Goal: Task Accomplishment & Management: Complete application form

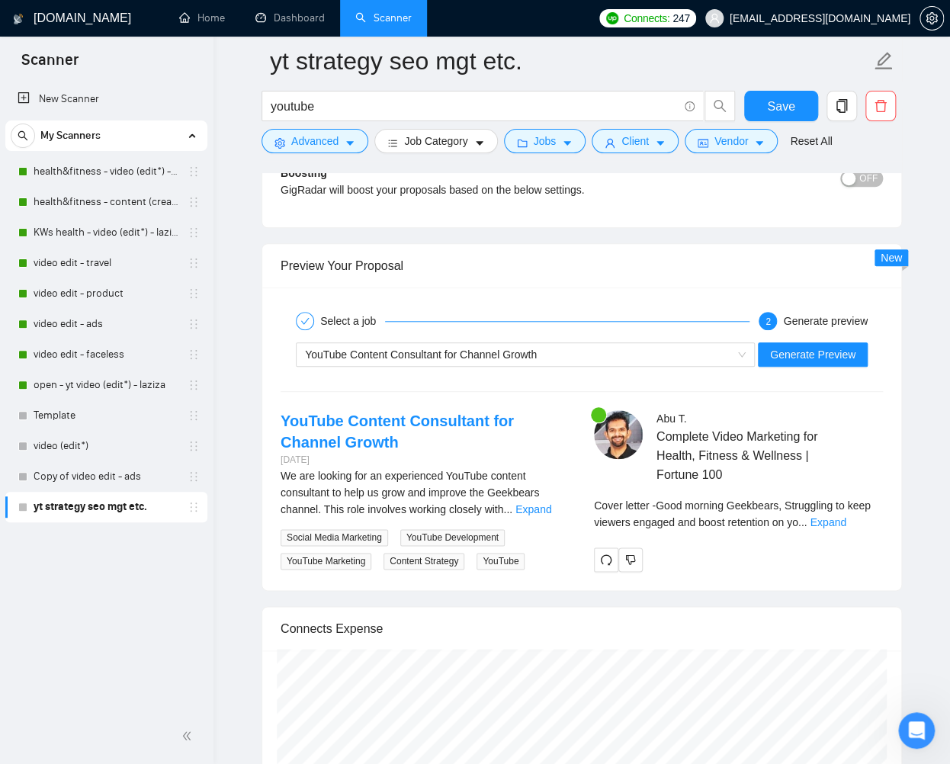
scroll to position [2856, 0]
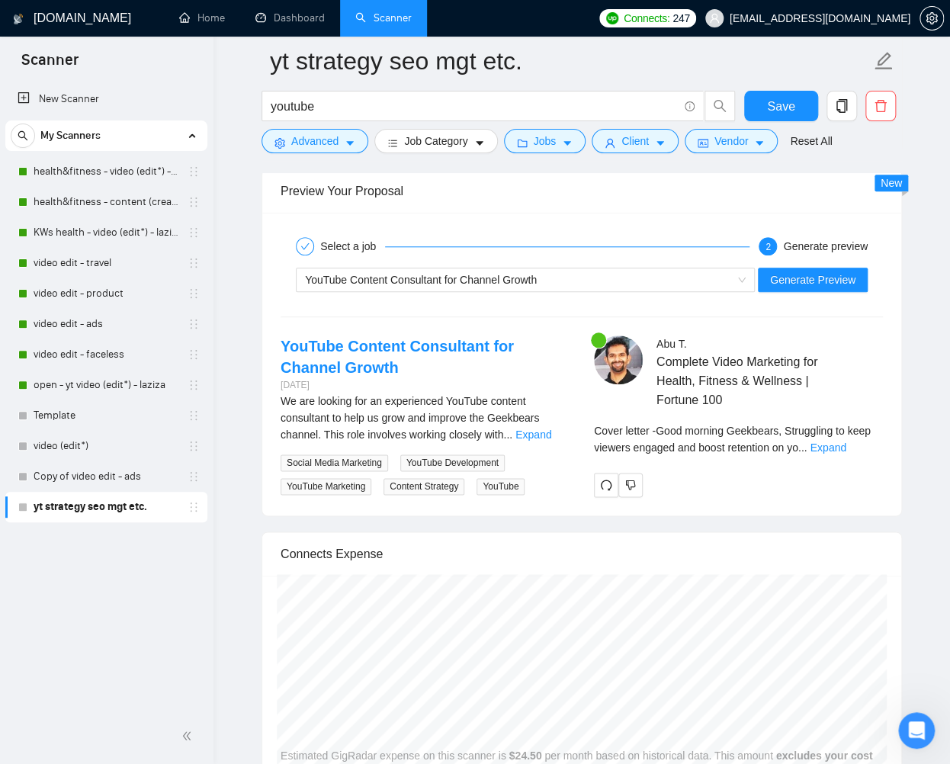
click at [857, 450] on div "Cover letter - Good morning Geekbears, Struggling to keep viewers engaged and b…" at bounding box center [738, 439] width 289 height 34
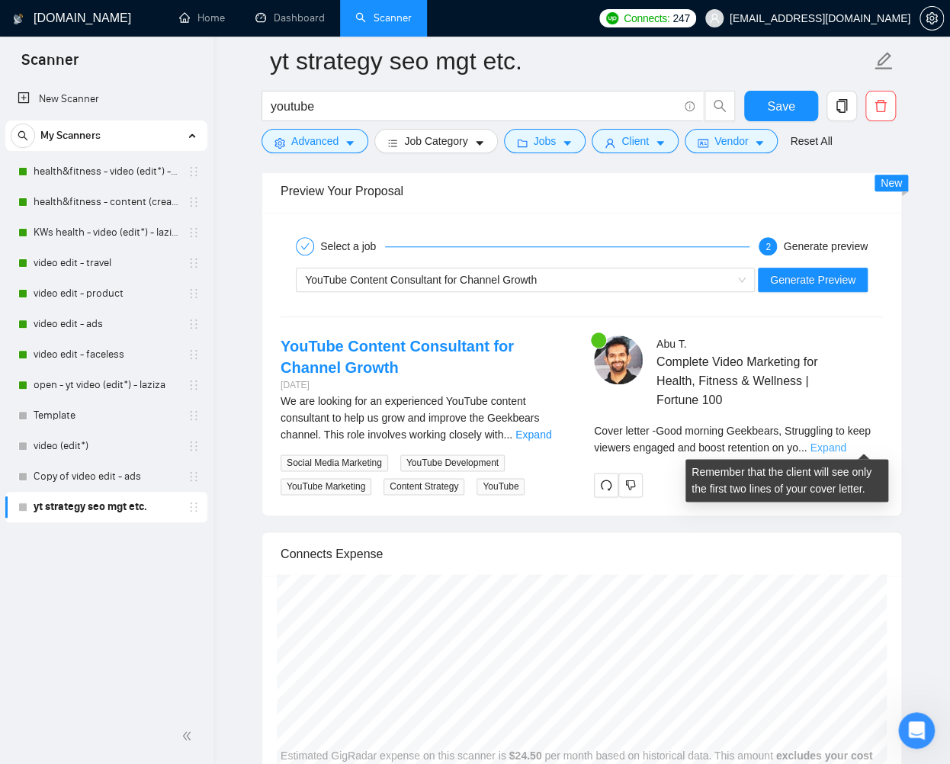
click at [845, 444] on link "Expand" at bounding box center [827, 447] width 36 height 12
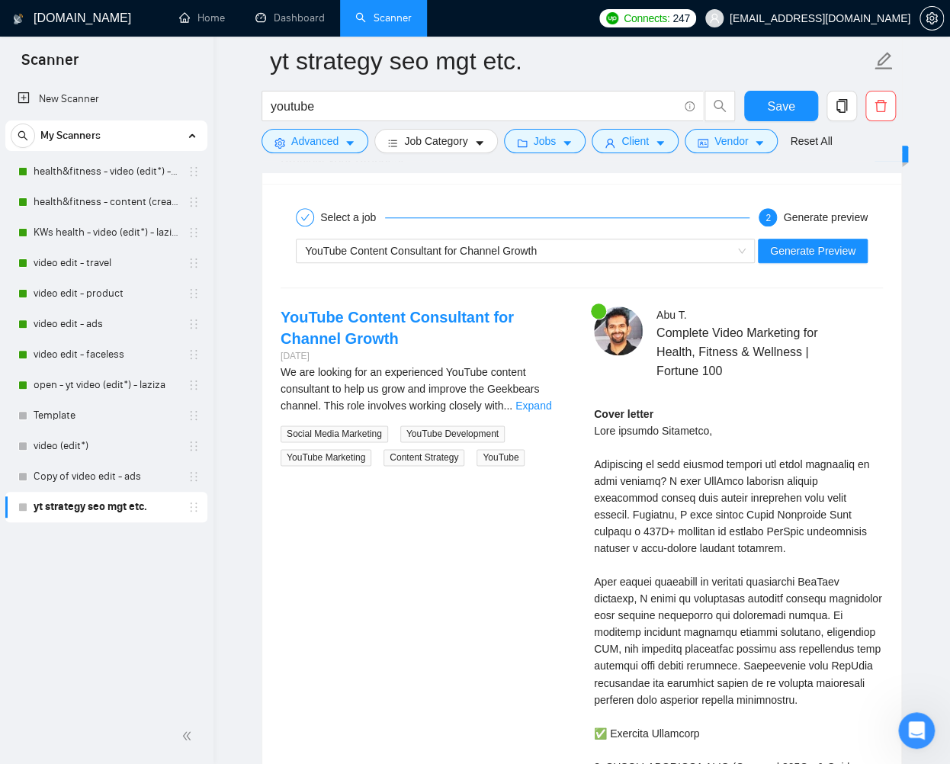
scroll to position [2889, 0]
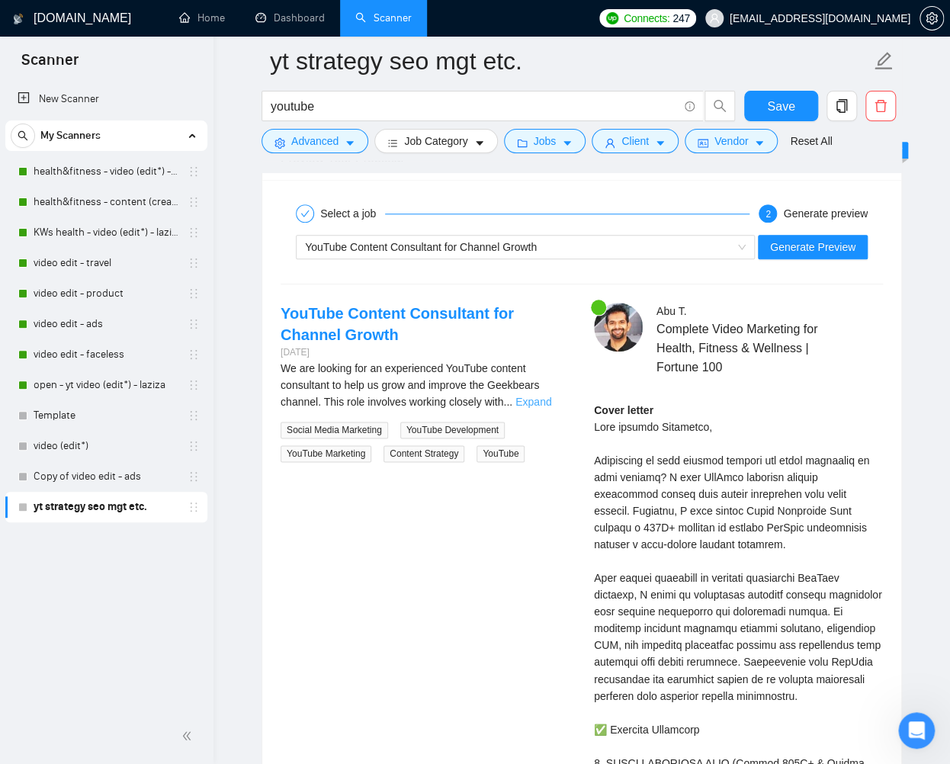
click at [551, 399] on link "Expand" at bounding box center [533, 402] width 36 height 12
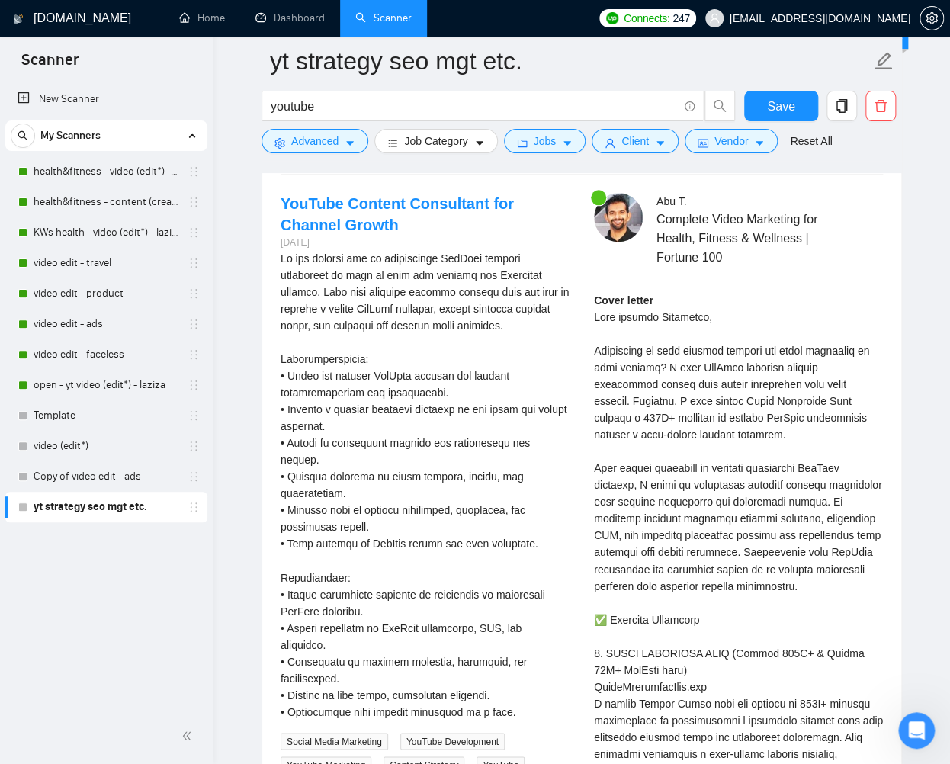
scroll to position [3003, 0]
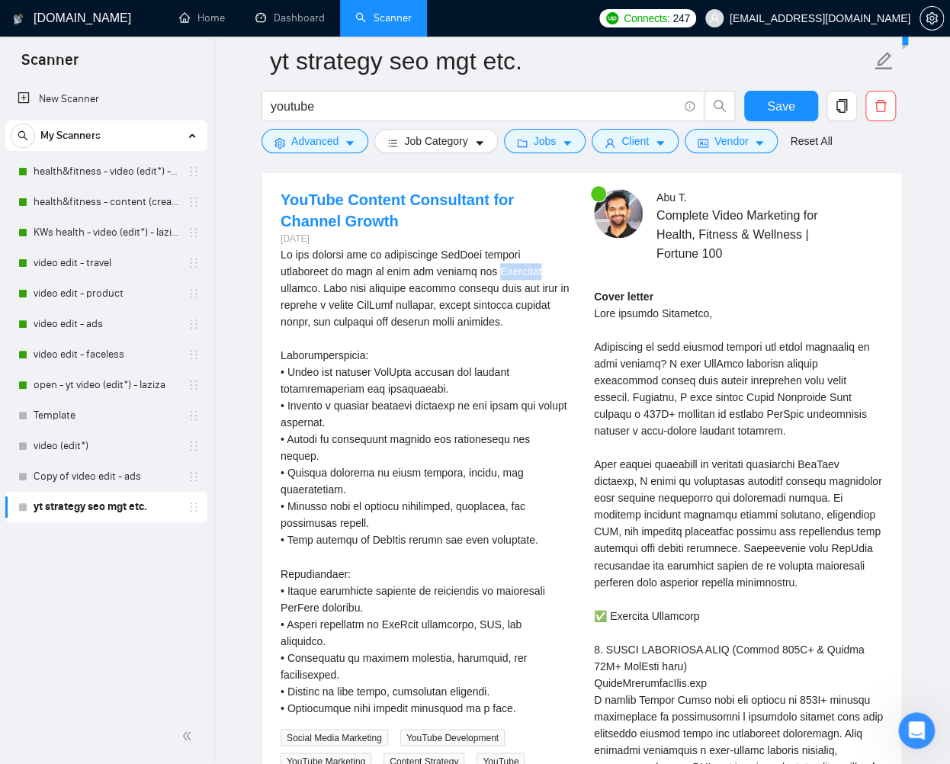
drag, startPoint x: 496, startPoint y: 270, endPoint x: 546, endPoint y: 267, distance: 50.4
click at [546, 267] on div "We are looking for an experienced YouTube content consultant to help us grow an…" at bounding box center [424, 480] width 289 height 469
copy div "Geekbears"
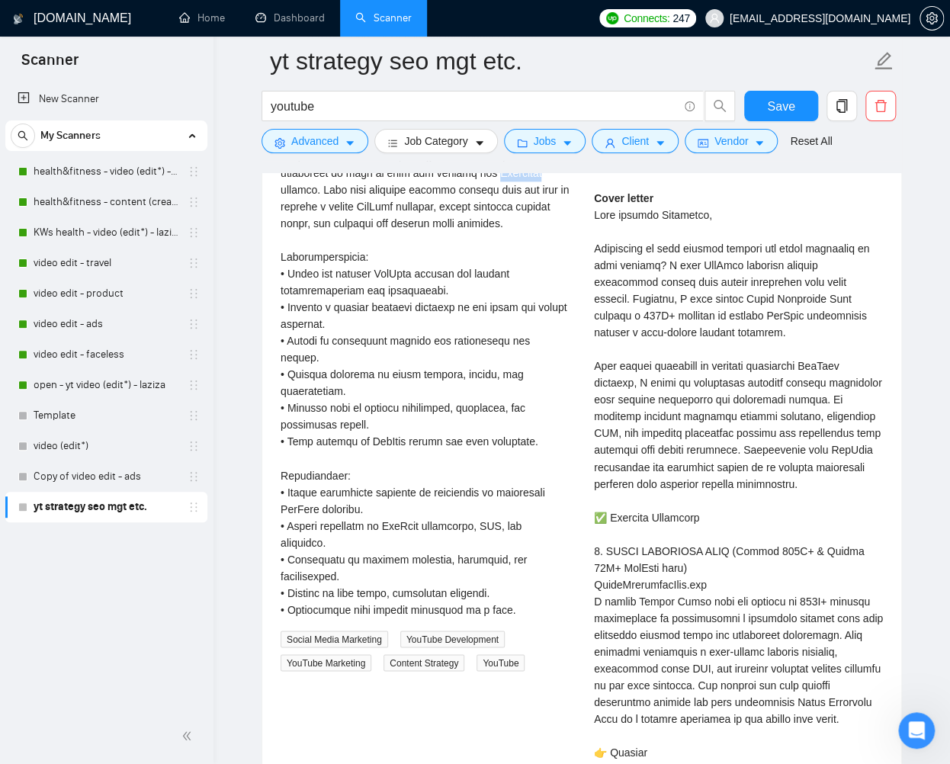
scroll to position [2967, 0]
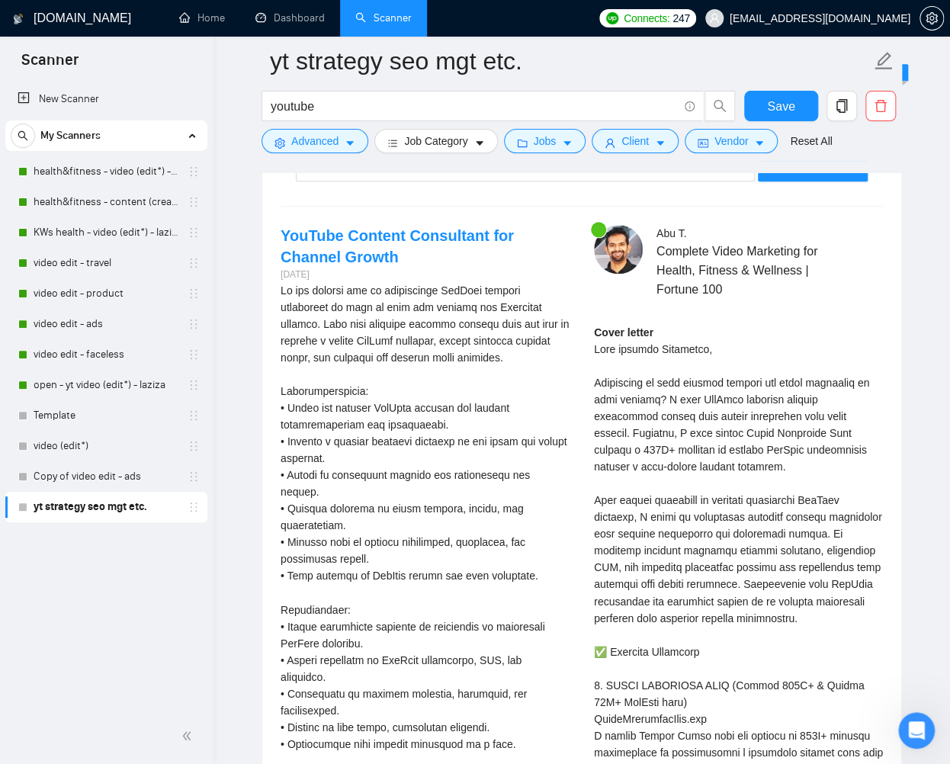
click at [575, 323] on div "YouTube Content Consultant for Channel Growth 6 days ago Social Media Marketing…" at bounding box center [424, 515] width 313 height 580
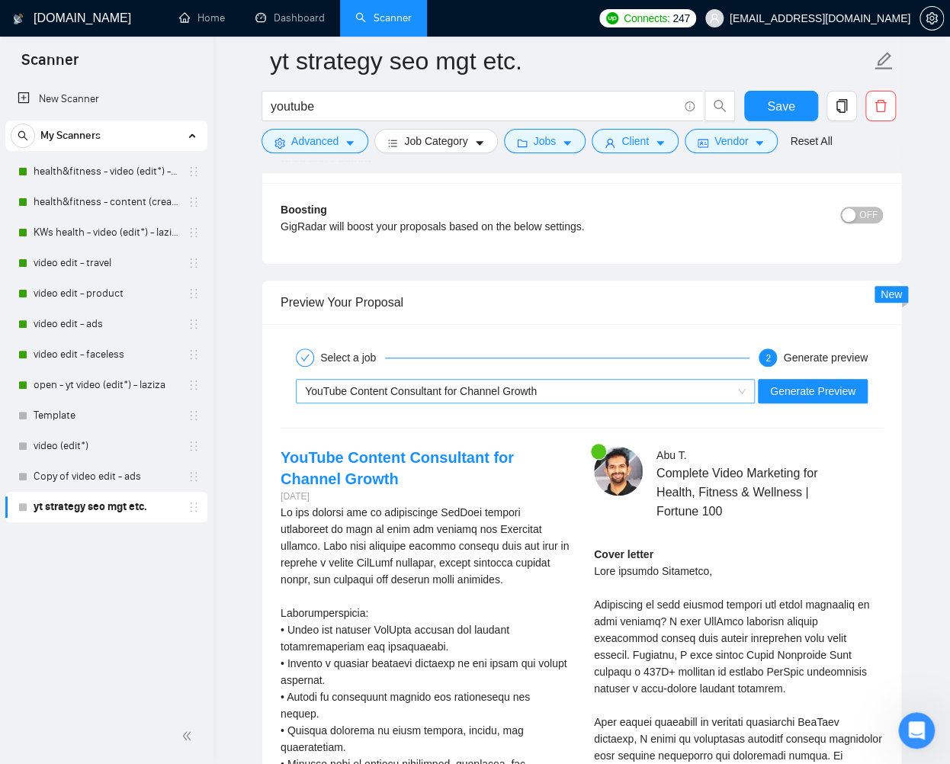
scroll to position [2746, 0]
click at [488, 392] on span "YouTube Content Consultant for Channel Growth" at bounding box center [421, 390] width 232 height 12
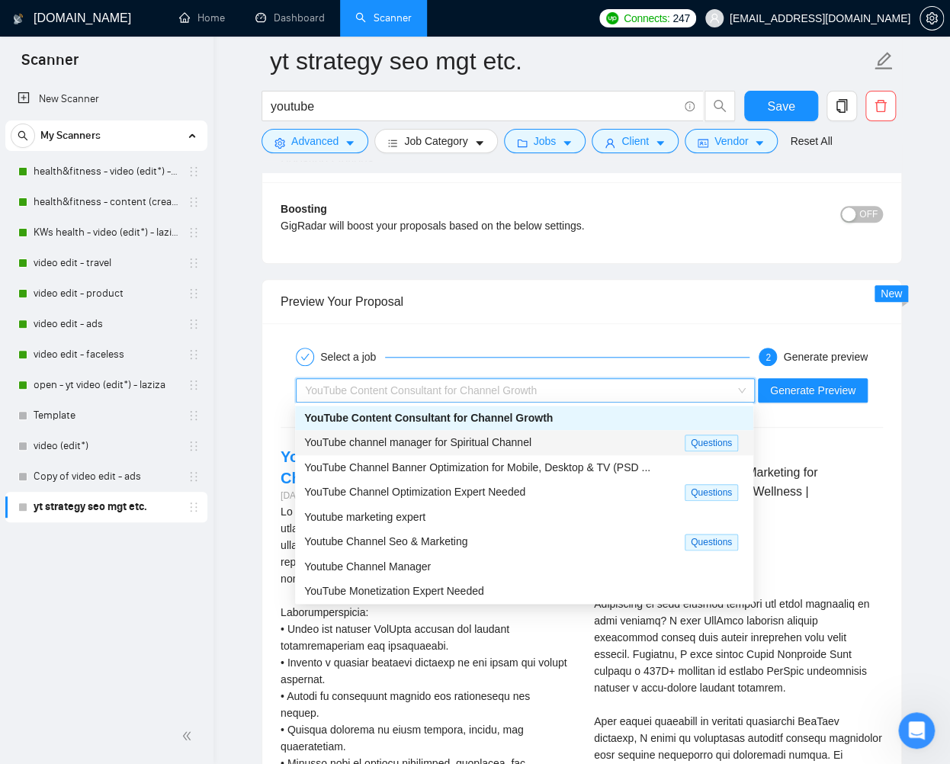
click at [511, 439] on span "YouTube channel manager for Spiritual Channel" at bounding box center [417, 442] width 227 height 12
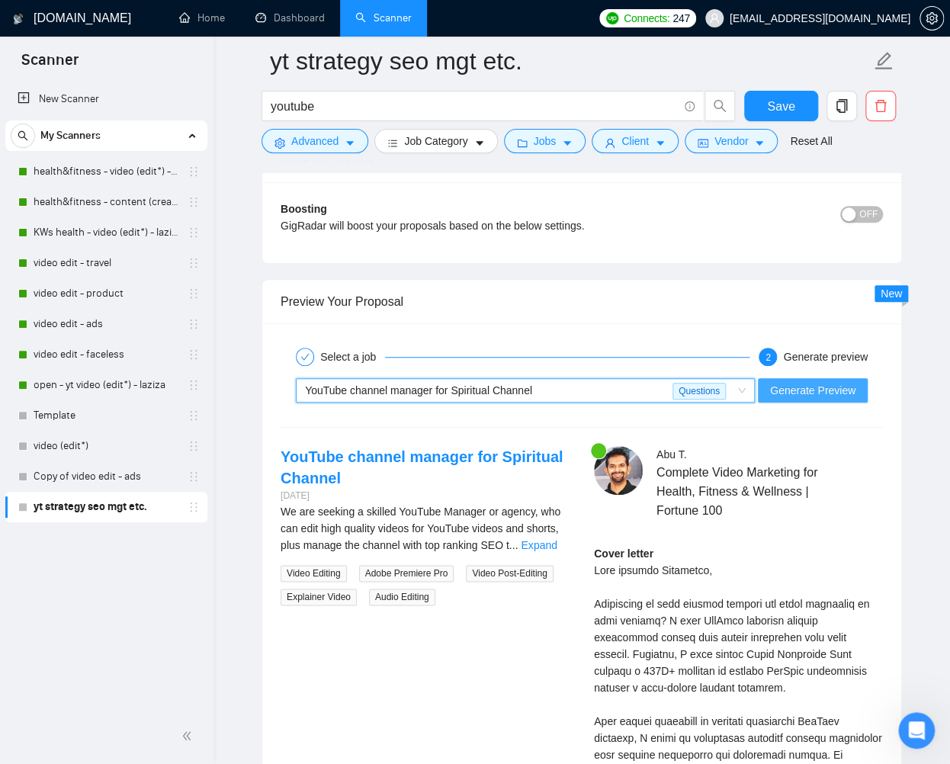
click at [788, 386] on span "Generate Preview" at bounding box center [812, 390] width 85 height 17
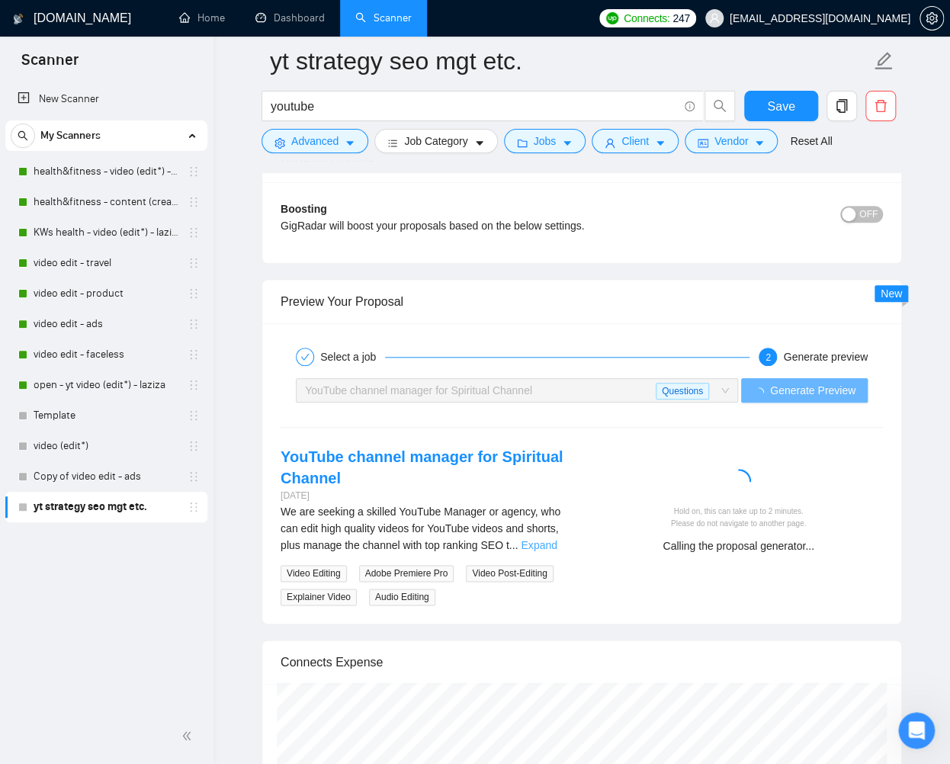
click at [552, 543] on link "Expand" at bounding box center [539, 545] width 36 height 12
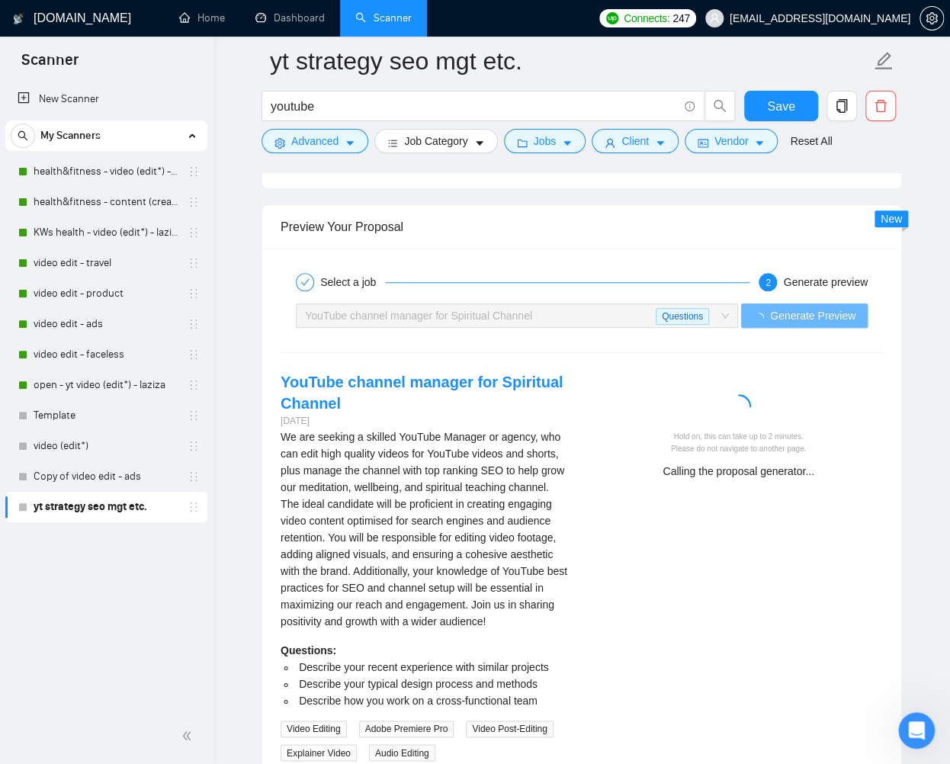
scroll to position [2833, 0]
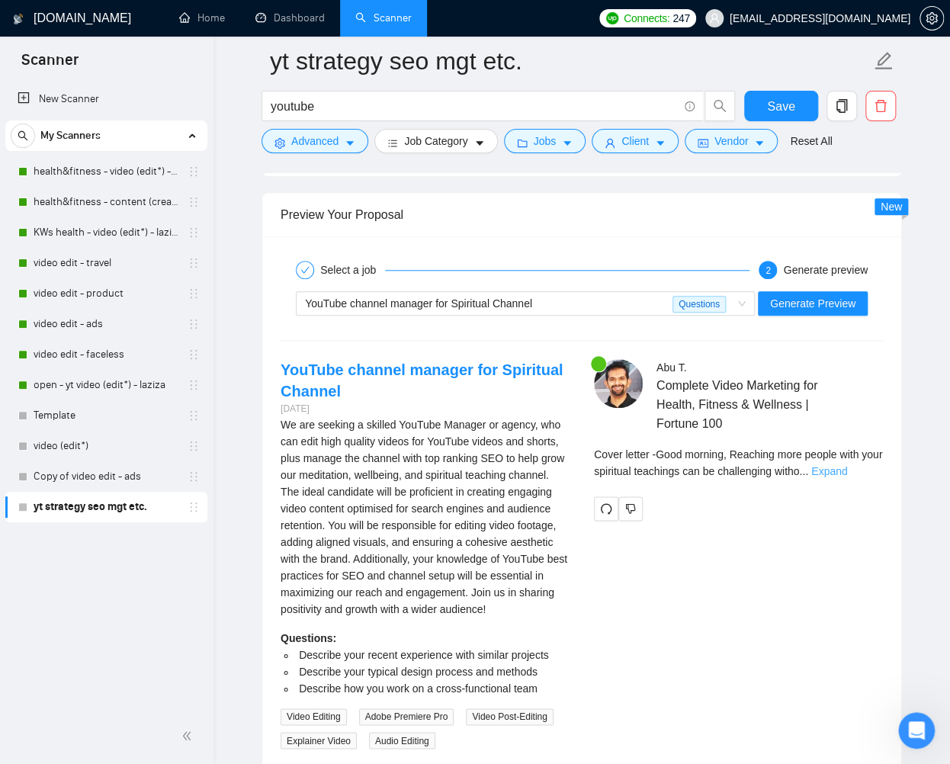
click at [847, 466] on link "Expand" at bounding box center [829, 471] width 36 height 12
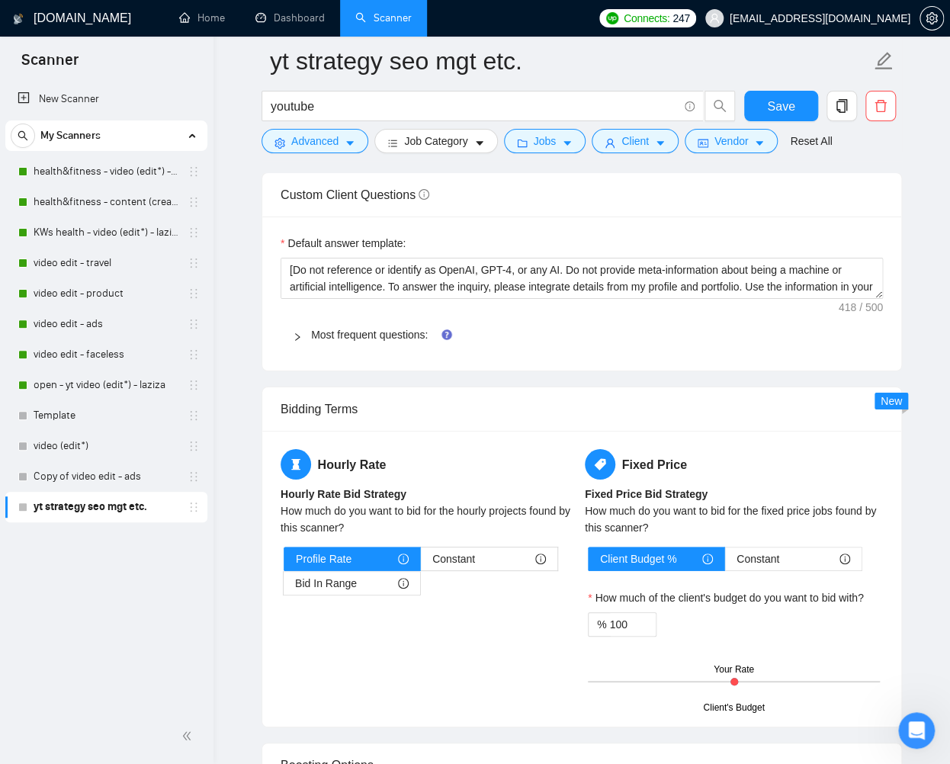
scroll to position [2095, 0]
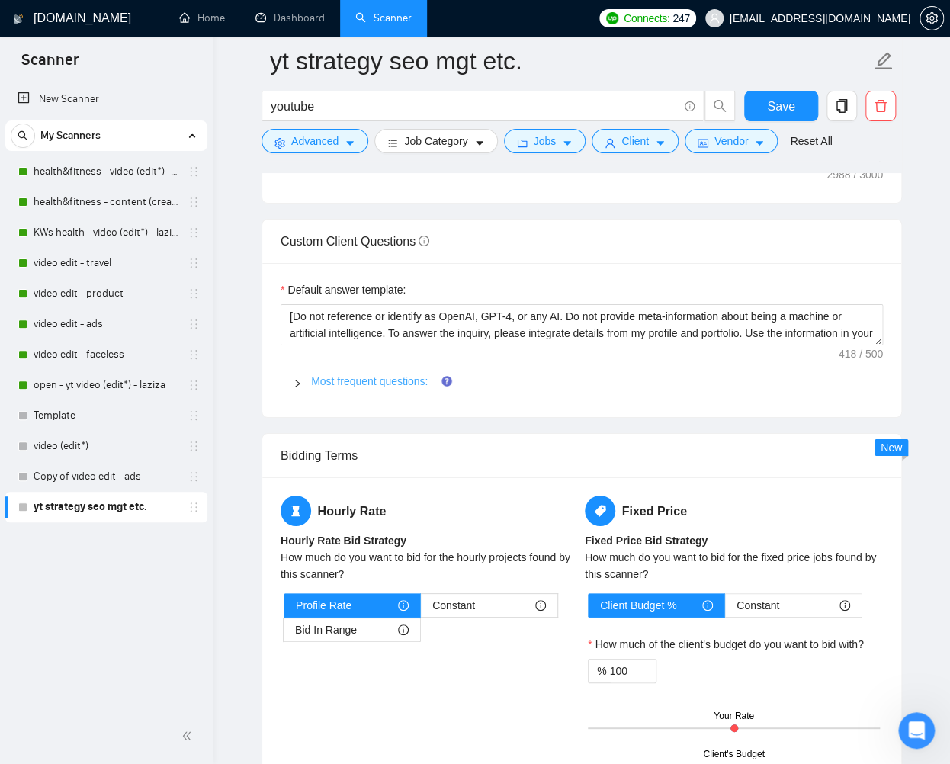
click at [411, 375] on link "Most frequent questions:" at bounding box center [369, 381] width 117 height 12
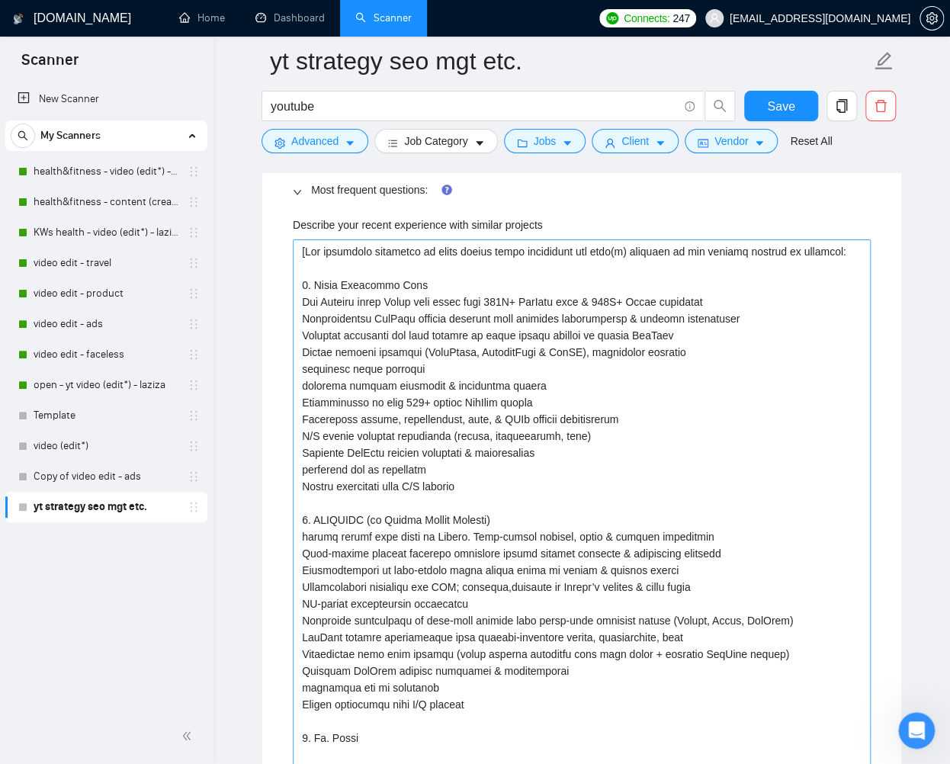
scroll to position [2289, 0]
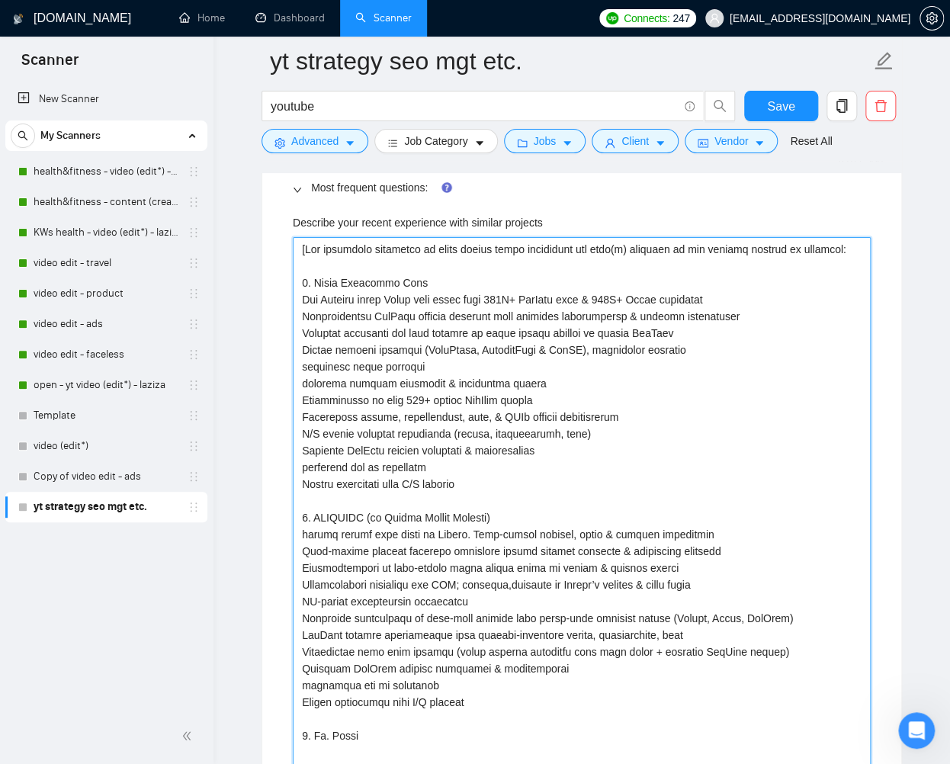
drag, startPoint x: 419, startPoint y: 693, endPoint x: 286, endPoint y: 668, distance: 135.7
type projects "[Use following portfolio to draft answer while addressing all task(s) required …"
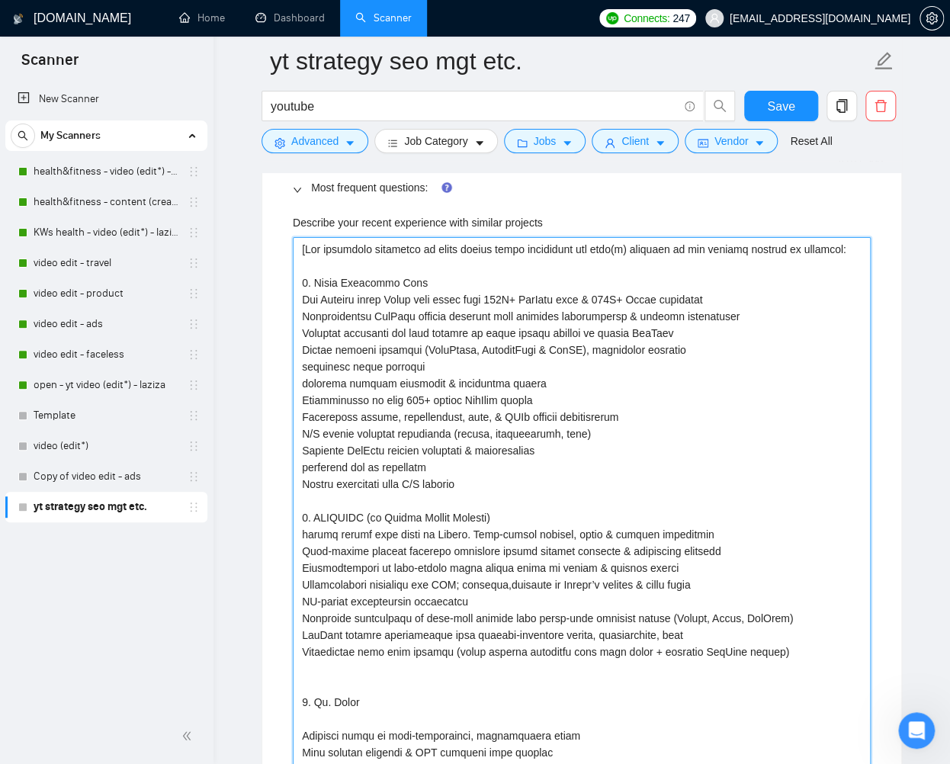
type projects "[Use following portfolio to draft answer while addressing all task(s) required …"
click at [481, 597] on projects "Describe your recent experience with similar projects" at bounding box center [582, 551] width 578 height 628
type projects "[Use following portfolio to draft answer while addressing all task(s) required …"
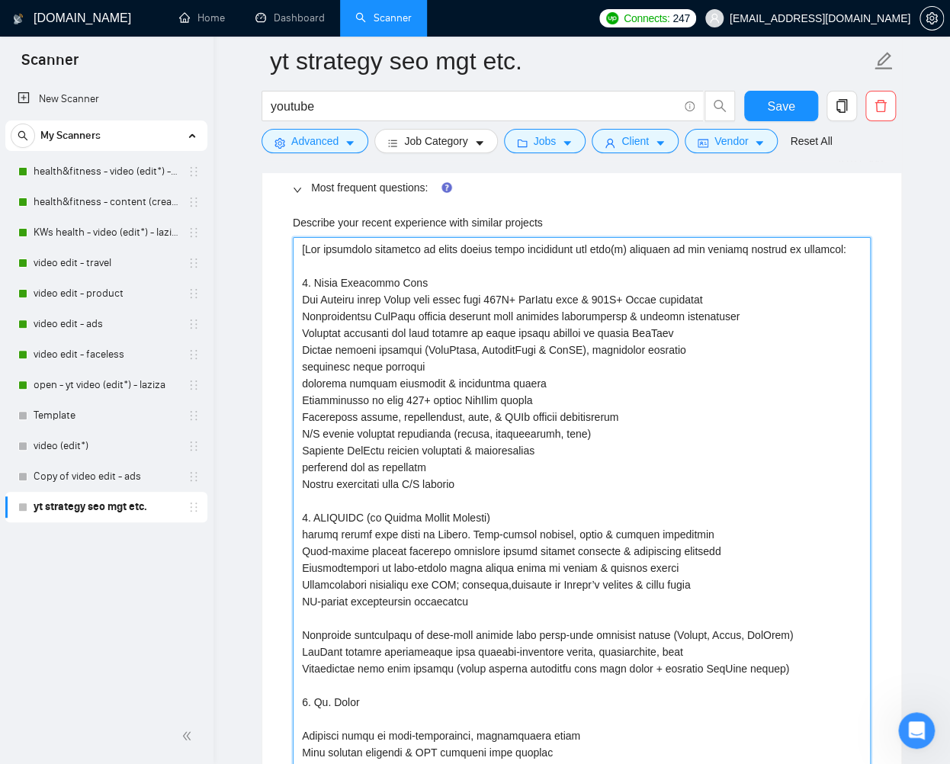
type projects "[Use following portfolio to draft answer while addressing all task(s) required …"
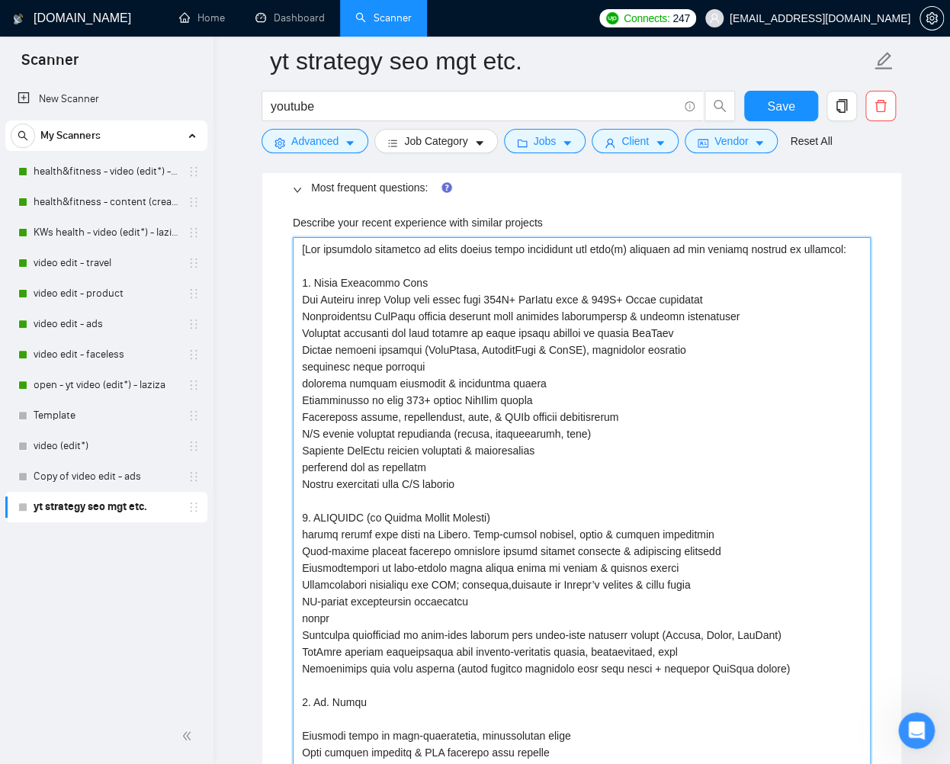
type projects "[Use following portfolio to draft answer while addressing all task(s) required …"
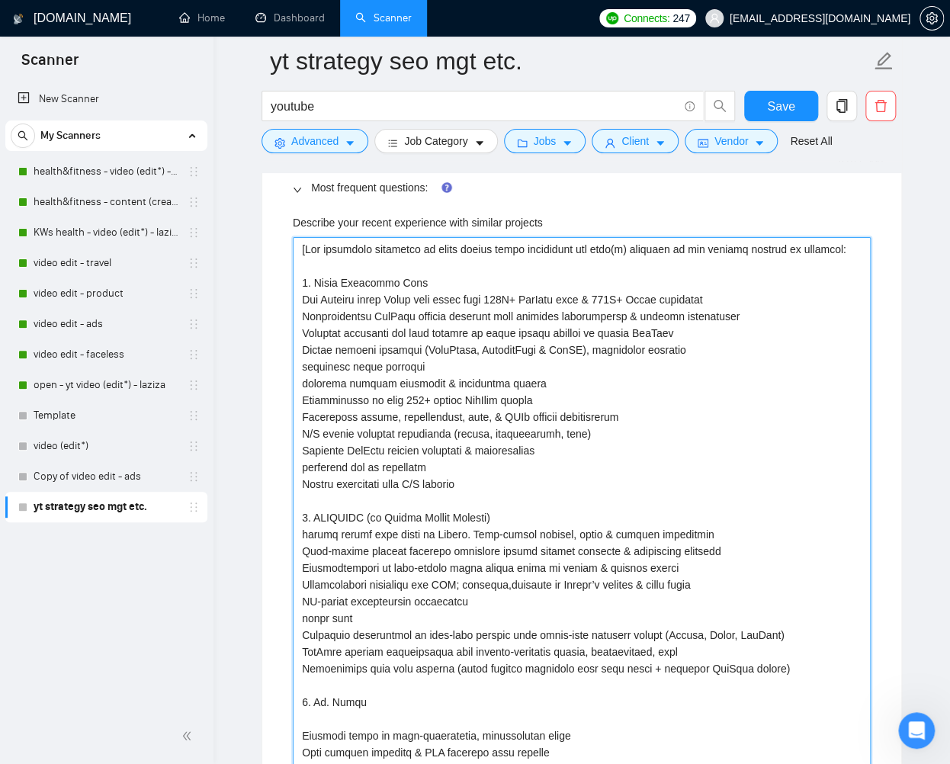
type projects "[Use following portfolio to draft answer while addressing all task(s) required …"
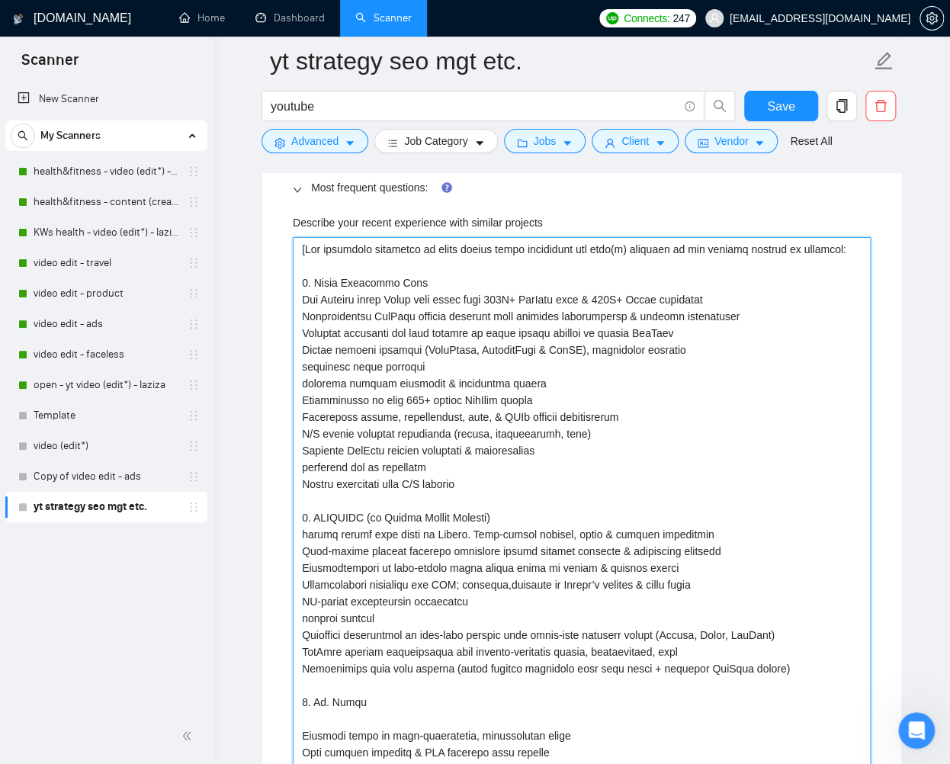
type projects "[Use following portfolio to draft answer while addressing all task(s) required …"
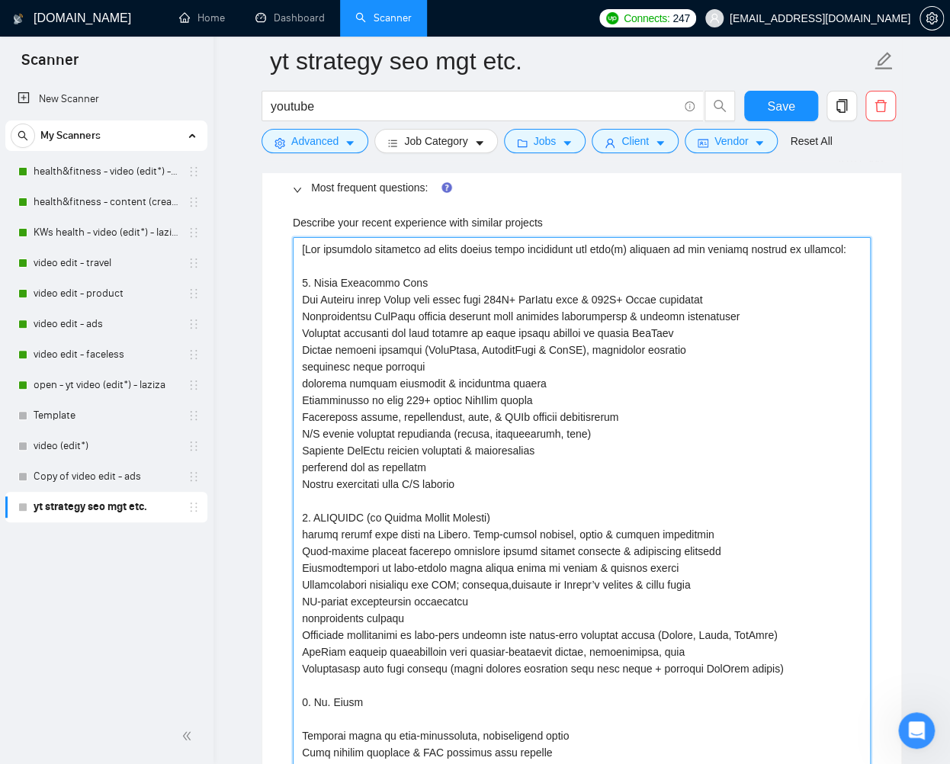
type projects "[Use following portfolio to draft answer while addressing all task(s) required …"
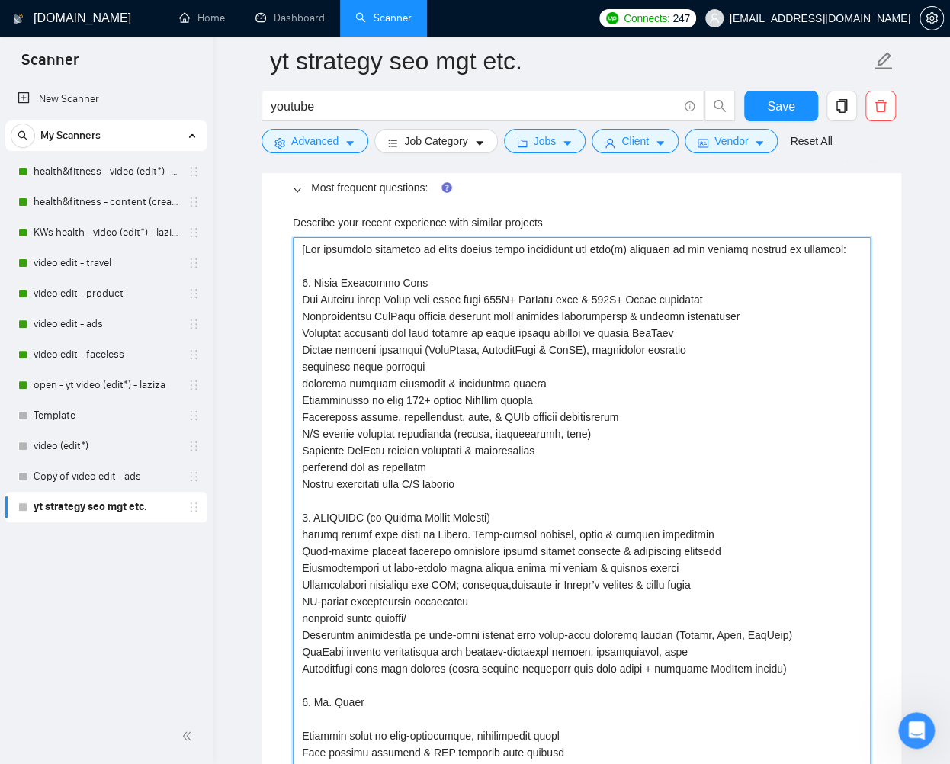
type projects "[Use following portfolio to draft answer while addressing all task(s) required …"
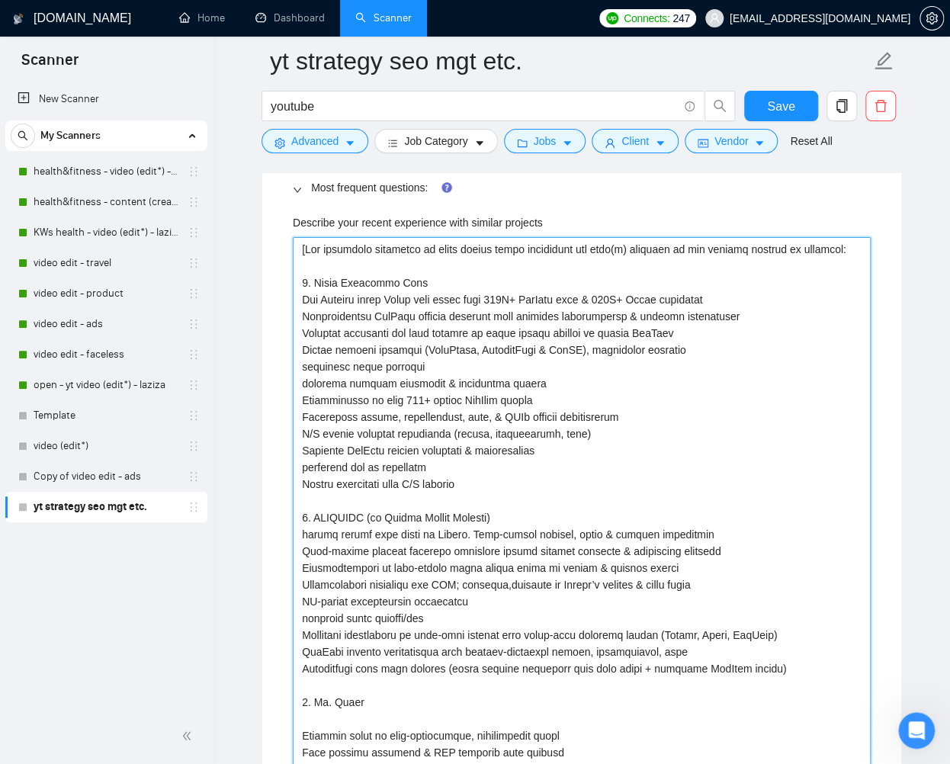
type projects "[Use following portfolio to draft answer while addressing all task(s) required …"
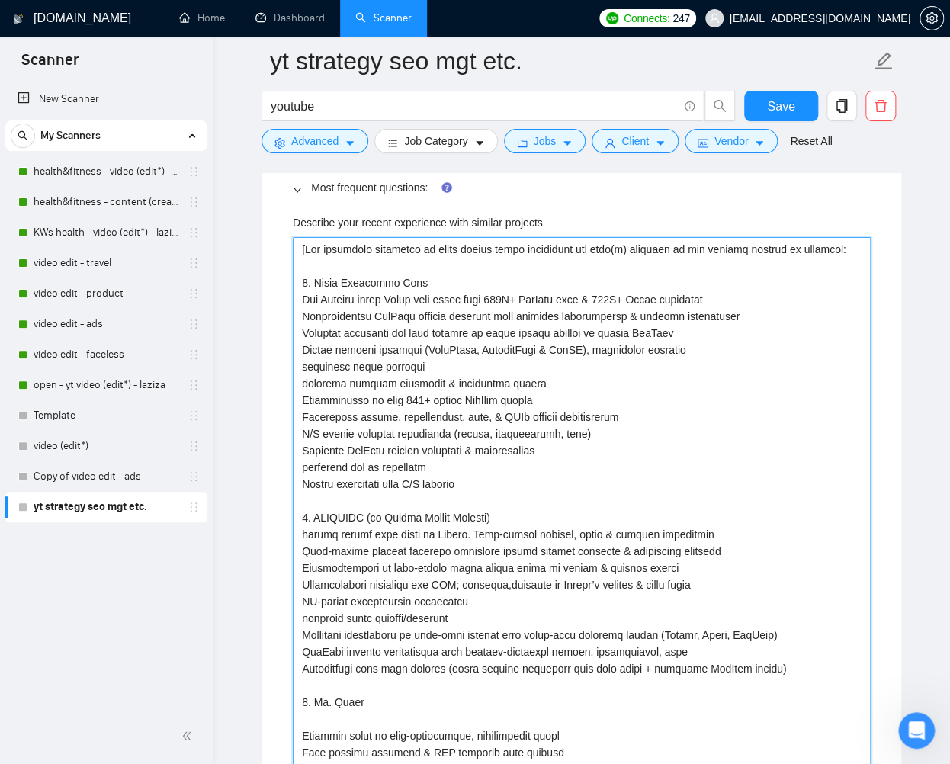
type projects "[Use following portfolio to draft answer while addressing all task(s) required …"
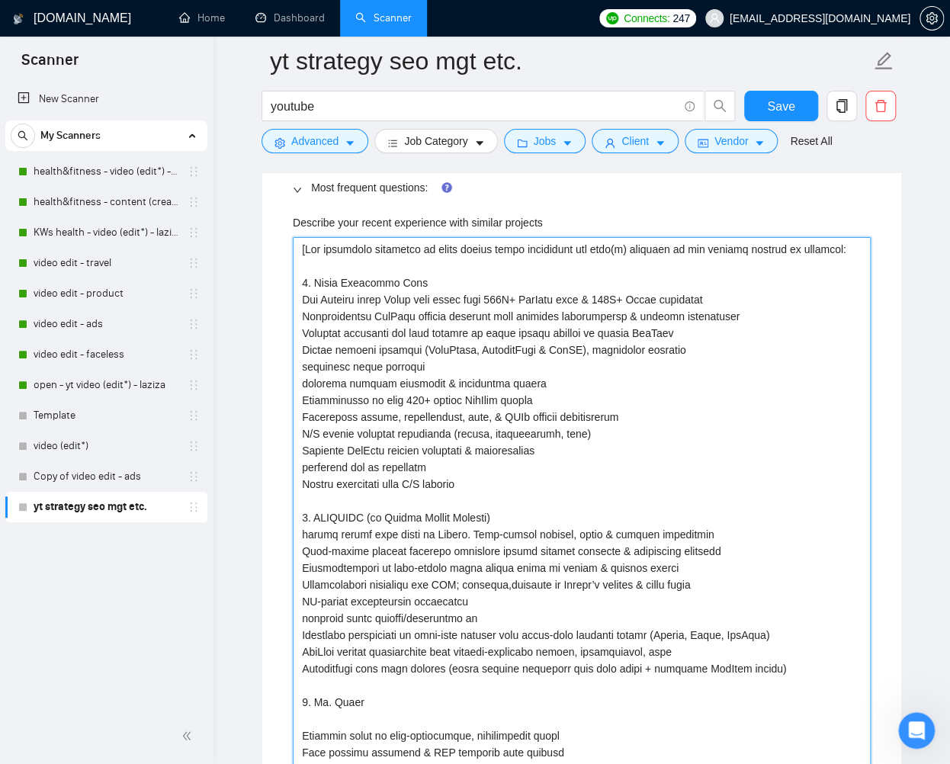
type projects "[Use following portfolio to draft answer while addressing all task(s) required …"
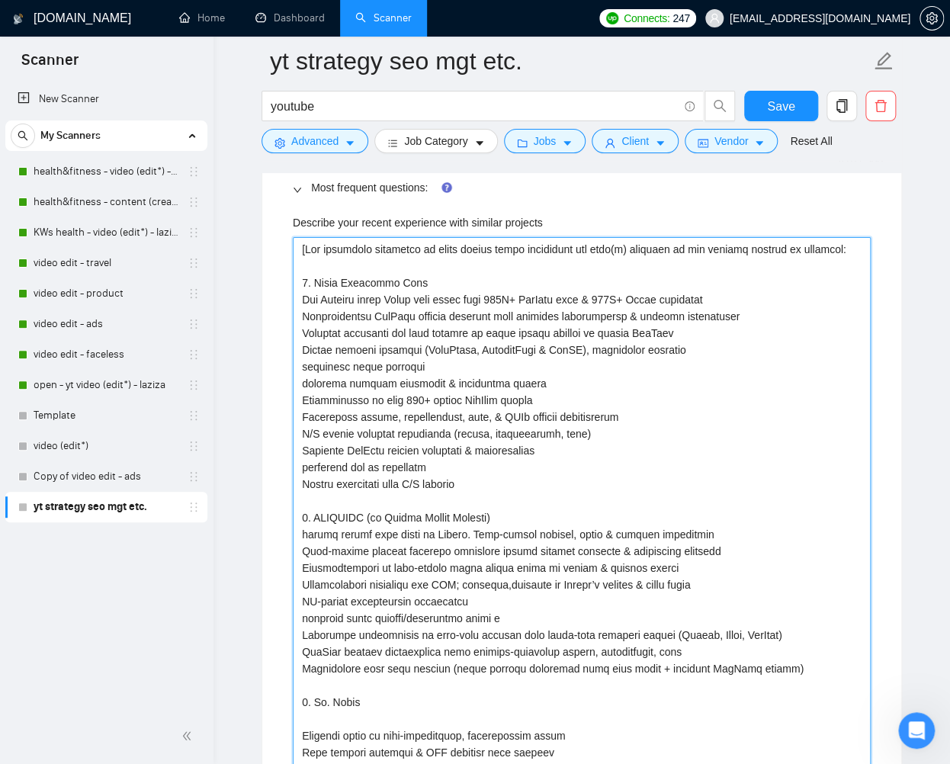
type projects "[Use following portfolio to draft answer while addressing all task(s) required …"
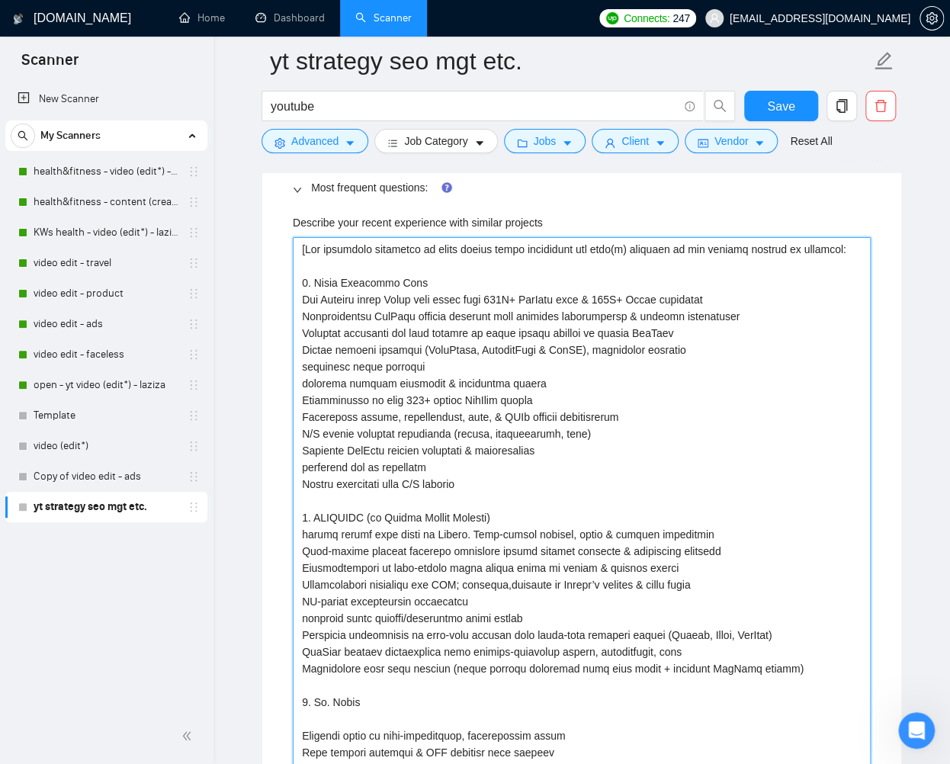
type projects "[Use following portfolio to draft answer while addressing all task(s) required …"
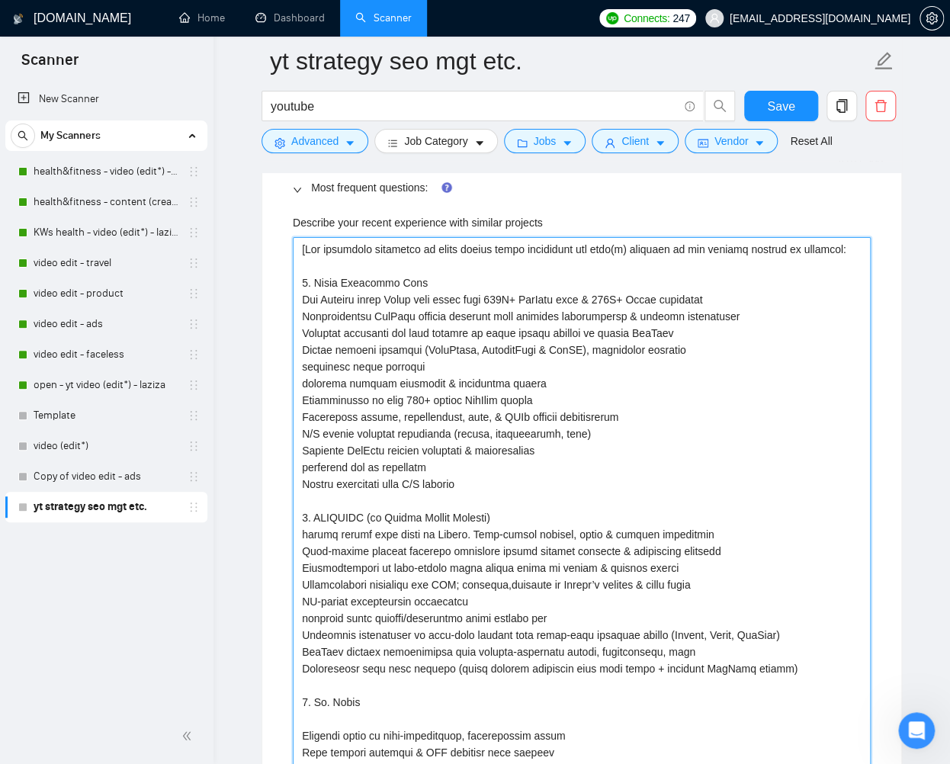
type projects "[Use following portfolio to draft answer while addressing all task(s) required …"
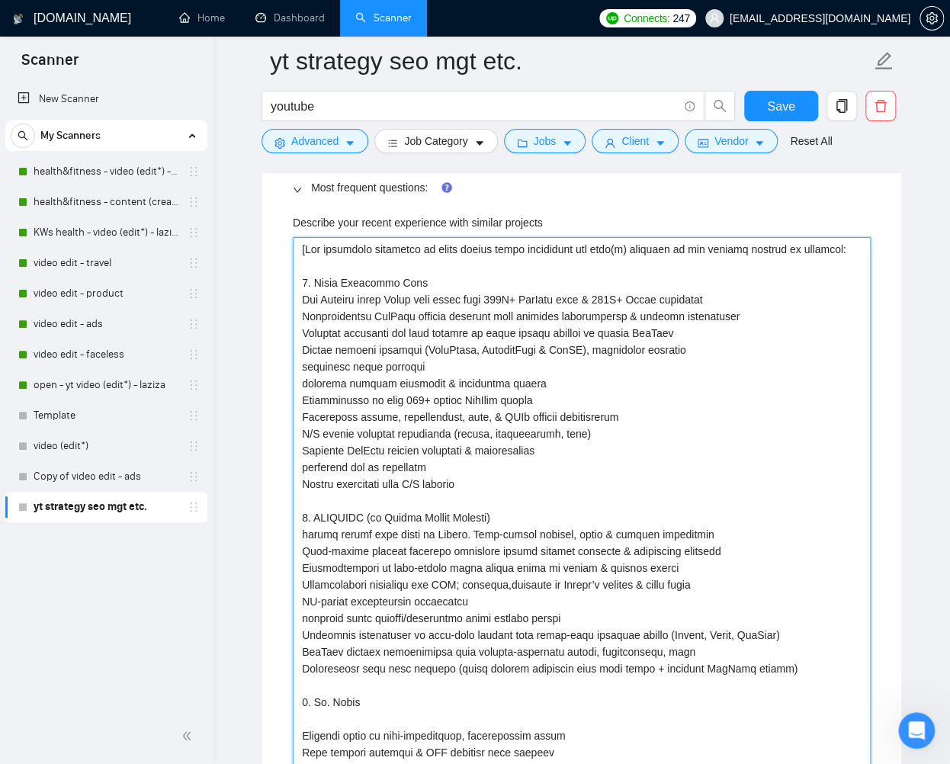
type projects "[Use following portfolio to draft answer while addressing all task(s) required …"
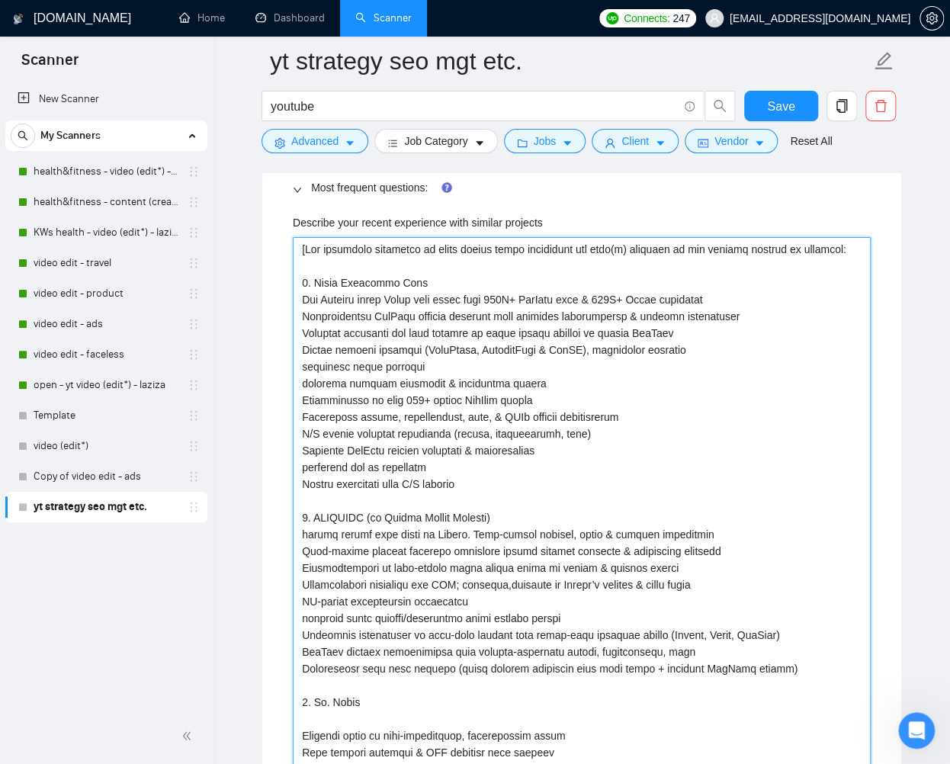
type projects "[Use following portfolio to draft answer while addressing all task(s) required …"
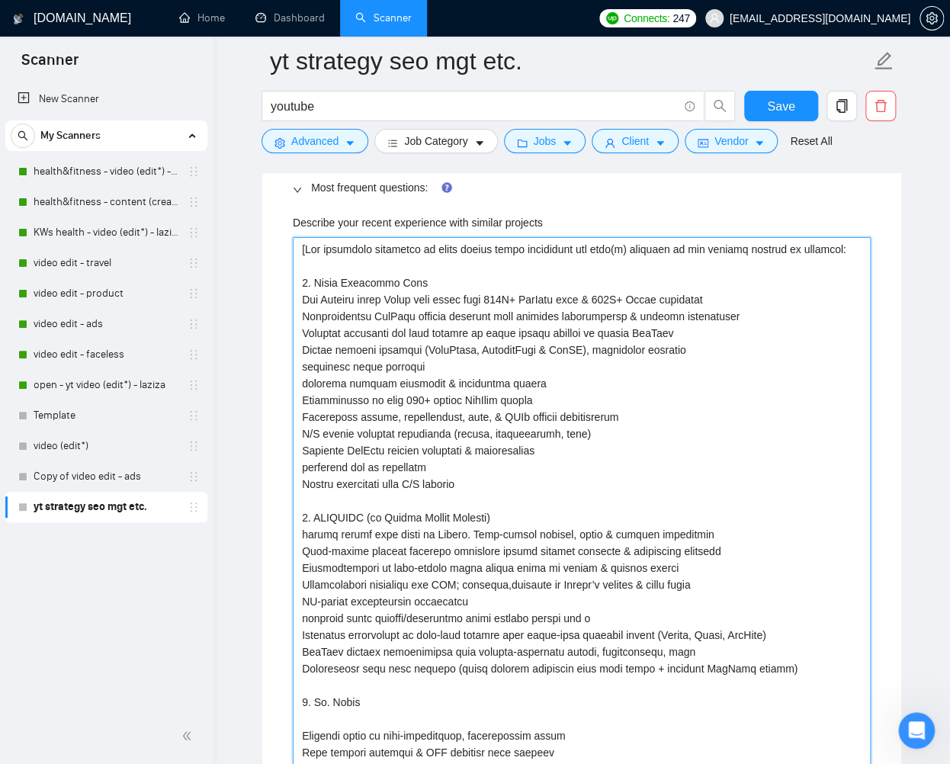
type projects "[Use following portfolio to draft answer while addressing all task(s) required …"
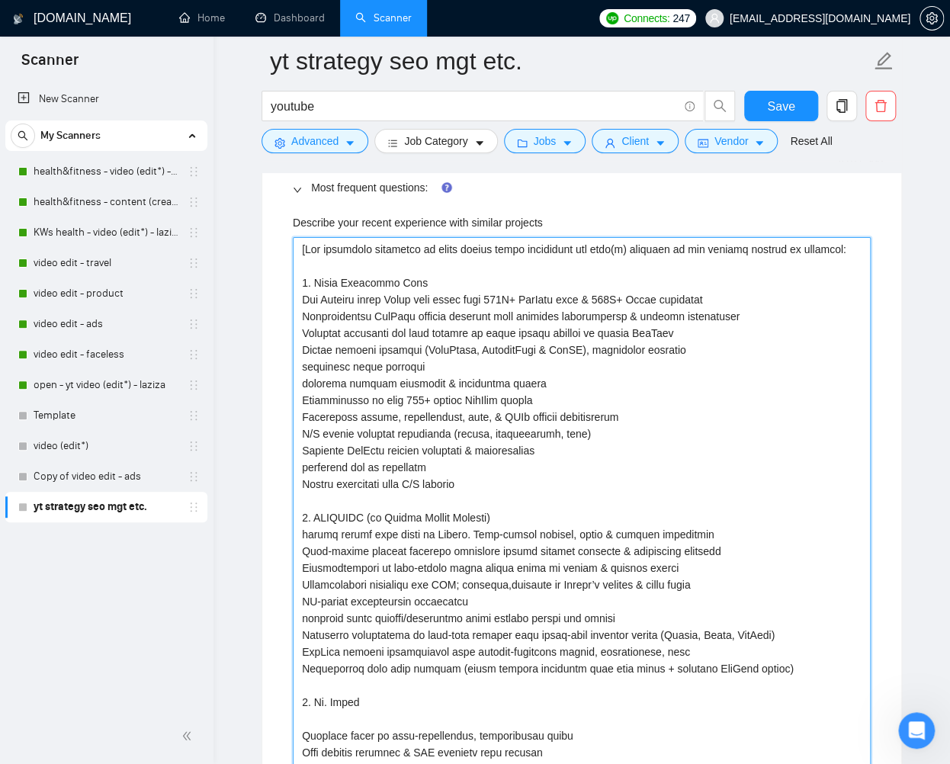
type projects "[Use following portfolio to draft answer while addressing all task(s) required …"
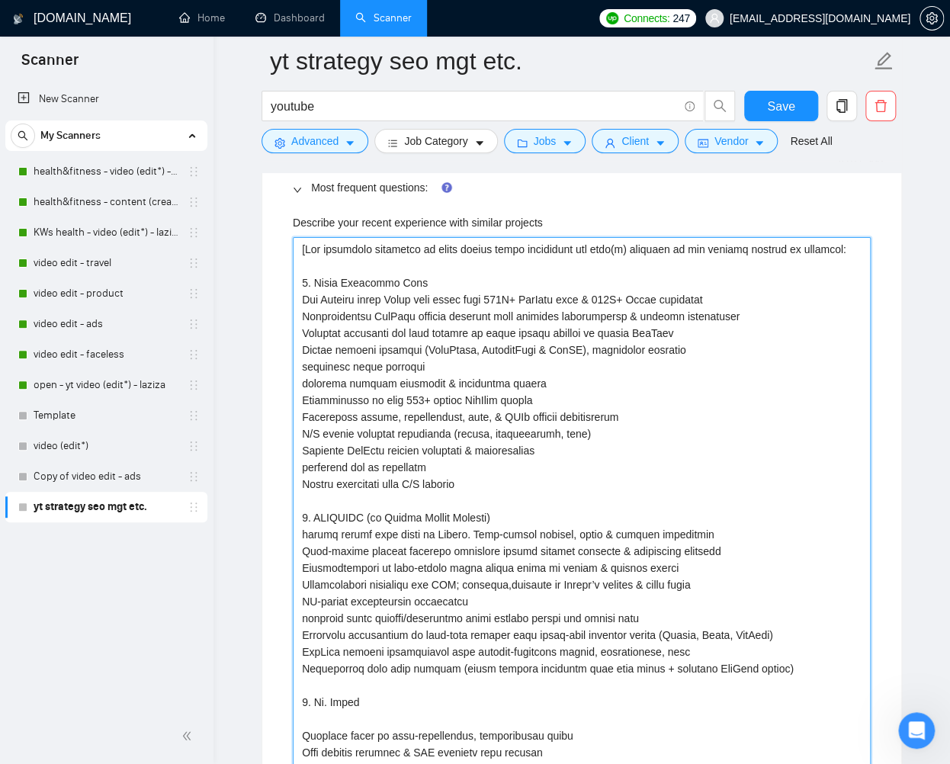
type projects "[Use following portfolio to draft answer while addressing all task(s) required …"
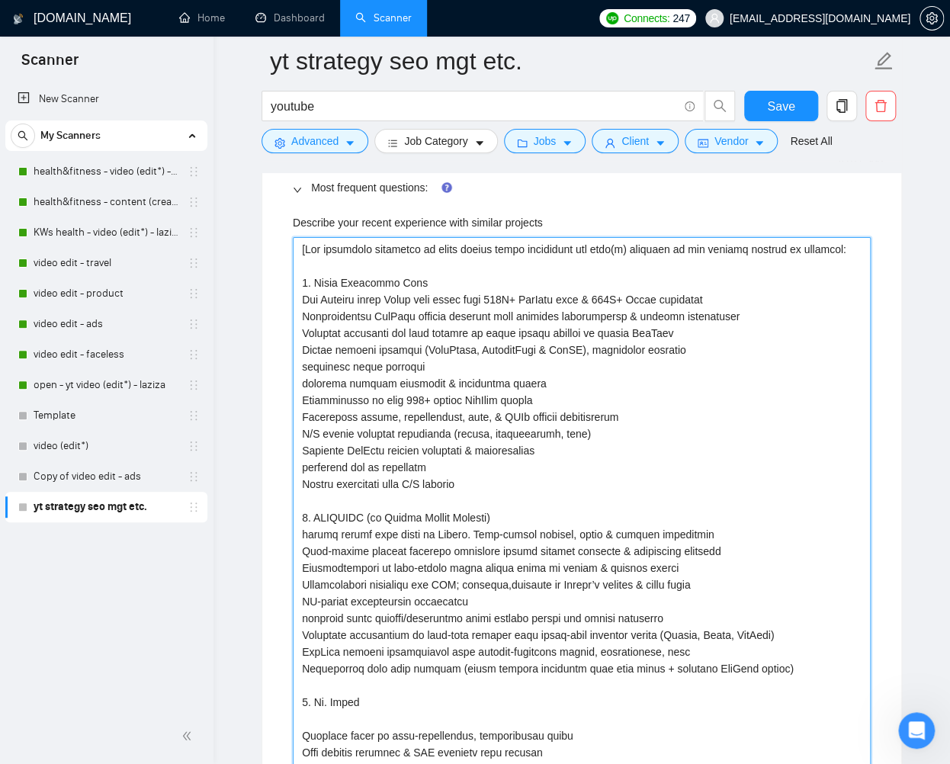
type projects "[Use following portfolio to draft answer while addressing all task(s) required …"
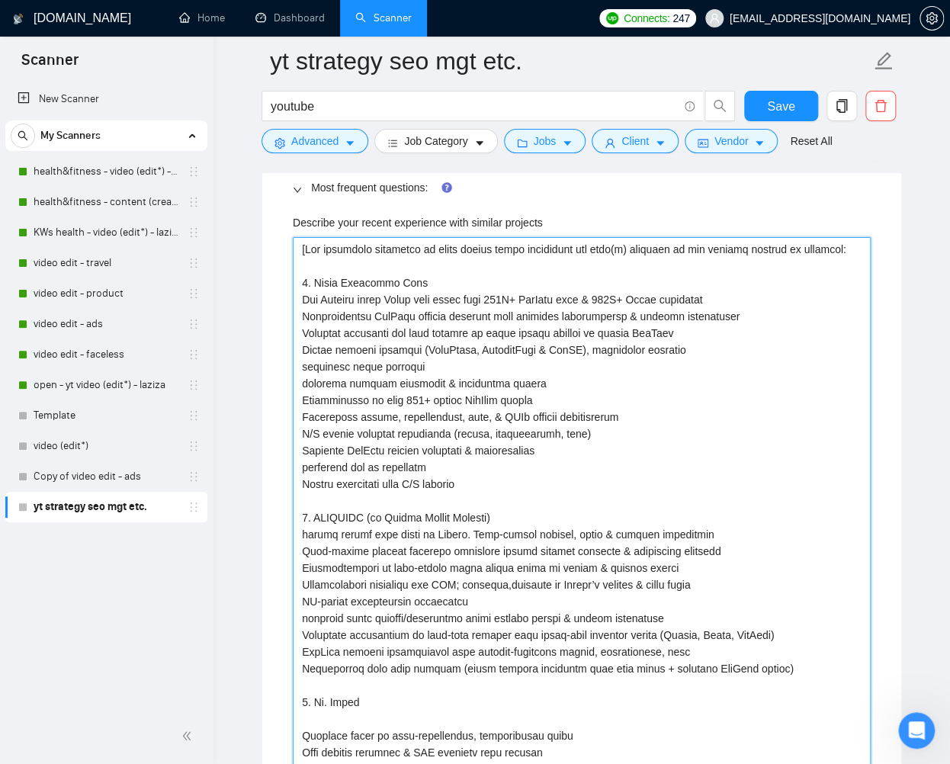
click at [587, 393] on projects "Describe your recent experience with similar projects" at bounding box center [582, 559] width 578 height 645
type projects "[Use following portfolio to draft answer while addressing all task(s) required …"
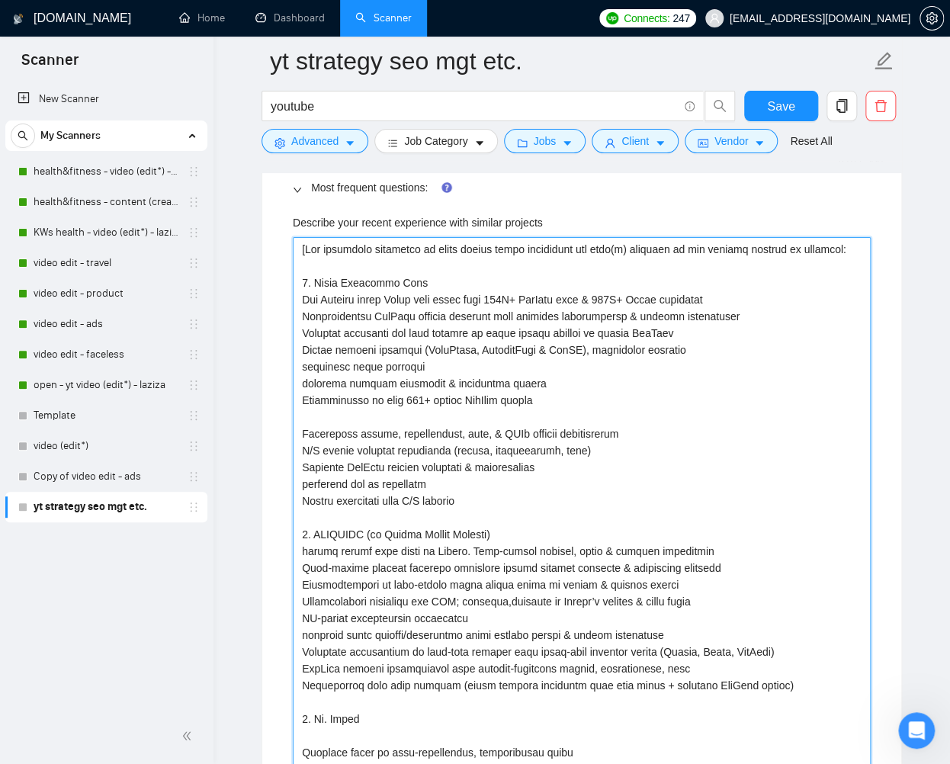
type projects "[Use following portfolio to draft answer while addressing all task(s) required …"
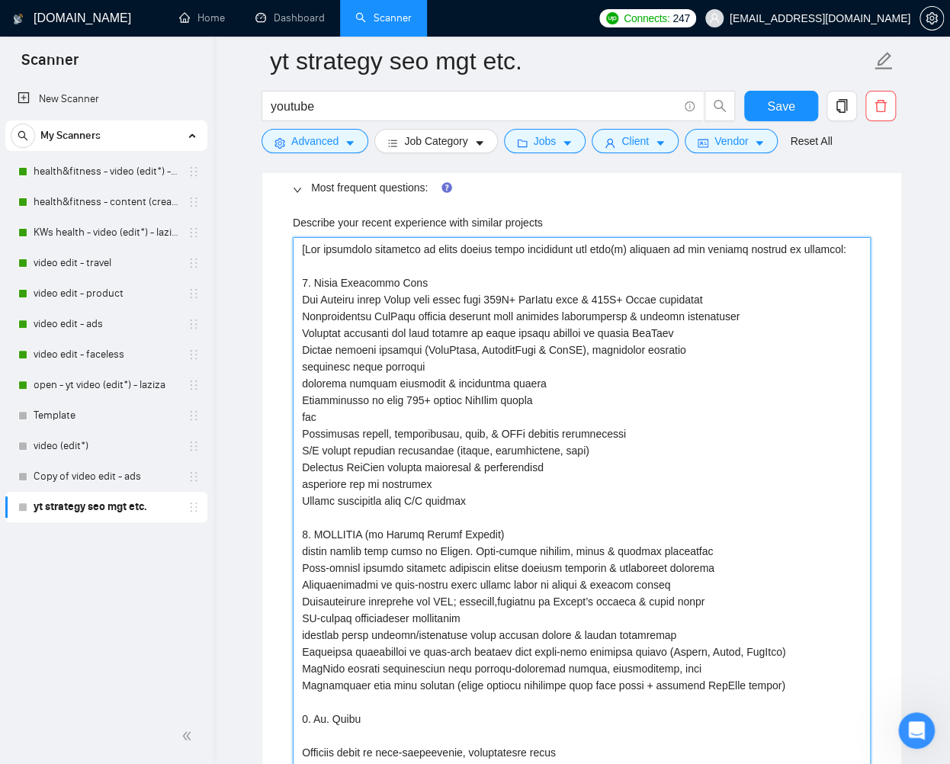
type projects "[Use following portfolio to draft answer while addressing all task(s) required …"
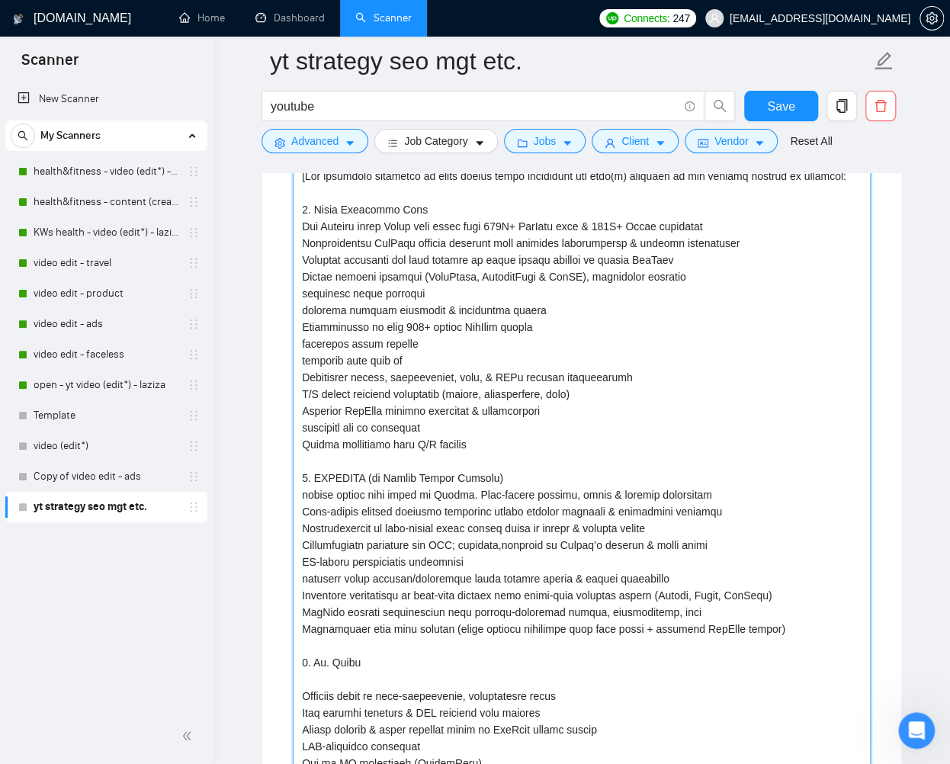
scroll to position [2358, 0]
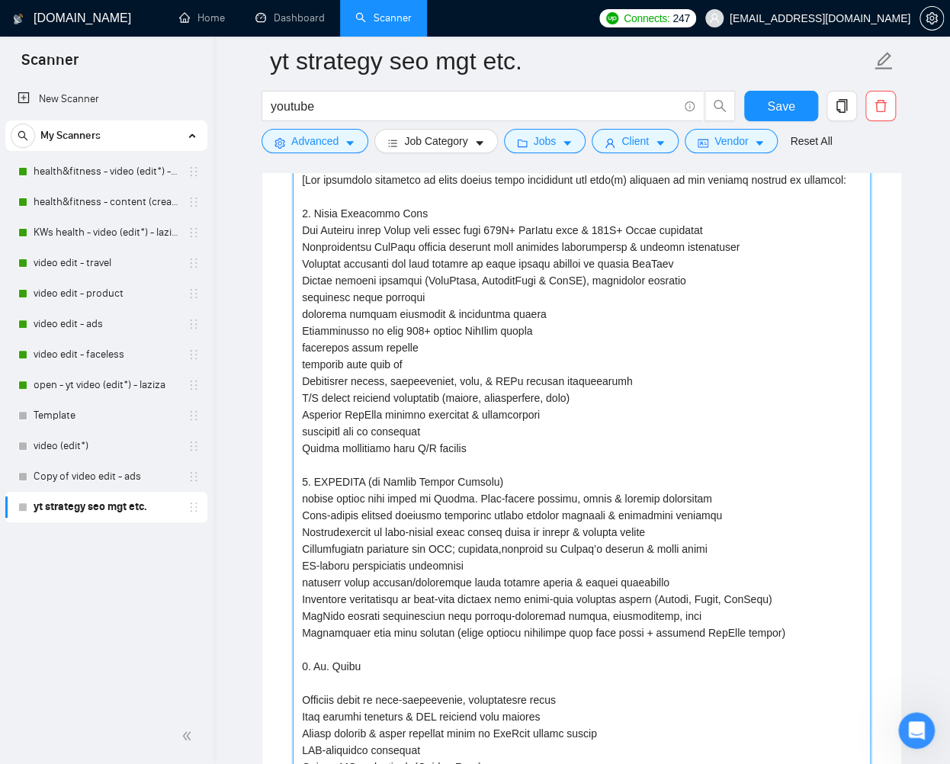
drag, startPoint x: 404, startPoint y: 360, endPoint x: 299, endPoint y: 361, distance: 105.2
click at [299, 361] on projects "Describe your recent experience with similar projects" at bounding box center [582, 507] width 578 height 678
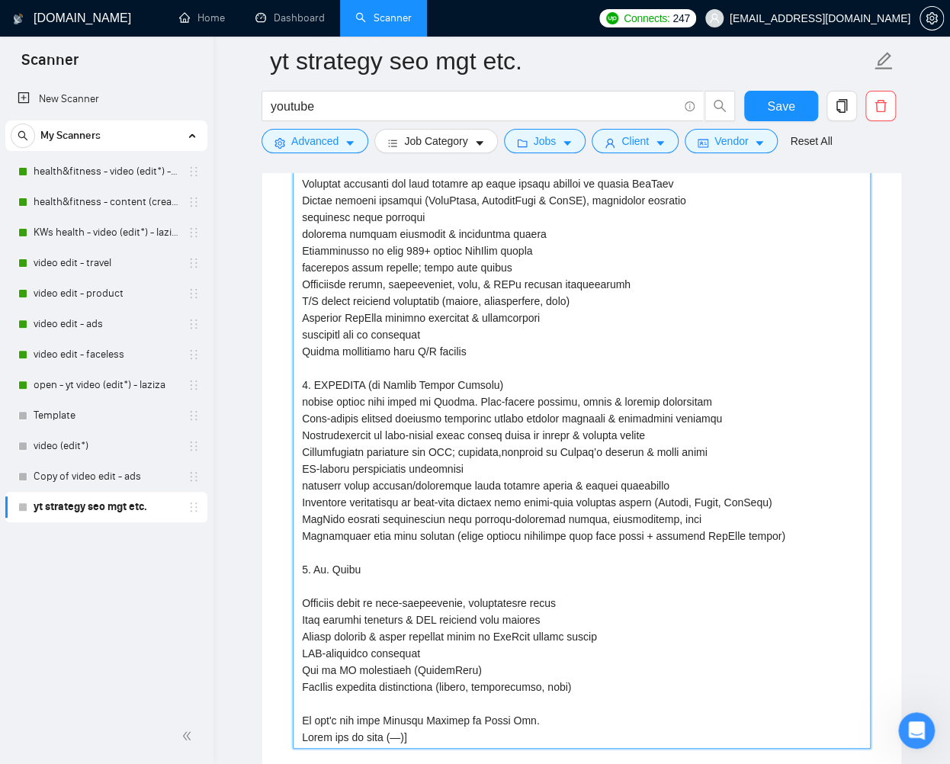
scroll to position [2439, 0]
click at [374, 603] on projects "Describe your recent experience with similar projects" at bounding box center [582, 417] width 578 height 661
click at [301, 597] on projects "Describe your recent experience with similar projects" at bounding box center [582, 417] width 578 height 661
drag, startPoint x: 420, startPoint y: 397, endPoint x: 469, endPoint y: 395, distance: 49.6
click at [469, 395] on projects "Describe your recent experience with similar projects" at bounding box center [582, 417] width 578 height 661
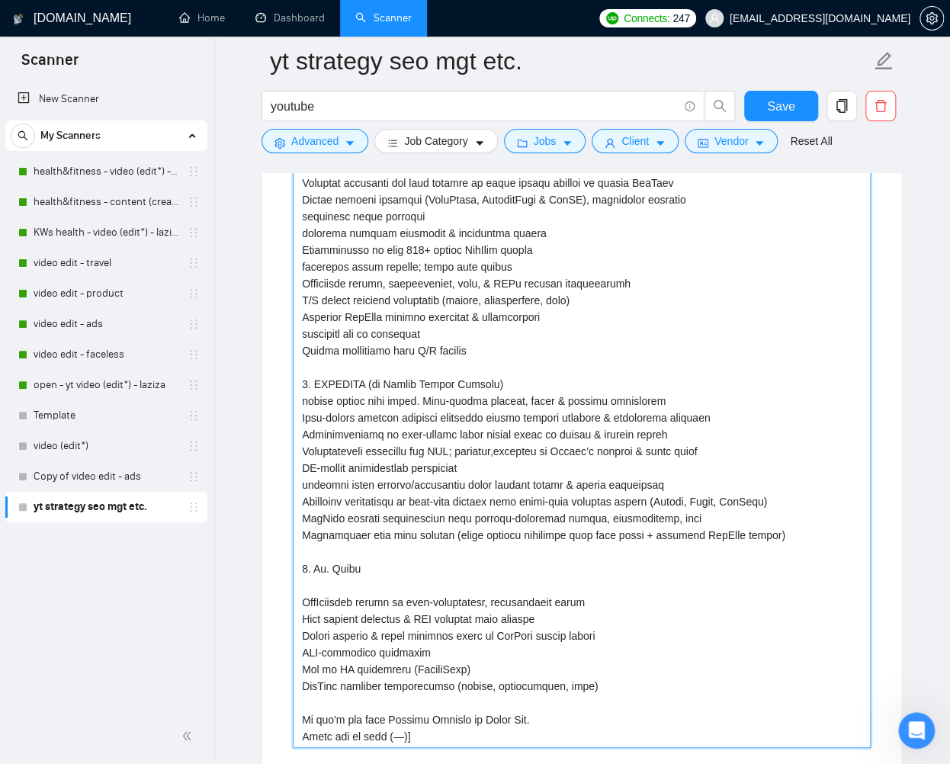
click at [318, 599] on projects "Describe your recent experience with similar projects" at bounding box center [582, 417] width 578 height 661
click at [398, 603] on projects "Describe your recent experience with similar projects" at bounding box center [582, 417] width 578 height 661
drag, startPoint x: 450, startPoint y: 532, endPoint x: 297, endPoint y: 533, distance: 153.2
click at [297, 533] on projects "Describe your recent experience with similar projects" at bounding box center [582, 417] width 578 height 661
click at [504, 531] on projects "Describe your recent experience with similar projects" at bounding box center [582, 417] width 578 height 661
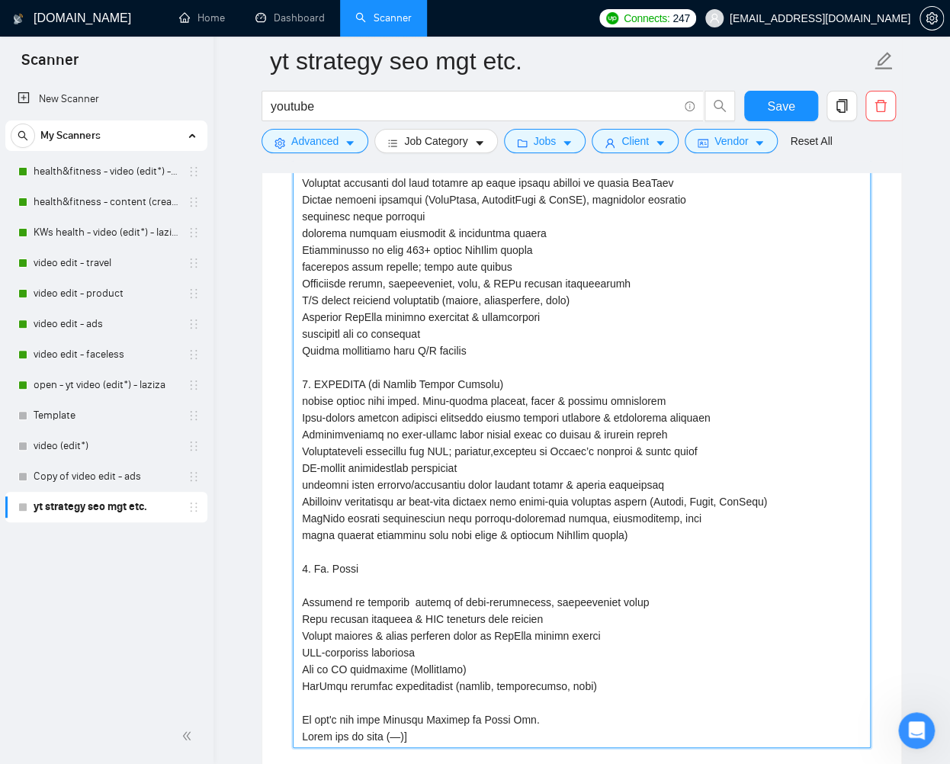
drag, startPoint x: 506, startPoint y: 533, endPoint x: 559, endPoint y: 530, distance: 52.7
click at [559, 530] on projects "Describe your recent experience with similar projects" at bounding box center [582, 417] width 578 height 661
paste projects "embedded"
click at [399, 596] on projects "Describe your recent experience with similar projects" at bounding box center [582, 417] width 578 height 661
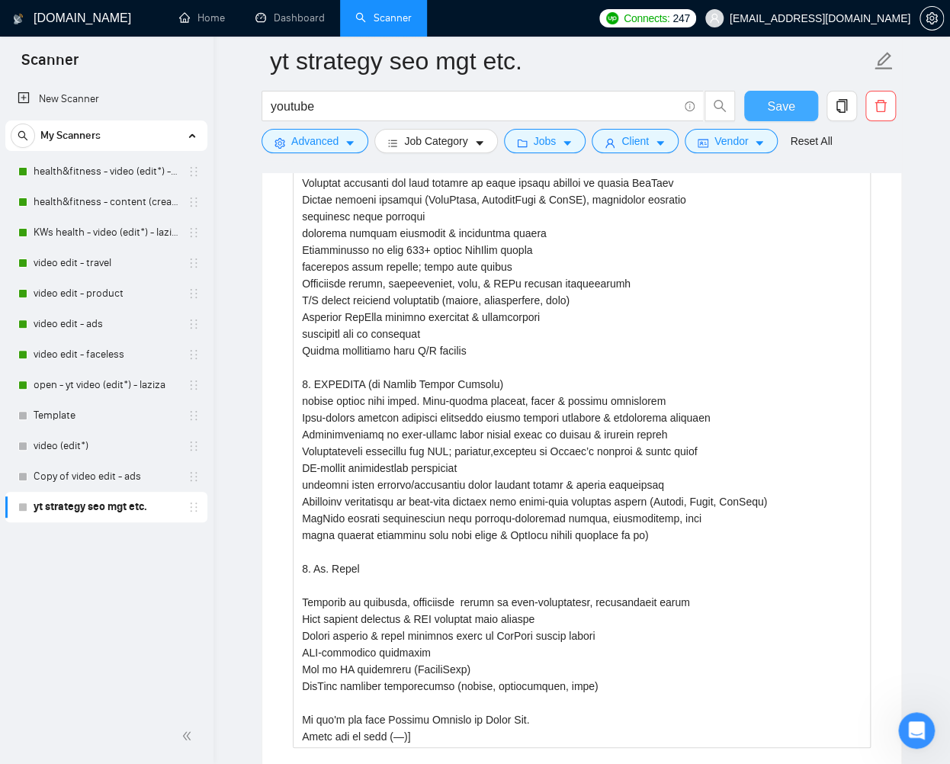
click at [784, 107] on span "Save" at bounding box center [780, 106] width 27 height 19
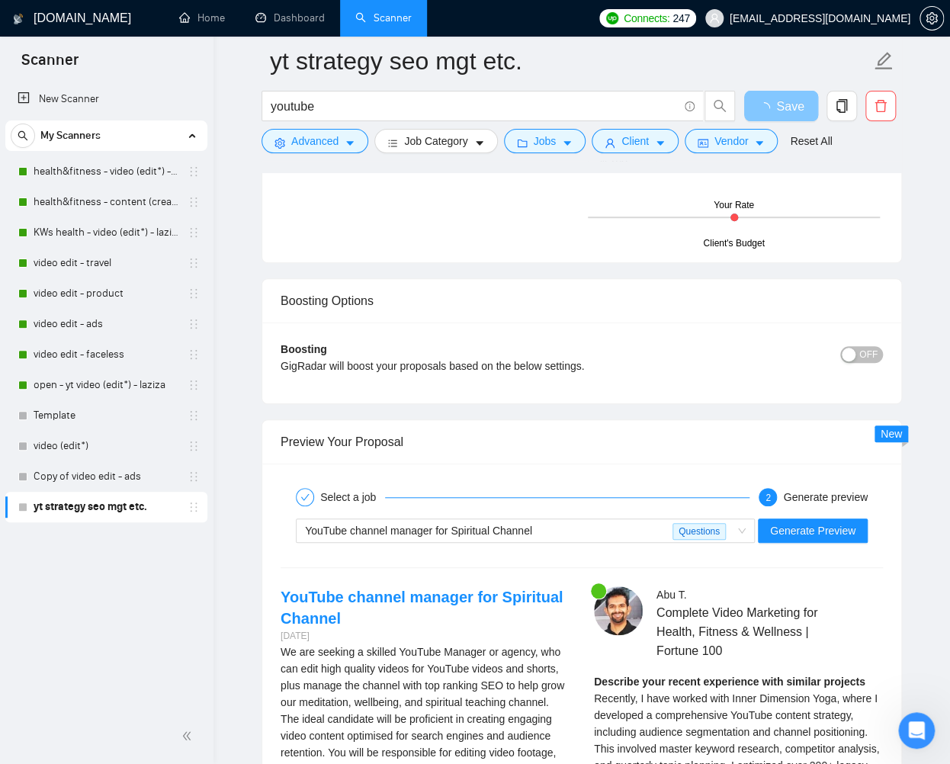
scroll to position [2948, 0]
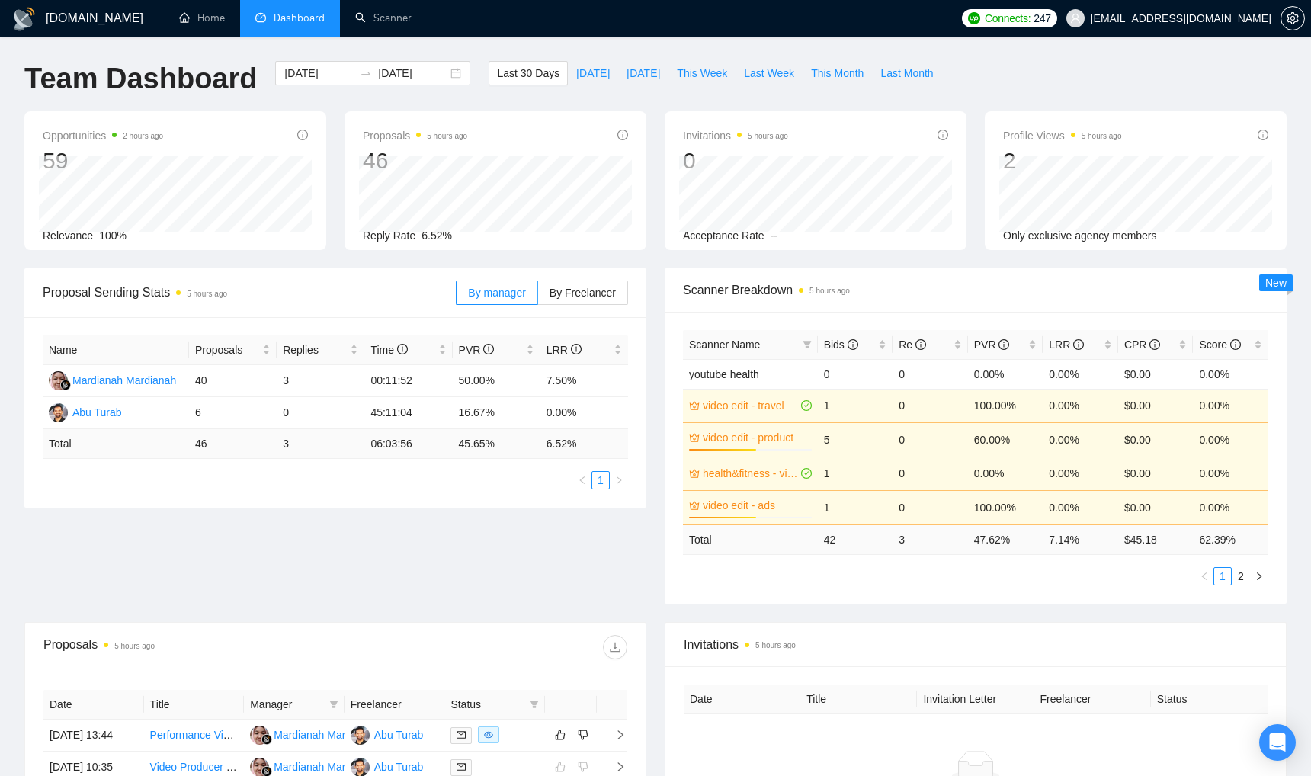
scroll to position [205, 0]
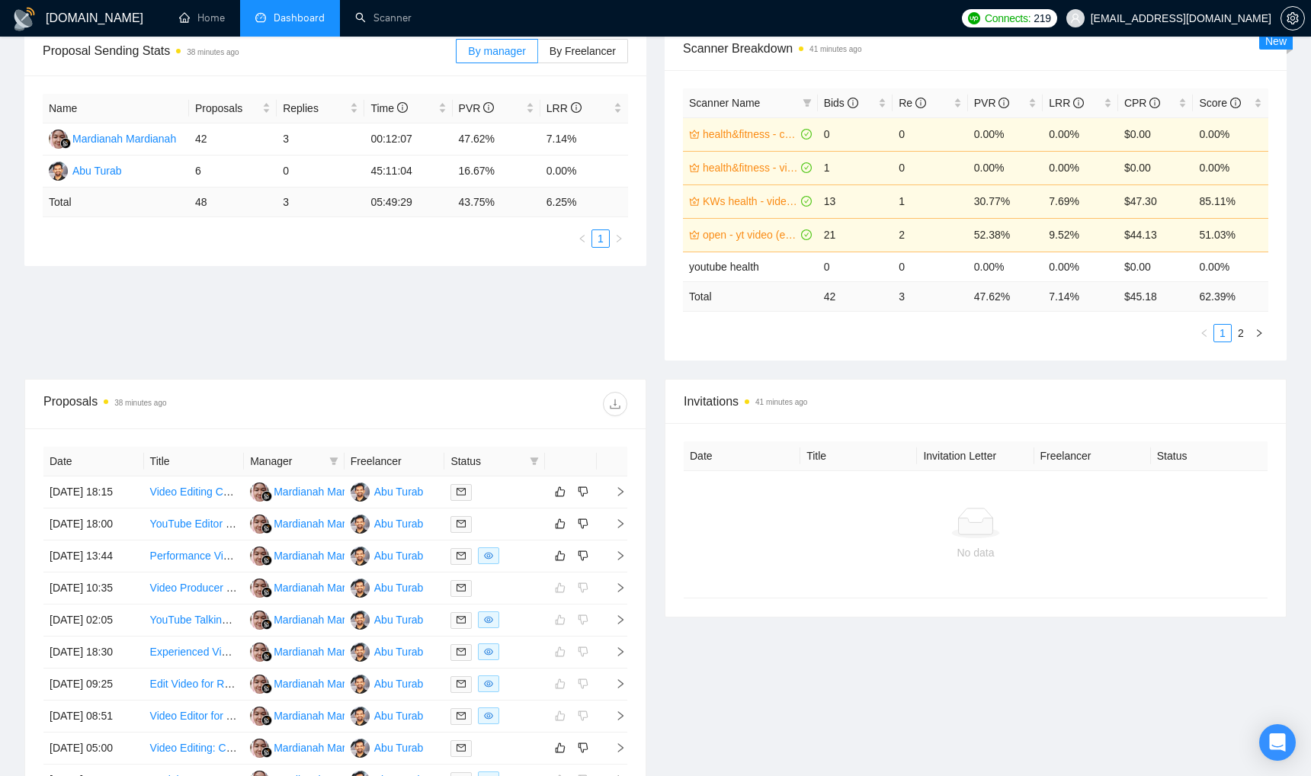
scroll to position [287, 0]
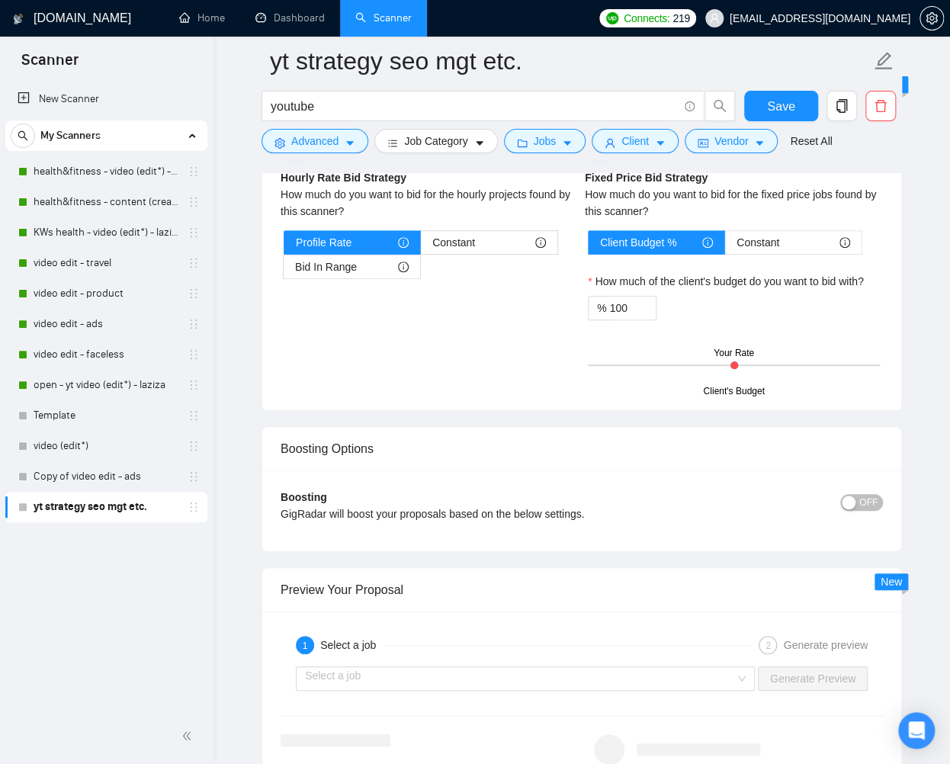
scroll to position [2717, 0]
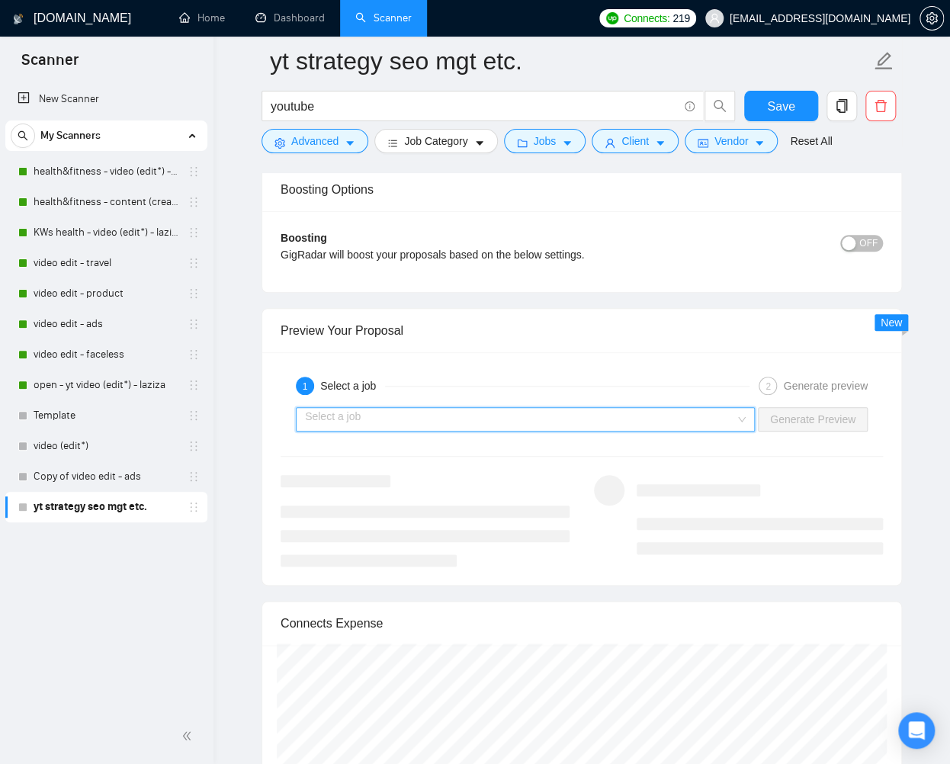
click at [687, 419] on input "search" at bounding box center [520, 419] width 430 height 23
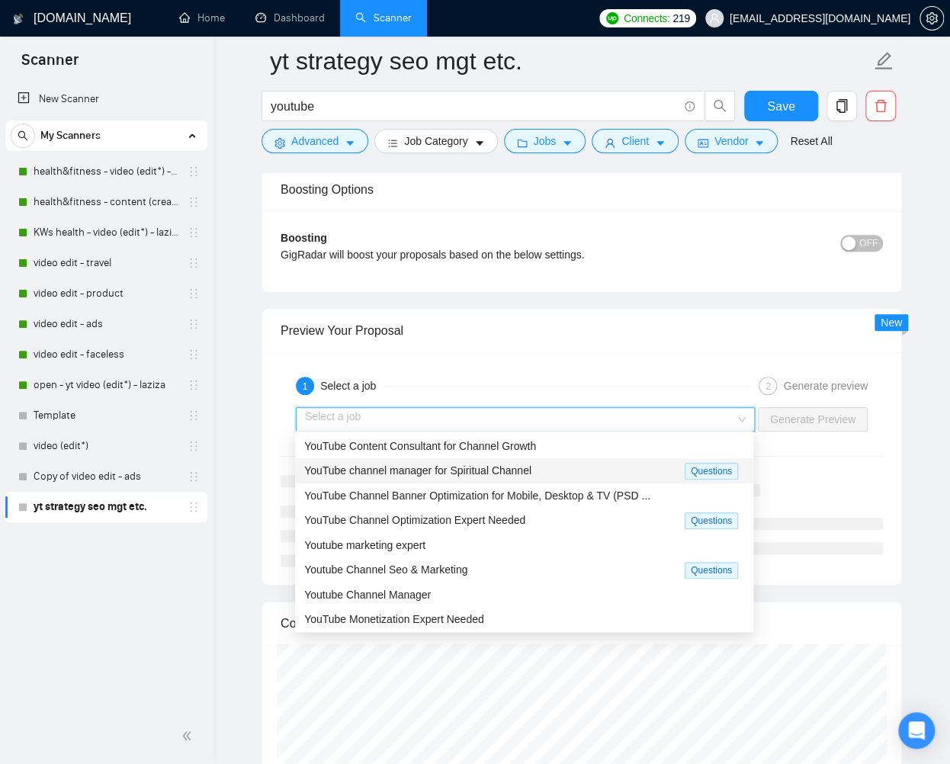
click at [570, 466] on div "YouTube channel manager for Spiritual Channel" at bounding box center [494, 471] width 380 height 18
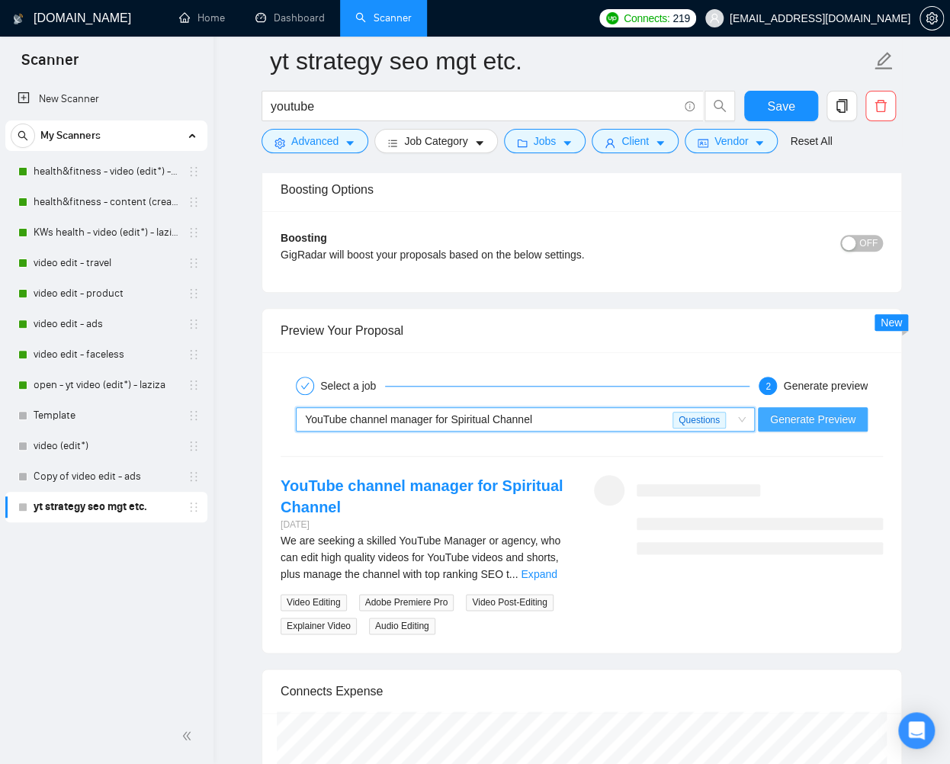
click at [793, 411] on span "Generate Preview" at bounding box center [812, 419] width 85 height 17
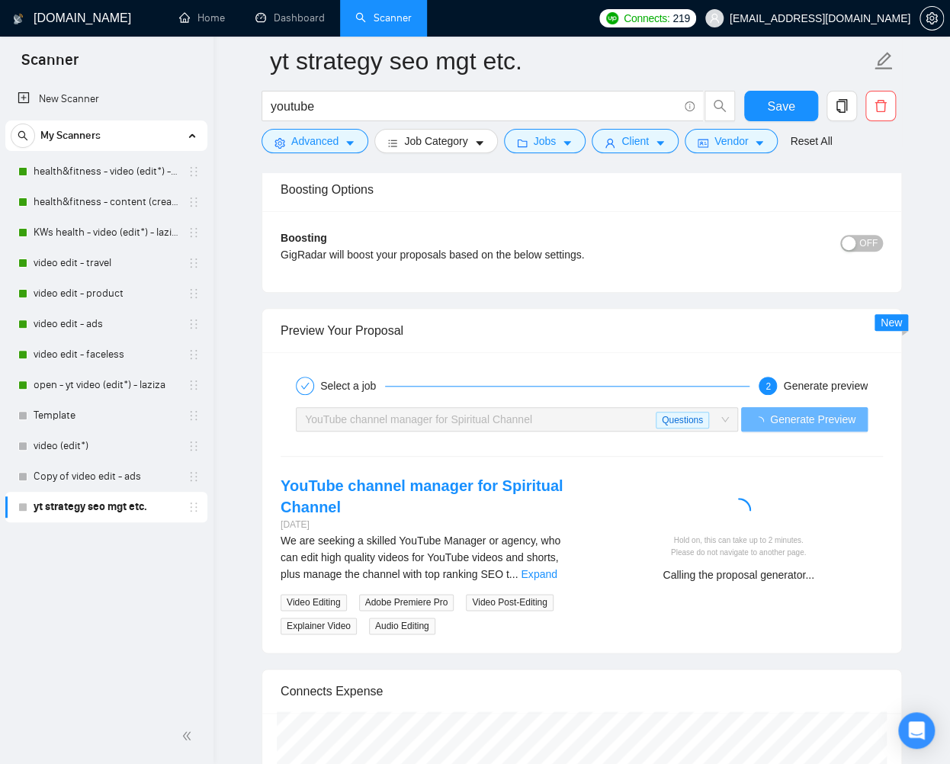
click at [556, 570] on link "Expand" at bounding box center [539, 574] width 36 height 12
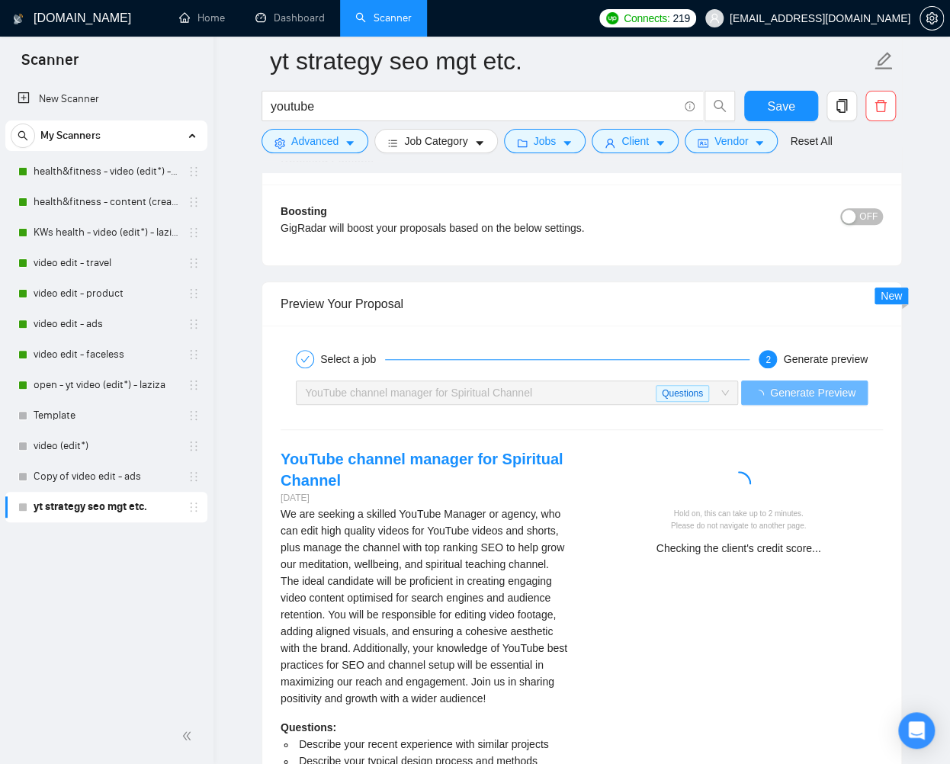
scroll to position [2755, 0]
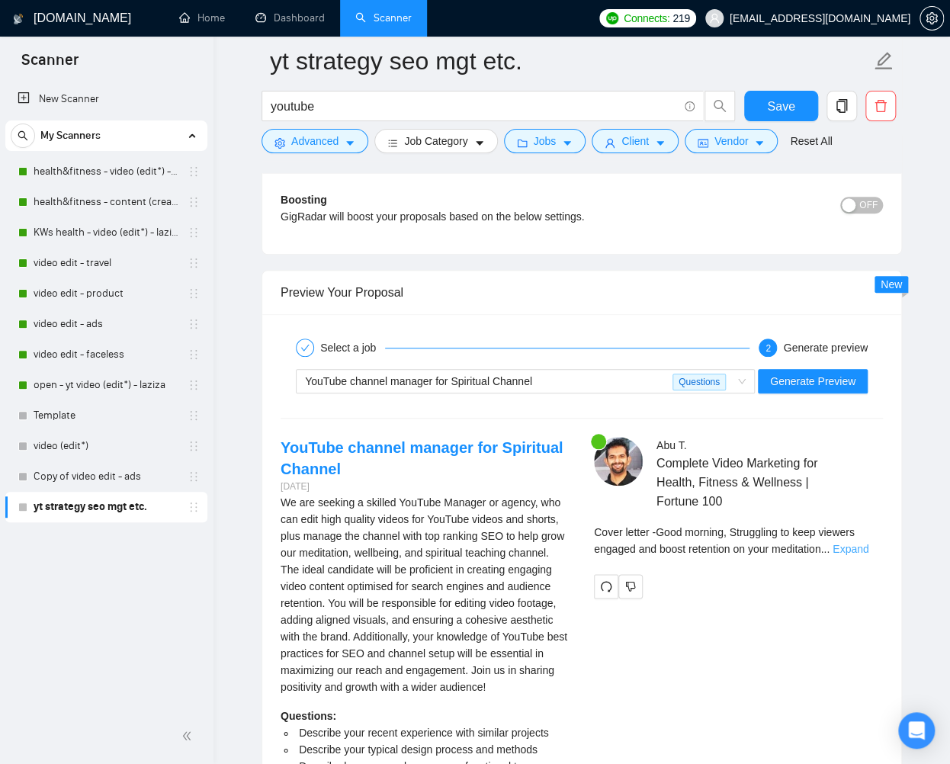
click at [868, 548] on link "Expand" at bounding box center [850, 549] width 36 height 12
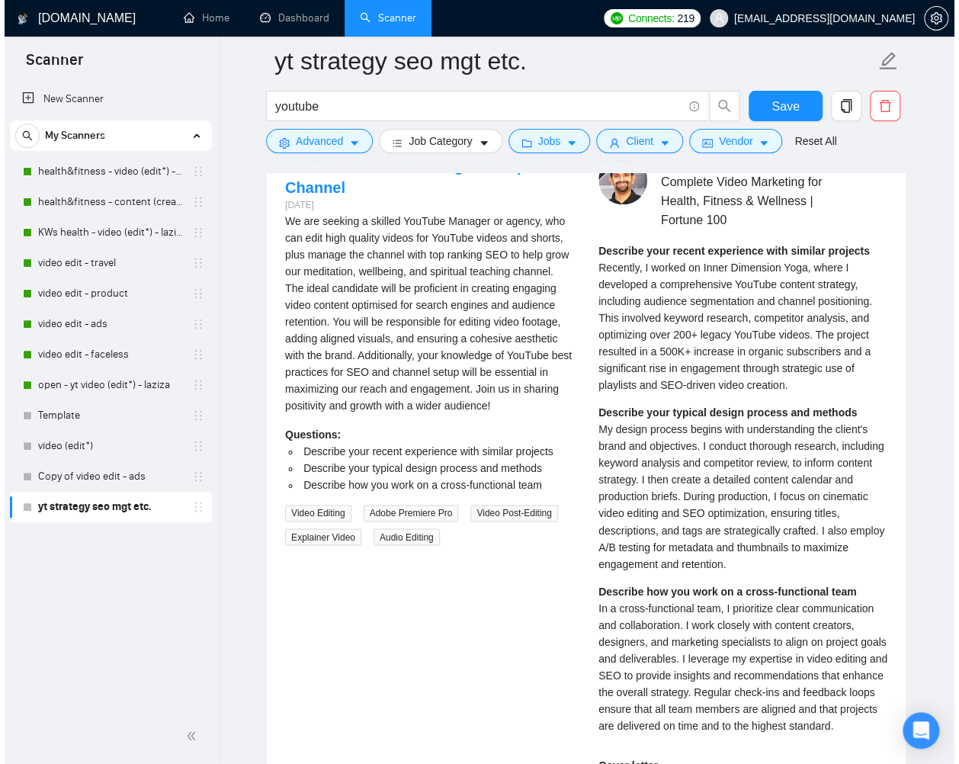
scroll to position [2763, 0]
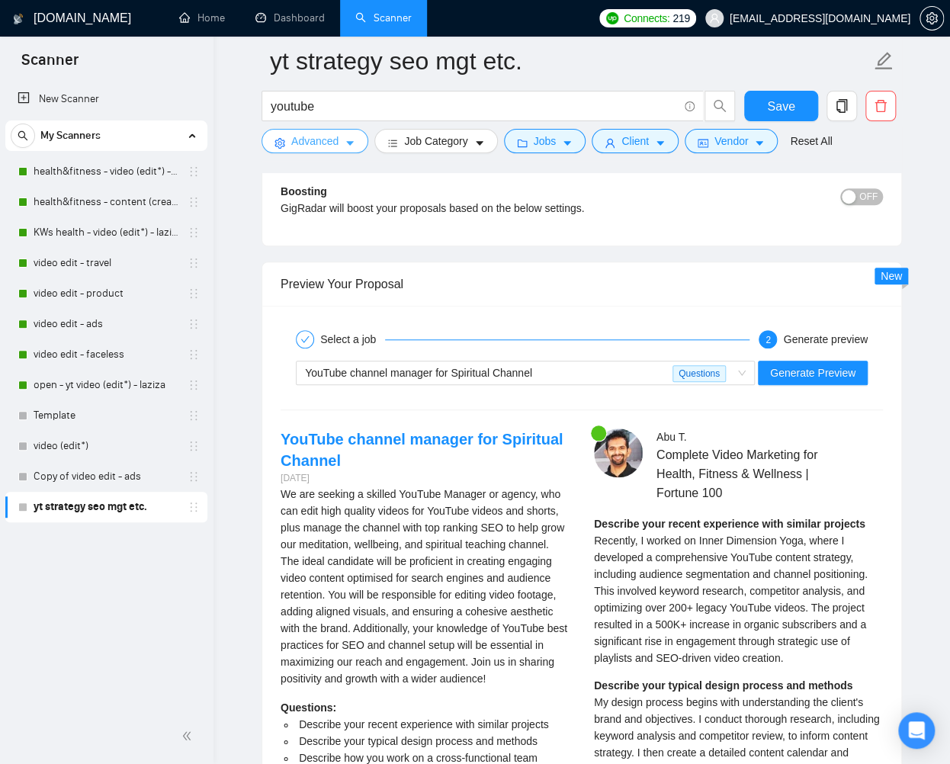
click at [329, 139] on span "Advanced" at bounding box center [314, 141] width 47 height 17
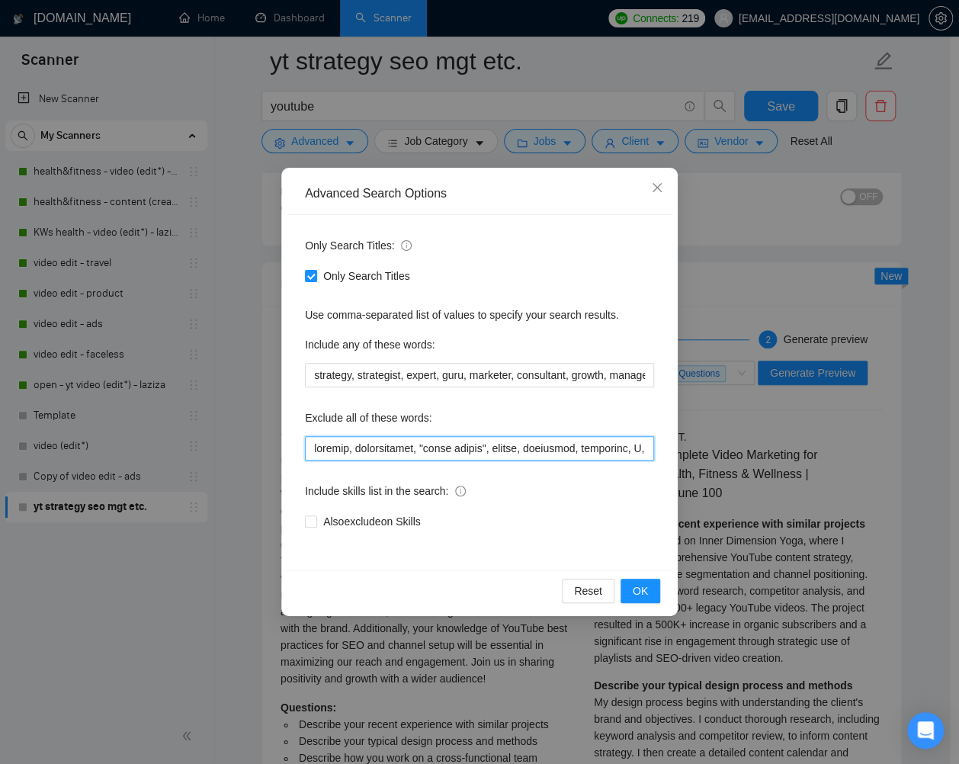
click at [440, 450] on input "text" at bounding box center [479, 448] width 349 height 24
drag, startPoint x: 421, startPoint y: 447, endPoint x: 527, endPoint y: 447, distance: 105.9
click at [527, 447] on input "text" at bounding box center [479, 448] width 349 height 24
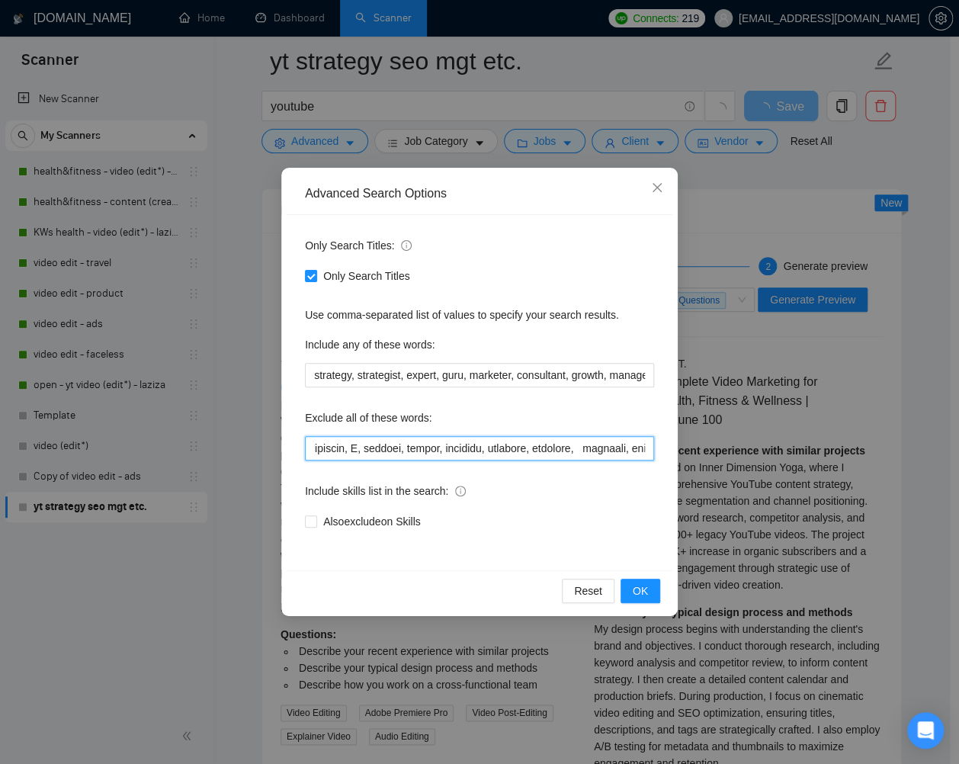
scroll to position [0, 339]
type input "network, scriptwriter, thumbnail, instagram, X, twitter, tiktok, facebook, link…"
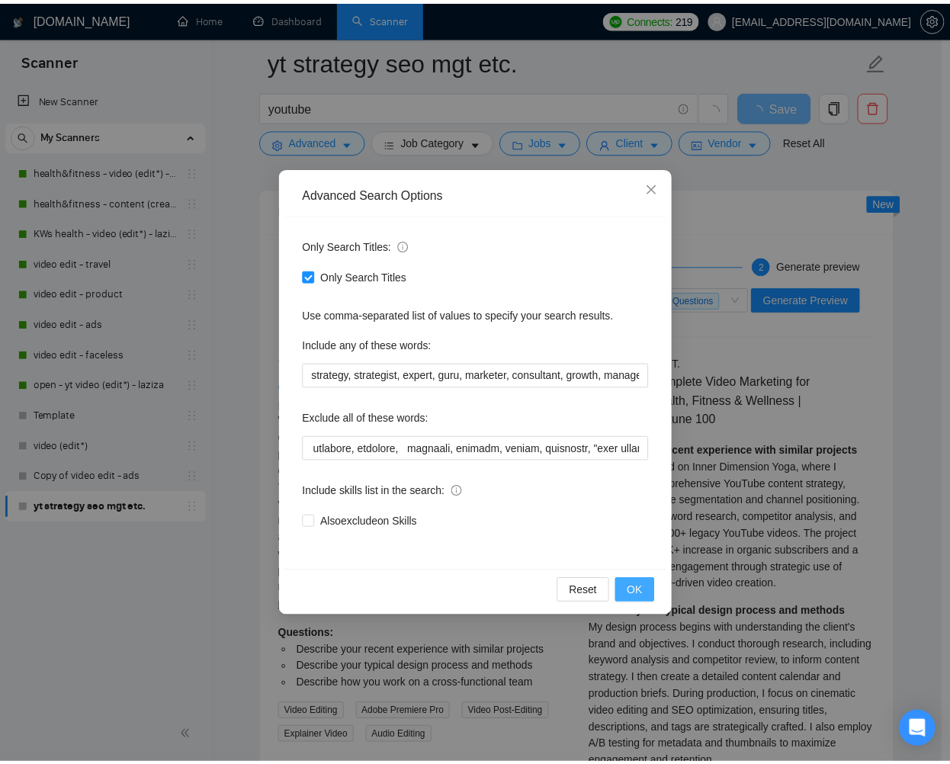
scroll to position [0, 0]
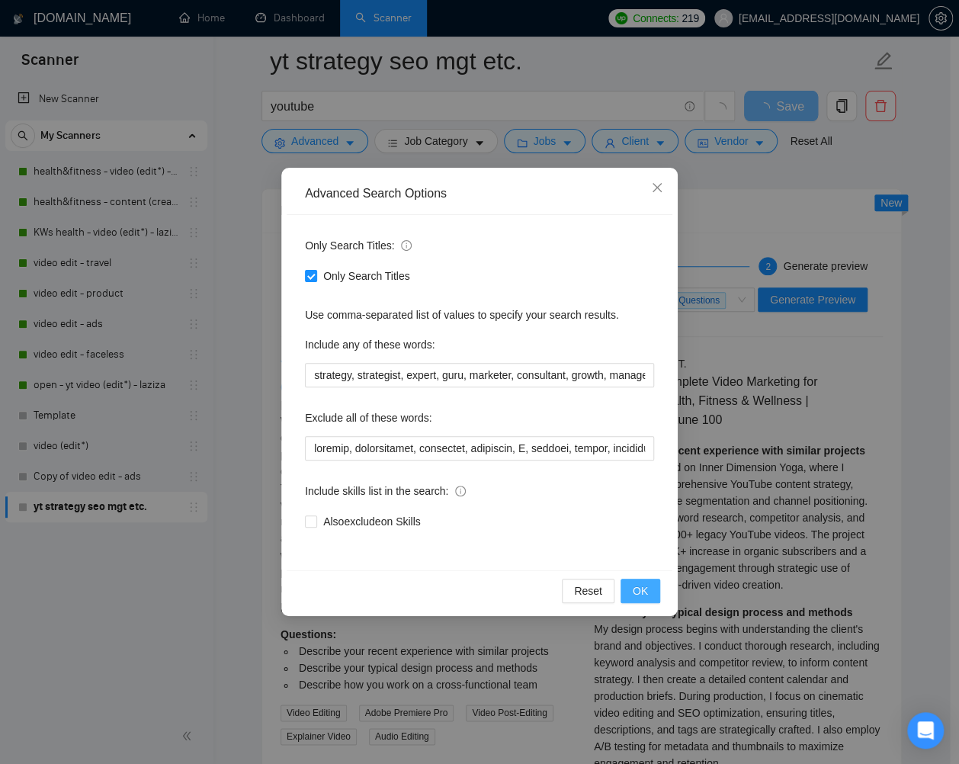
click at [639, 588] on span "OK" at bounding box center [640, 590] width 15 height 17
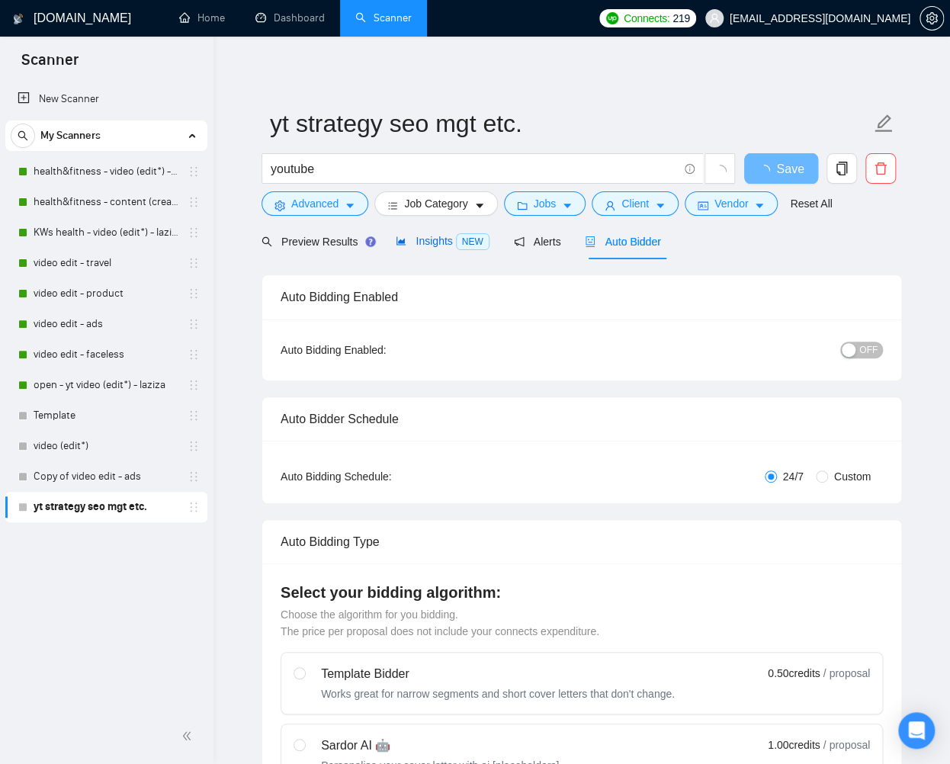
click at [446, 242] on span "Insights NEW" at bounding box center [442, 241] width 93 height 12
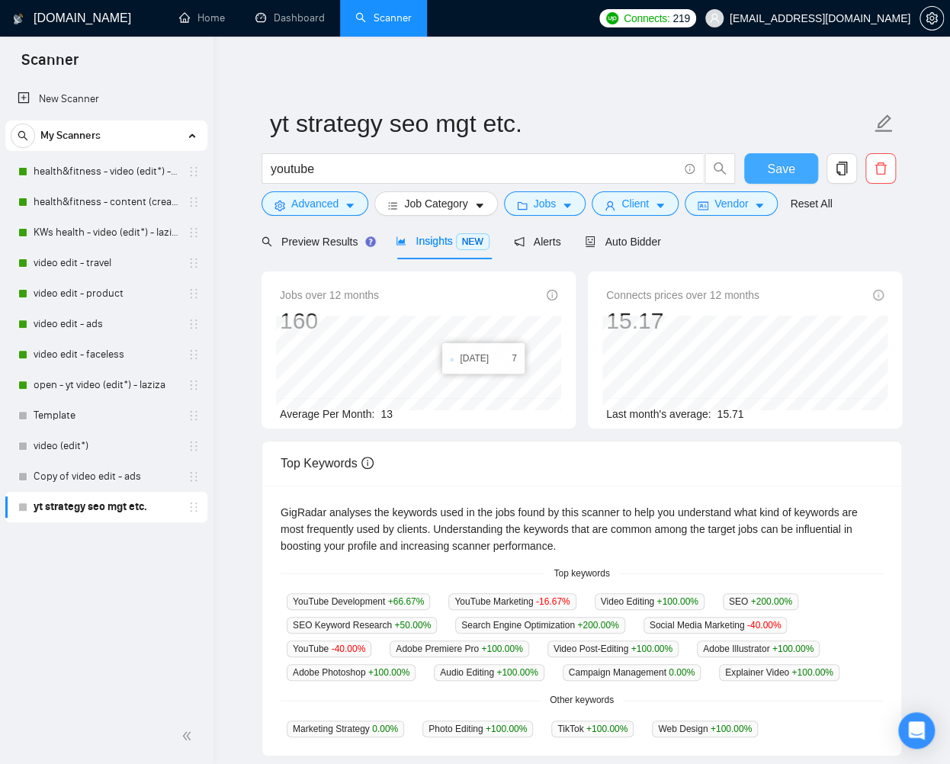
click at [805, 165] on button "Save" at bounding box center [781, 168] width 74 height 30
click at [655, 239] on span "Auto Bidder" at bounding box center [622, 241] width 75 height 12
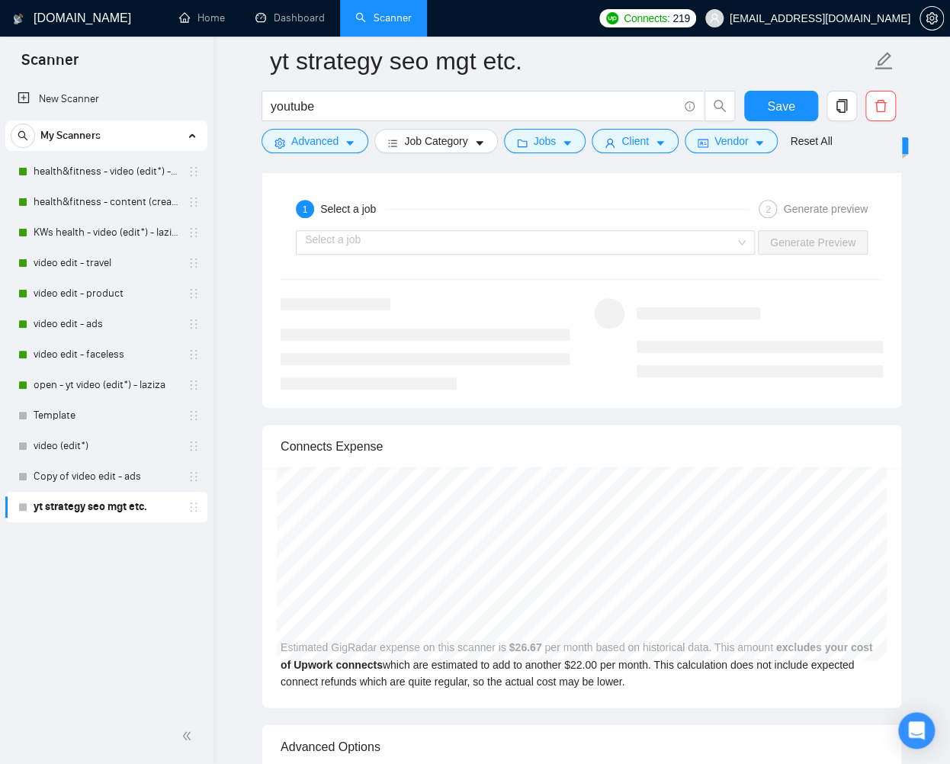
scroll to position [2897, 0]
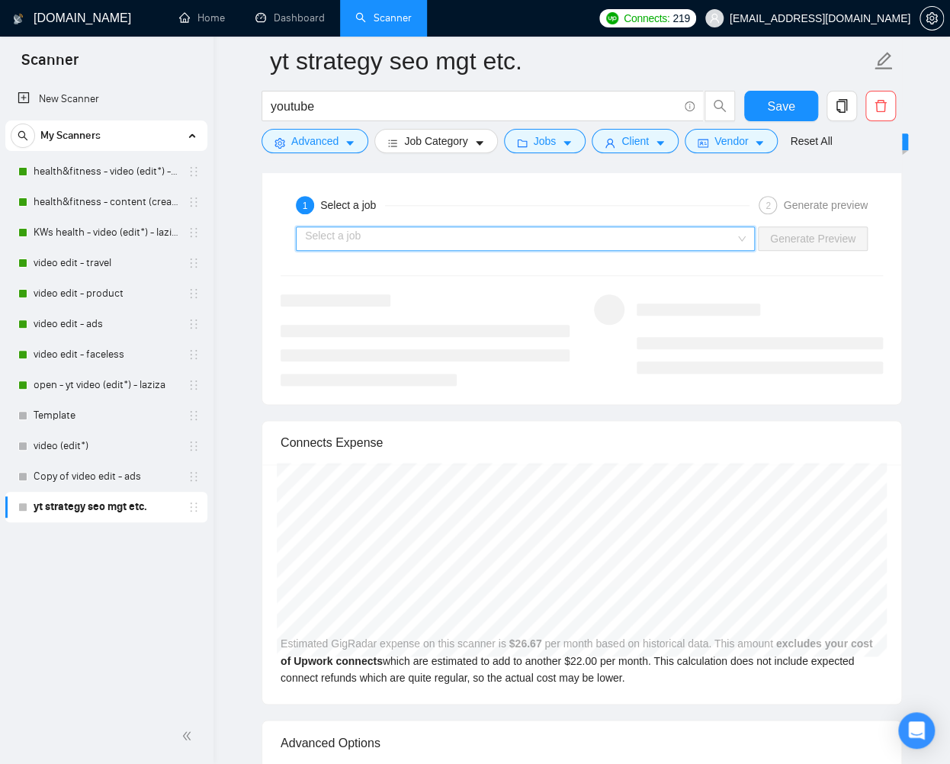
click at [616, 242] on input "search" at bounding box center [520, 238] width 430 height 23
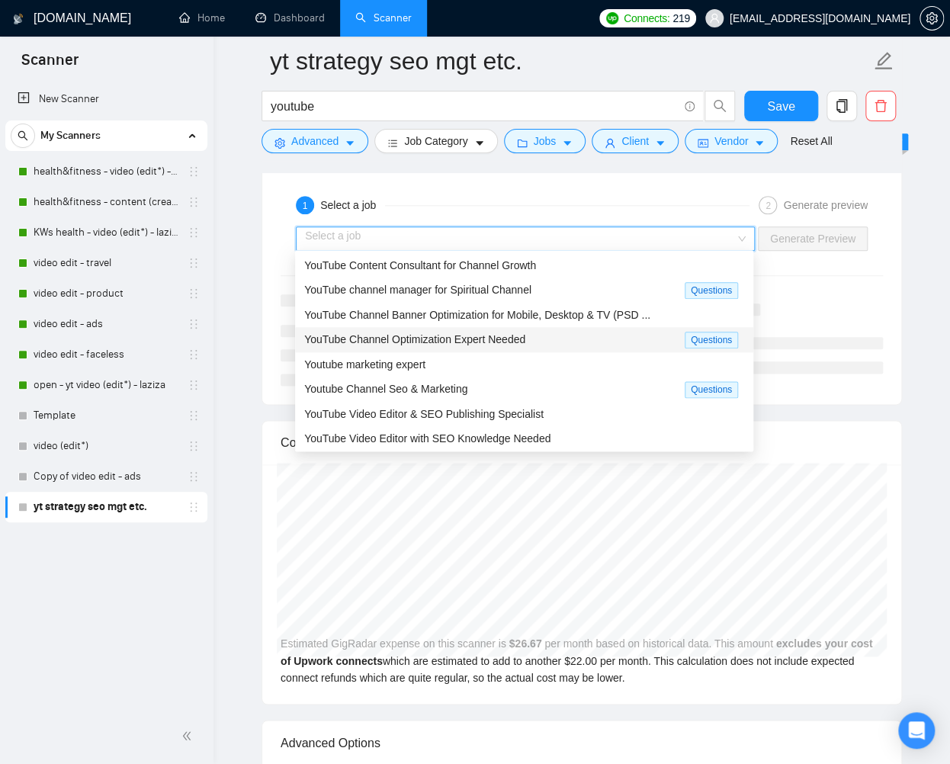
click at [603, 338] on div "YouTube Channel Optimization Expert Needed" at bounding box center [494, 340] width 380 height 18
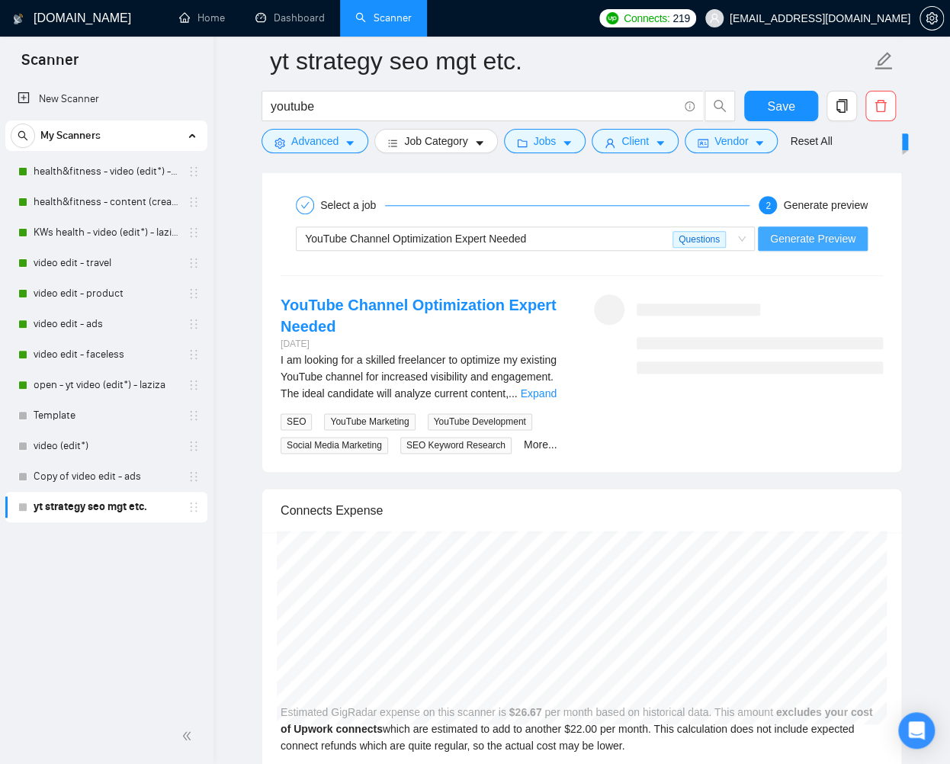
click at [773, 241] on span "Generate Preview" at bounding box center [812, 238] width 85 height 17
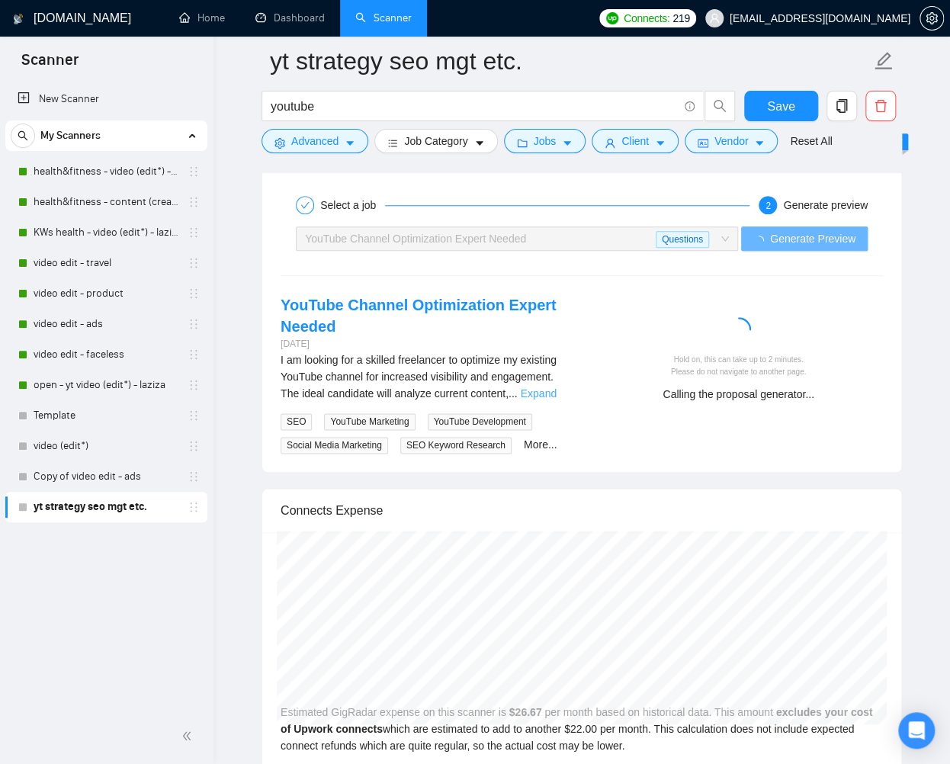
click at [556, 387] on link "Expand" at bounding box center [539, 393] width 36 height 12
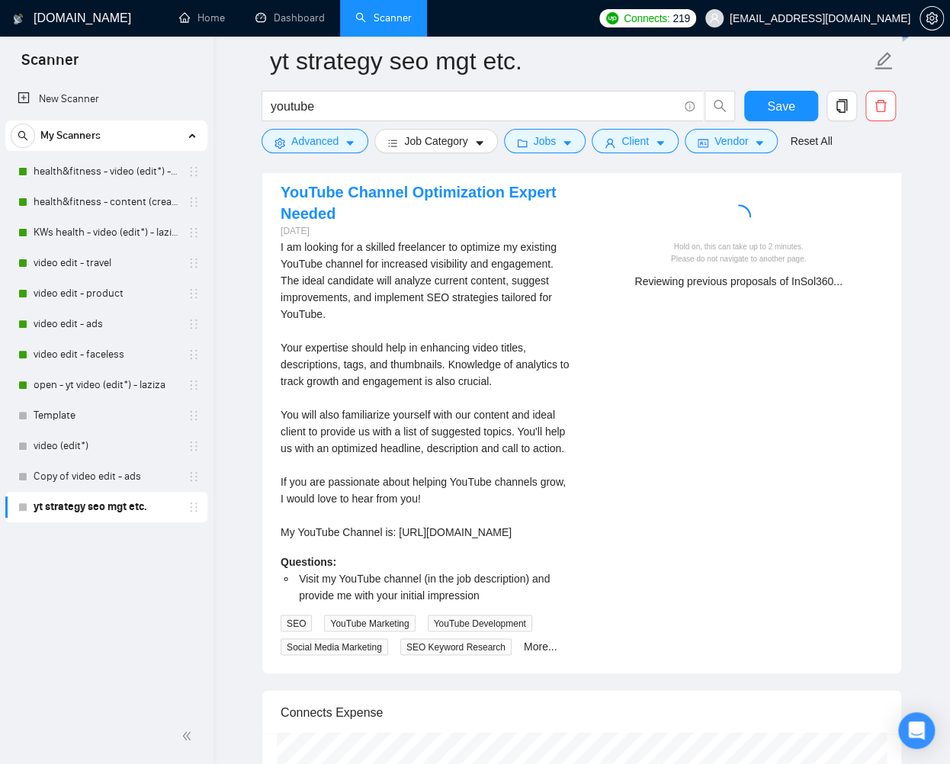
scroll to position [3011, 0]
drag, startPoint x: 282, startPoint y: 560, endPoint x: 508, endPoint y: 561, distance: 225.6
click at [508, 540] on div "I am looking for a skilled freelancer to optimize my existing YouTube channel f…" at bounding box center [424, 389] width 289 height 302
copy div "https://www.youtube.com/@PredictableProfits"
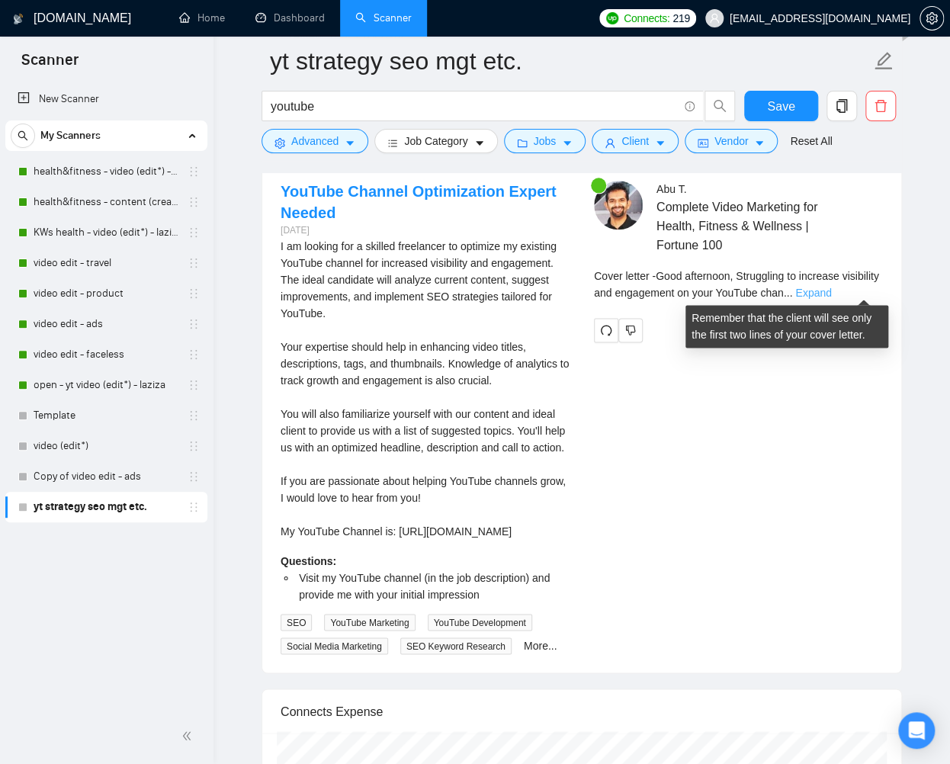
click at [831, 291] on link "Expand" at bounding box center [813, 293] width 36 height 12
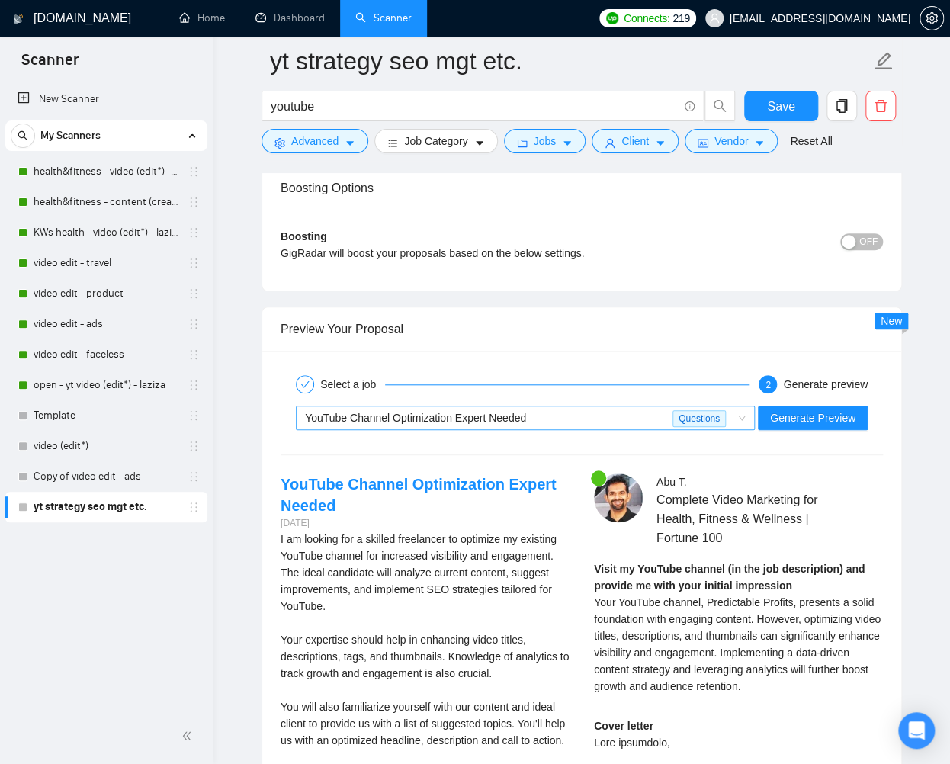
scroll to position [2720, 0]
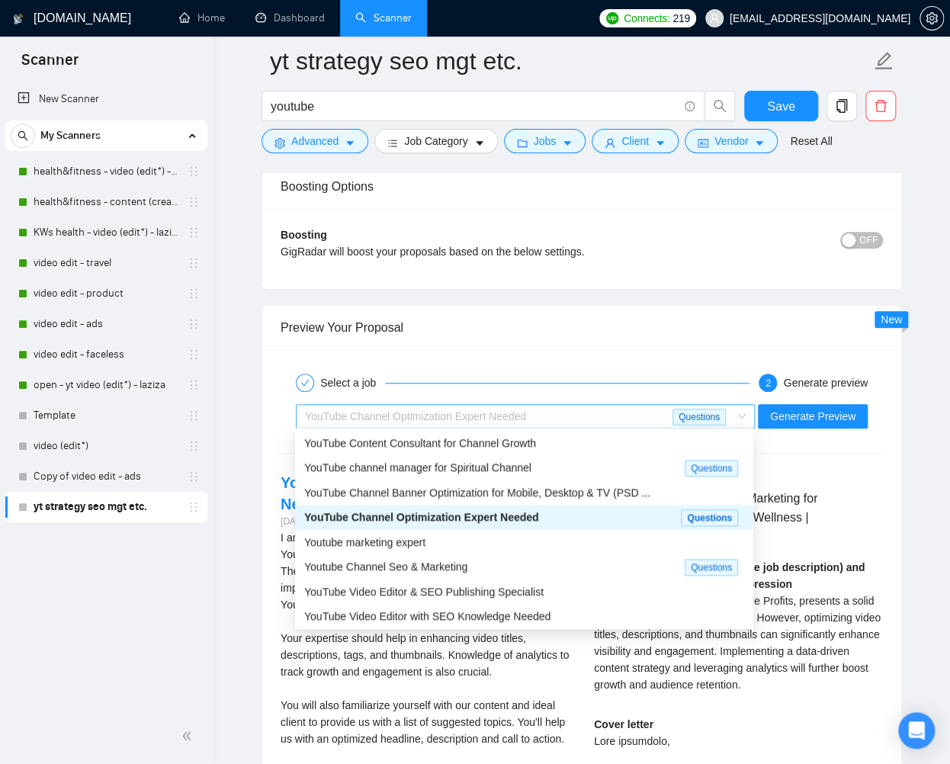
click at [575, 407] on div "YouTube Channel Optimization Expert Needed" at bounding box center [488, 416] width 367 height 23
click at [563, 585] on div "YouTube Video Editor & SEO Publishing Specialist" at bounding box center [524, 591] width 440 height 17
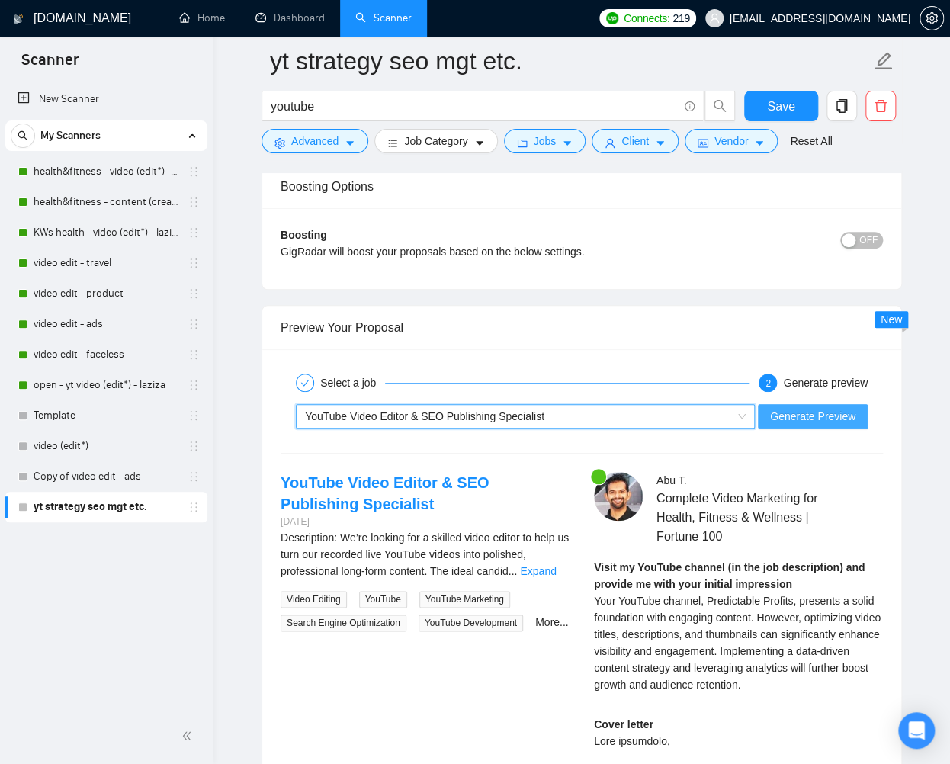
click at [795, 411] on span "Generate Preview" at bounding box center [812, 416] width 85 height 17
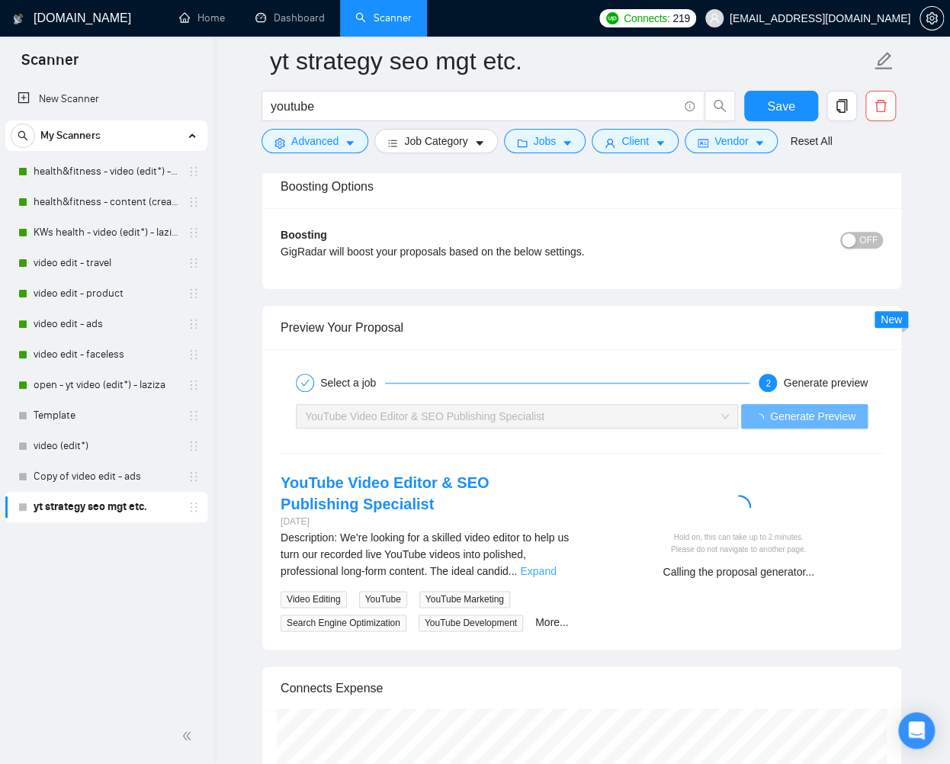
click at [556, 568] on link "Expand" at bounding box center [538, 571] width 36 height 12
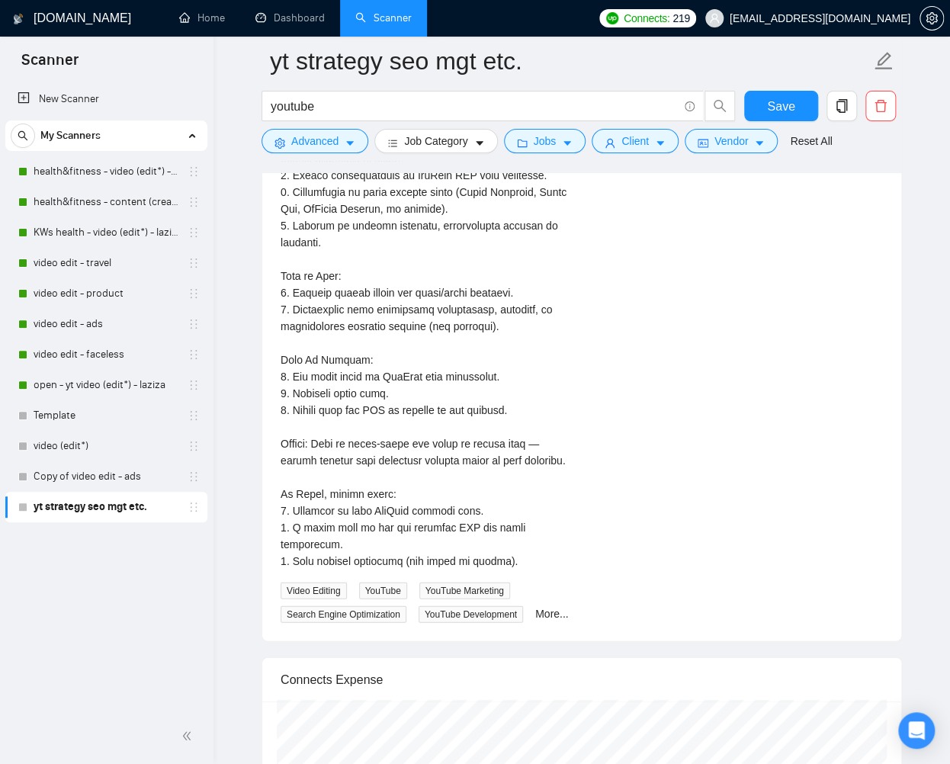
scroll to position [3570, 0]
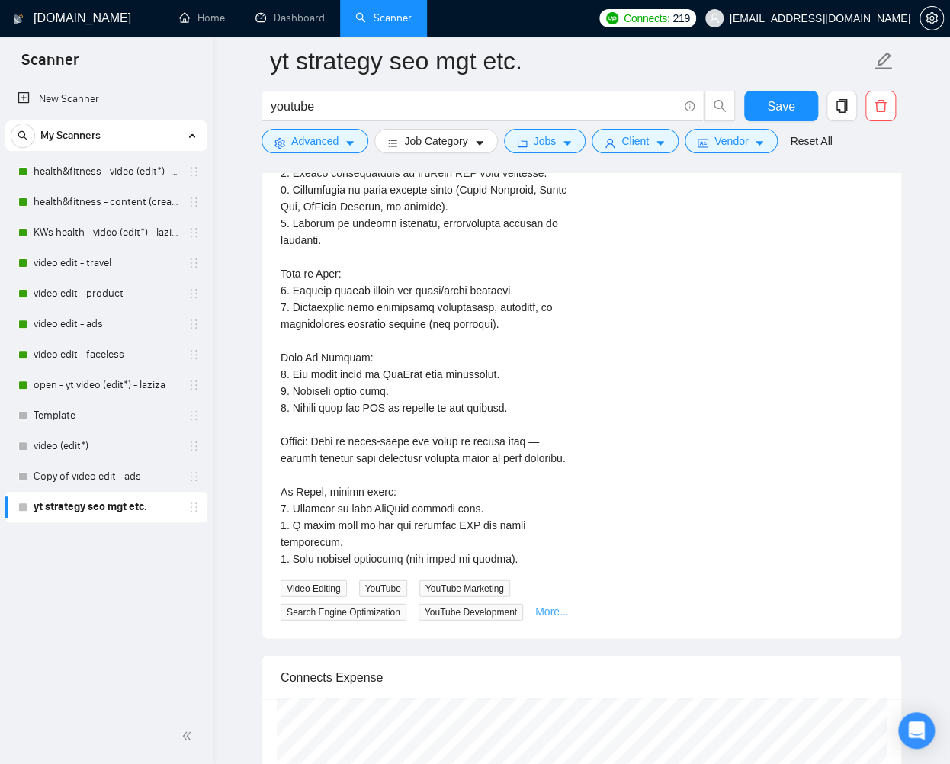
click at [535, 617] on link "More..." at bounding box center [552, 611] width 34 height 12
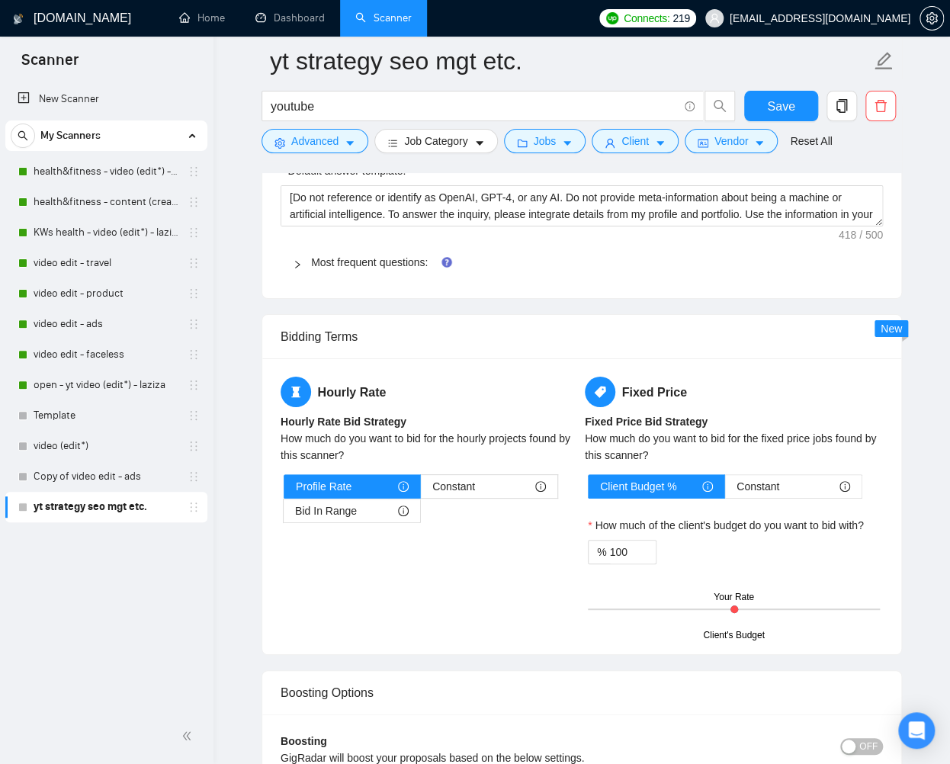
scroll to position [2814, 0]
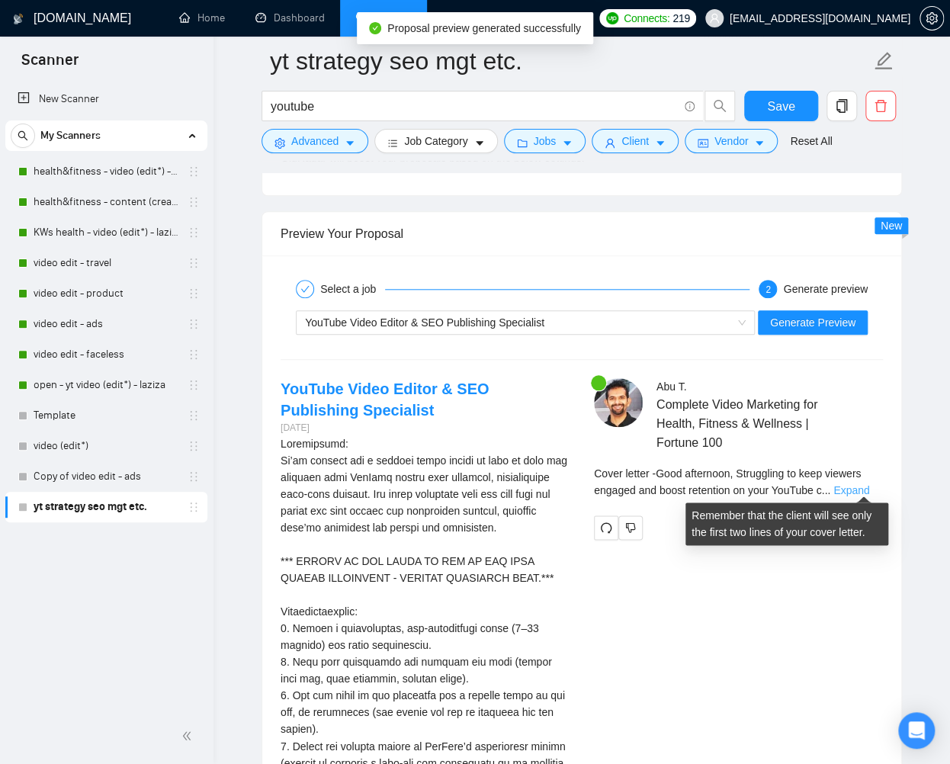
click at [850, 487] on link "Expand" at bounding box center [851, 490] width 36 height 12
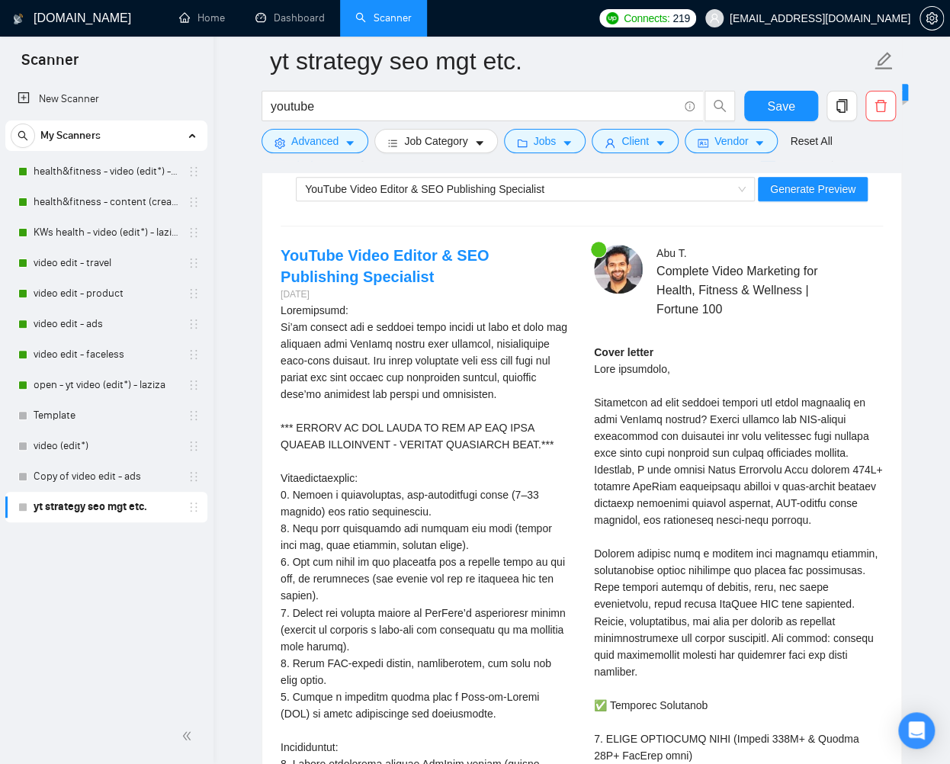
scroll to position [2894, 0]
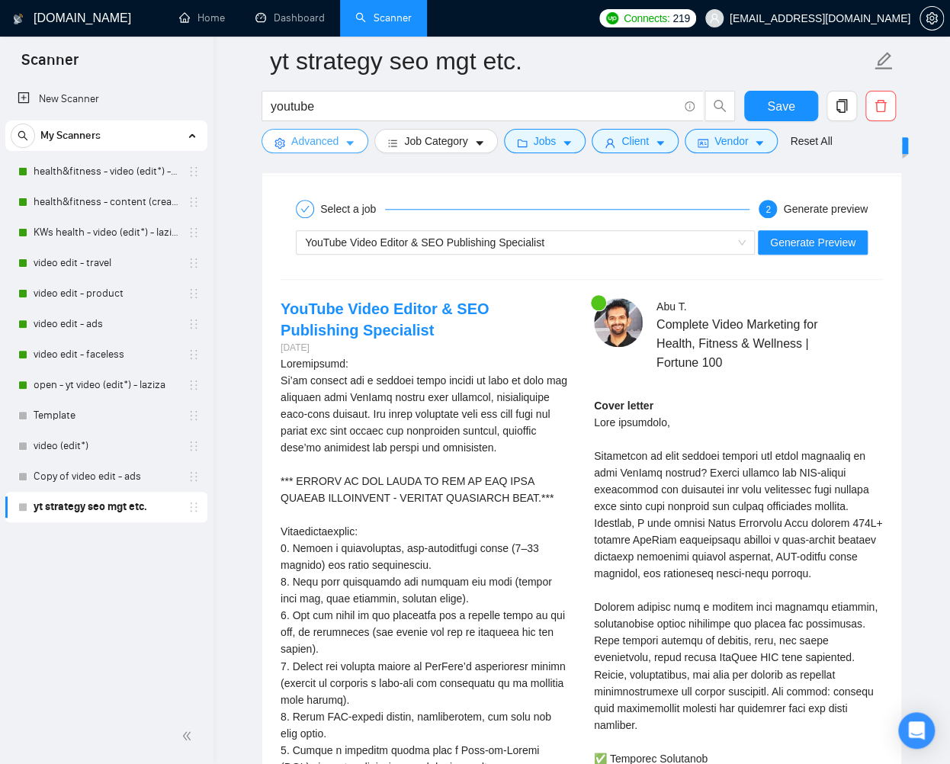
click at [339, 152] on button "Advanced" at bounding box center [314, 141] width 107 height 24
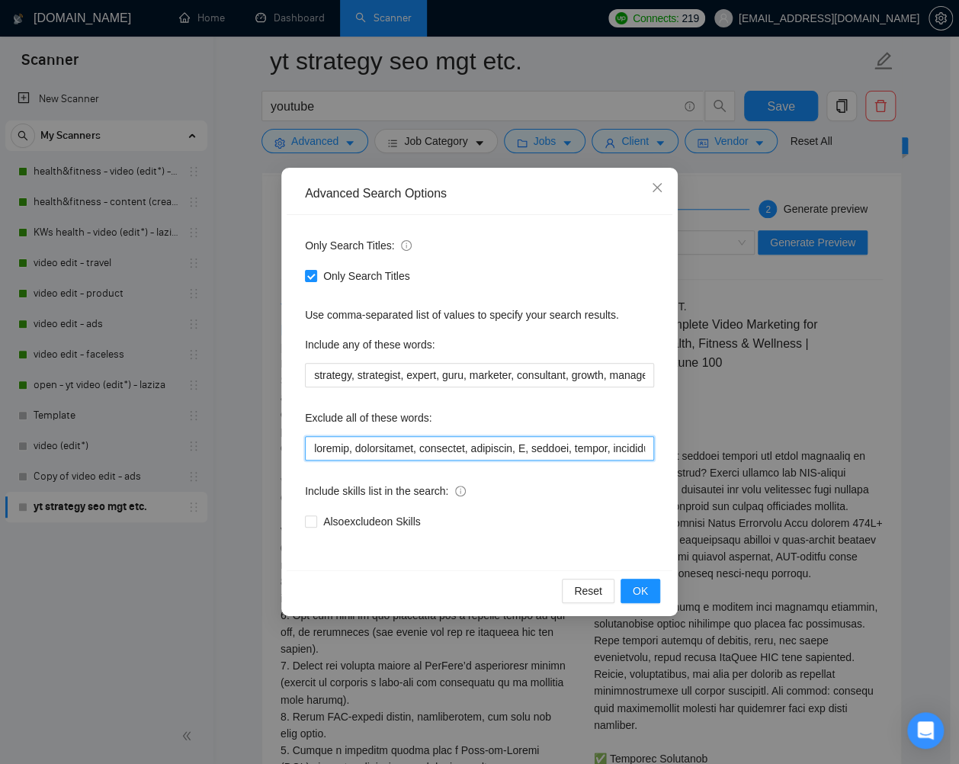
click at [310, 446] on input "text" at bounding box center [479, 448] width 349 height 24
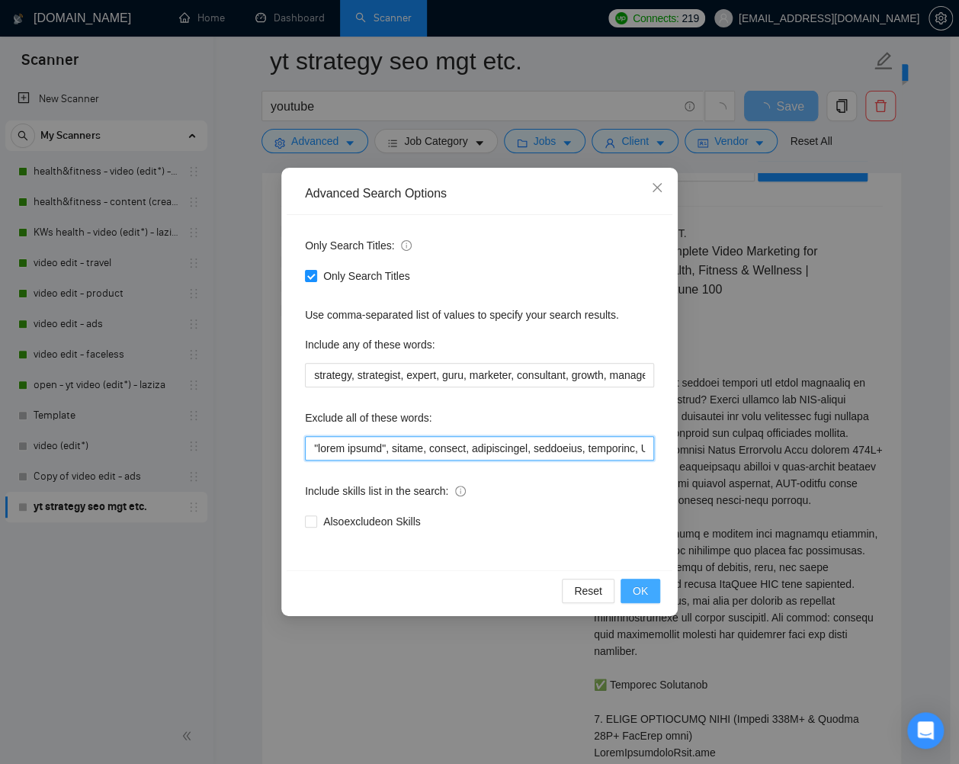
type input ""video editor", editor, network, scriptwriter, thumbnail, instagram, X, twitter…"
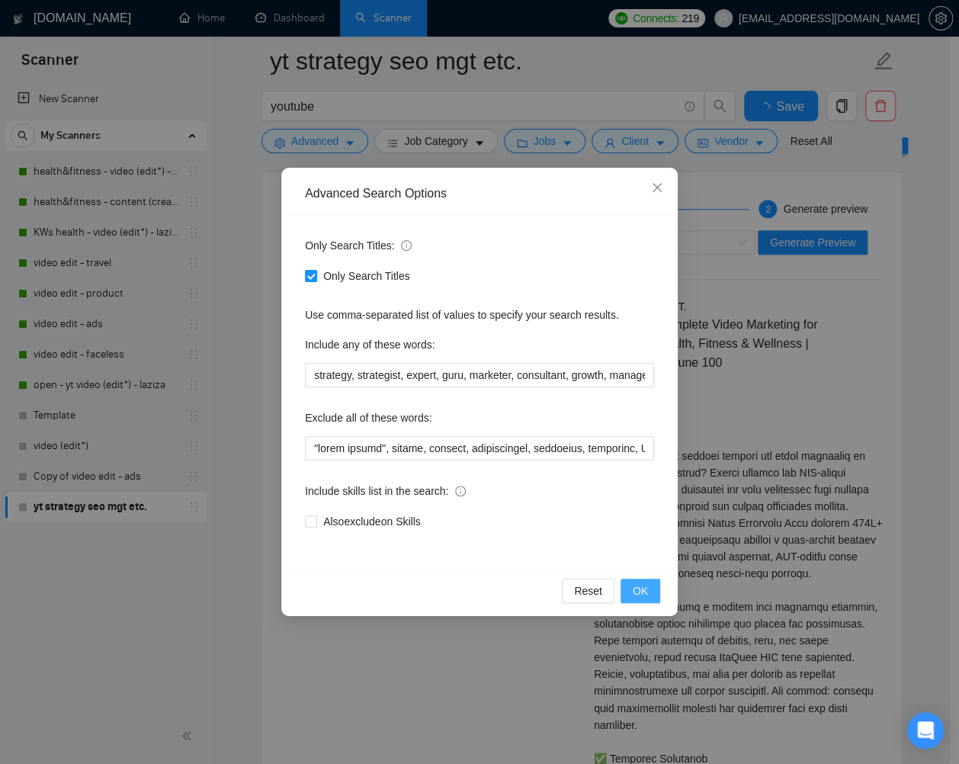
click at [635, 586] on span "OK" at bounding box center [640, 590] width 15 height 17
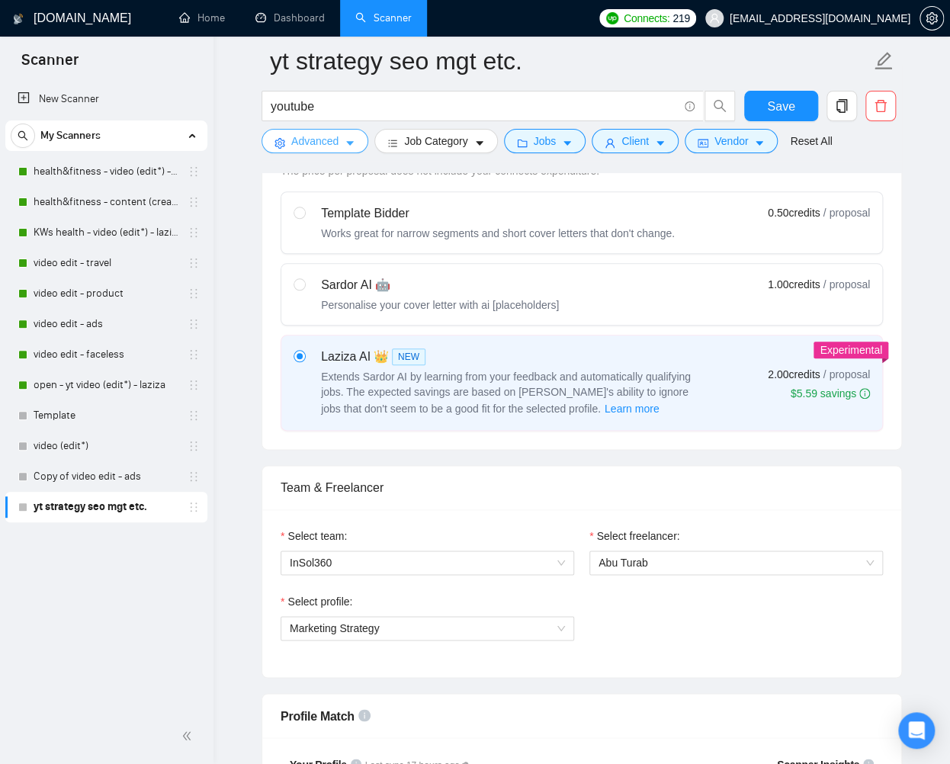
scroll to position [0, 0]
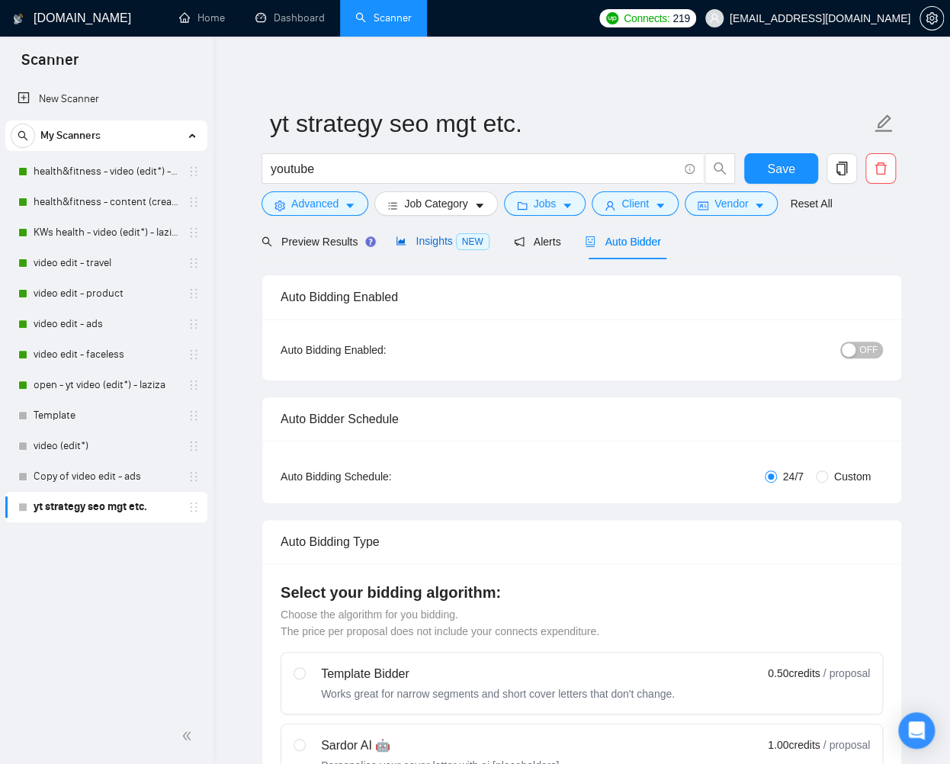
click at [428, 245] on span "Insights NEW" at bounding box center [442, 241] width 93 height 12
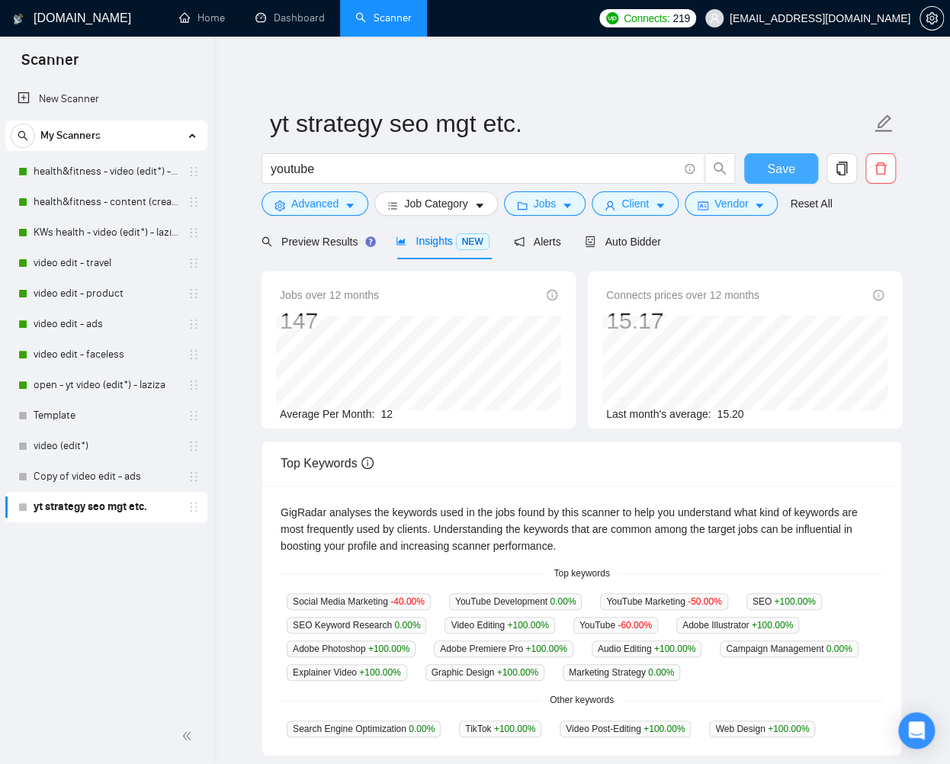
click at [778, 175] on span "Save" at bounding box center [780, 168] width 27 height 19
click at [303, 246] on span "Preview Results" at bounding box center [316, 241] width 110 height 12
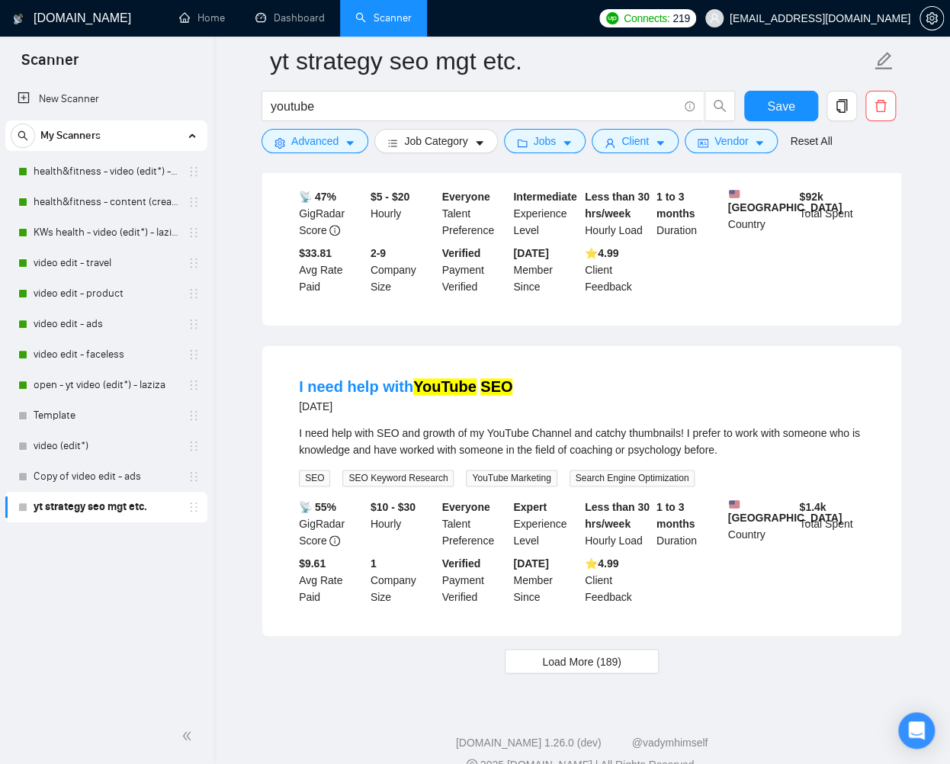
scroll to position [2936, 0]
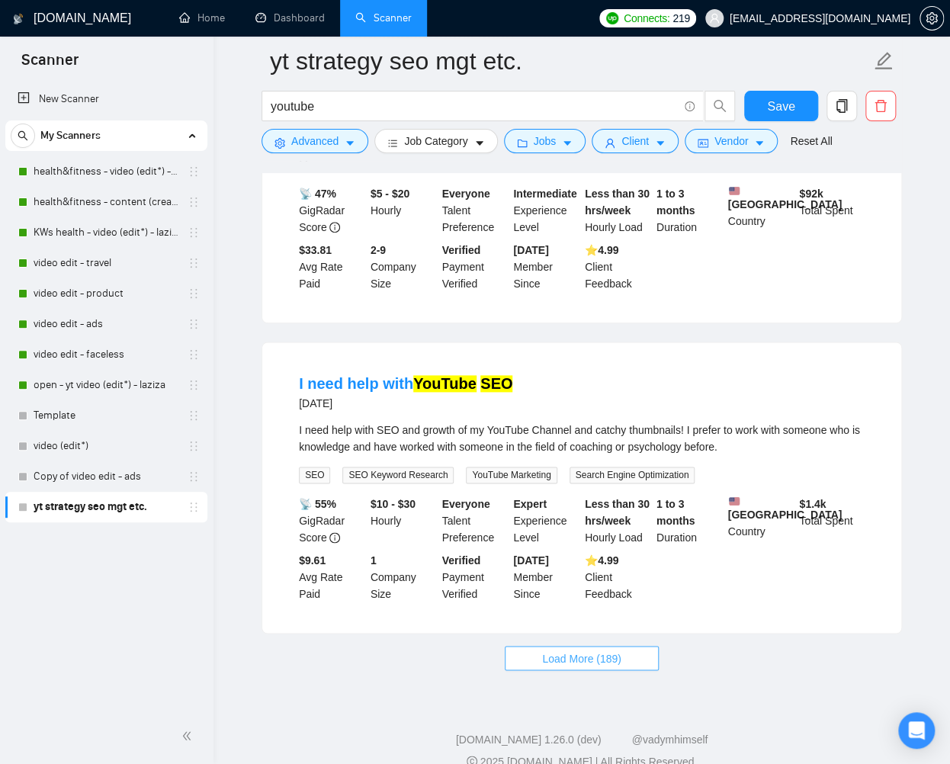
click at [591, 666] on span "Load More (189)" at bounding box center [581, 657] width 79 height 17
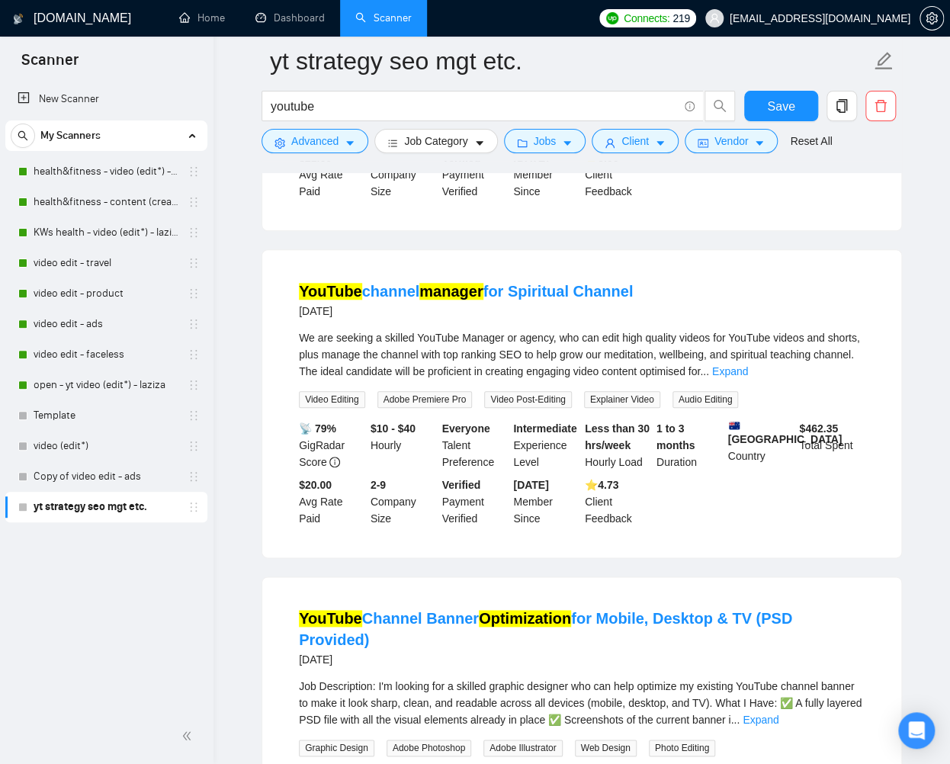
scroll to position [0, 0]
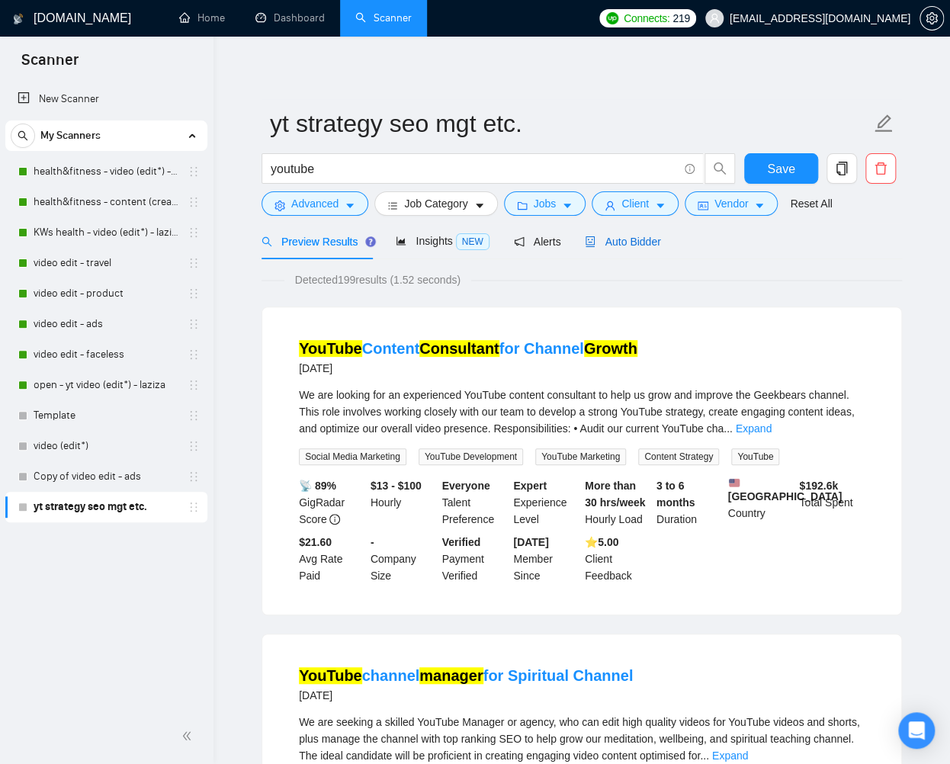
click at [649, 243] on span "Auto Bidder" at bounding box center [622, 241] width 75 height 12
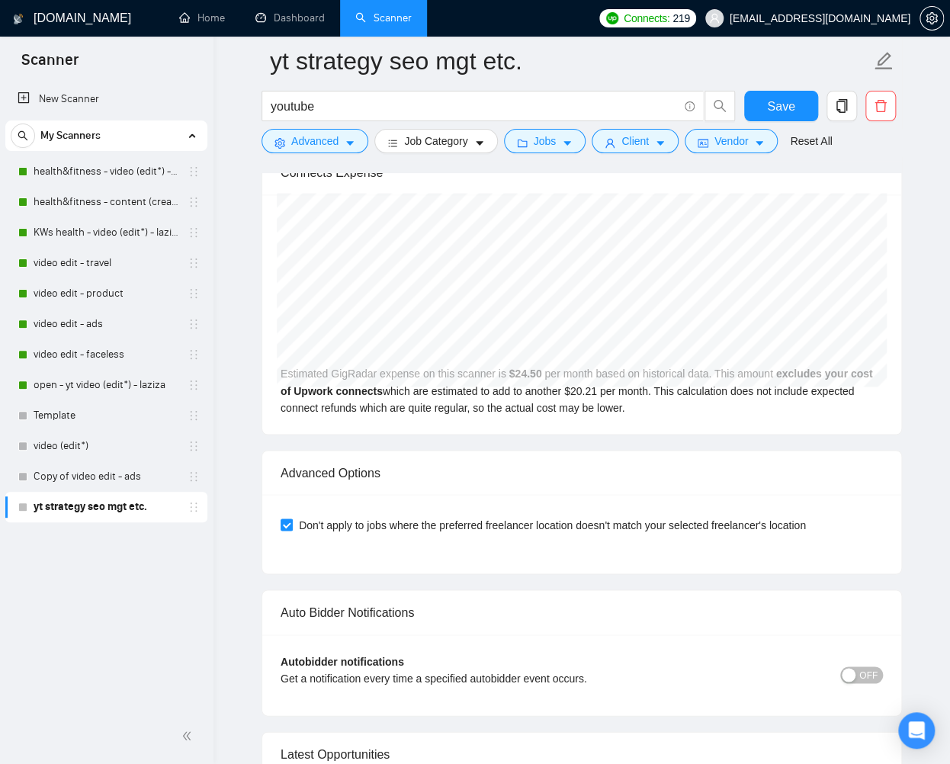
scroll to position [3501, 0]
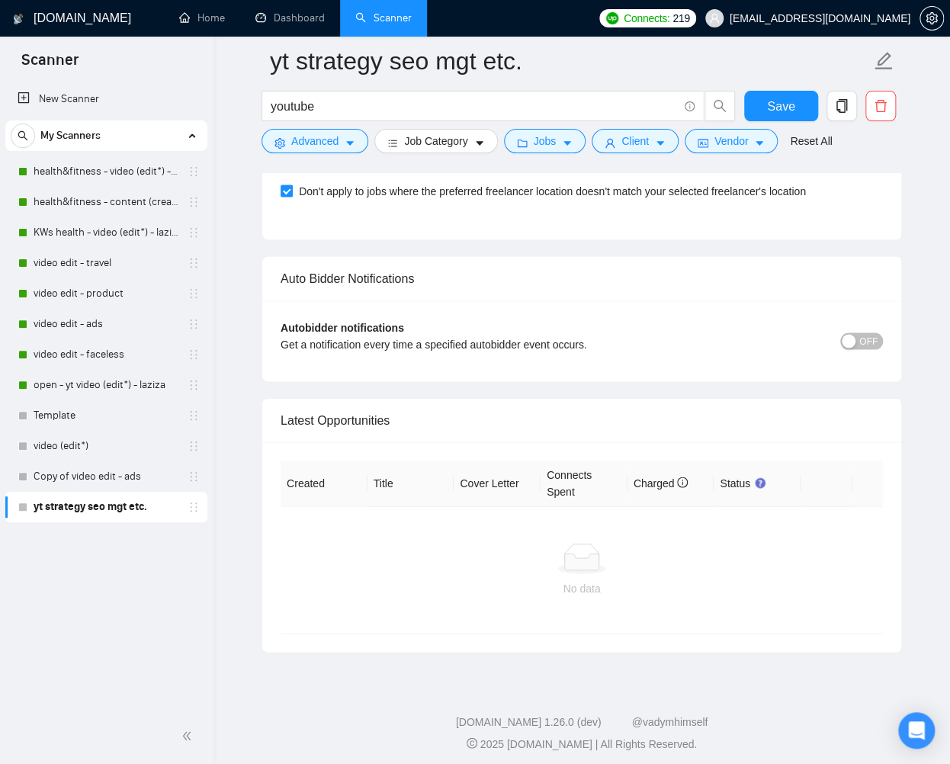
click at [877, 332] on button "OFF" at bounding box center [861, 340] width 43 height 17
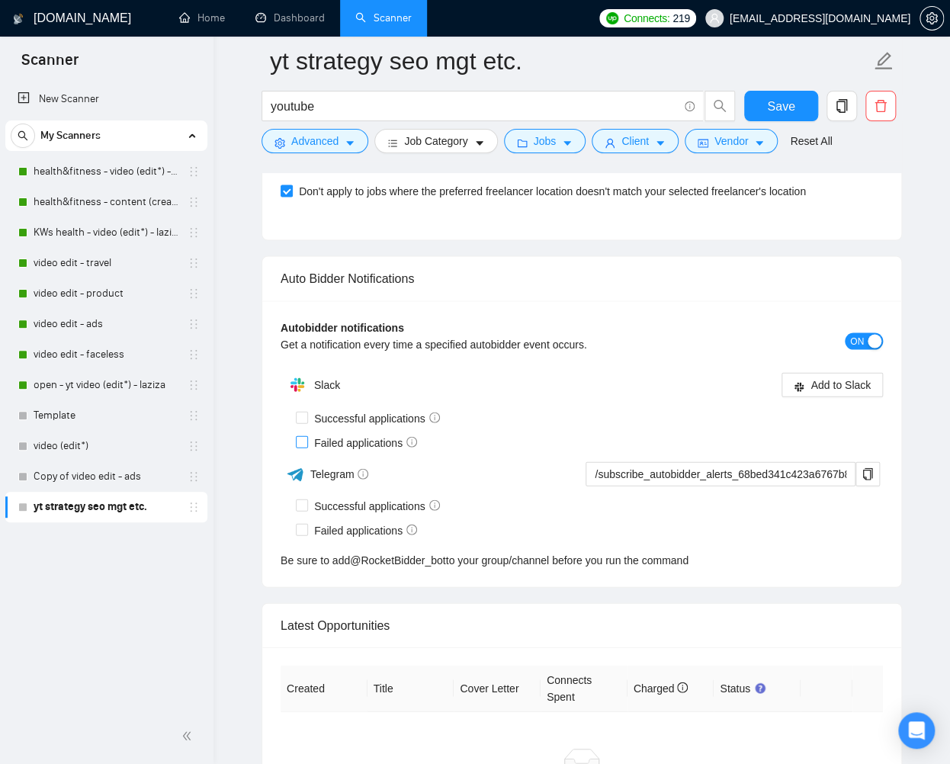
click at [300, 435] on input "Failed applications" at bounding box center [301, 440] width 11 height 11
checkbox input "true"
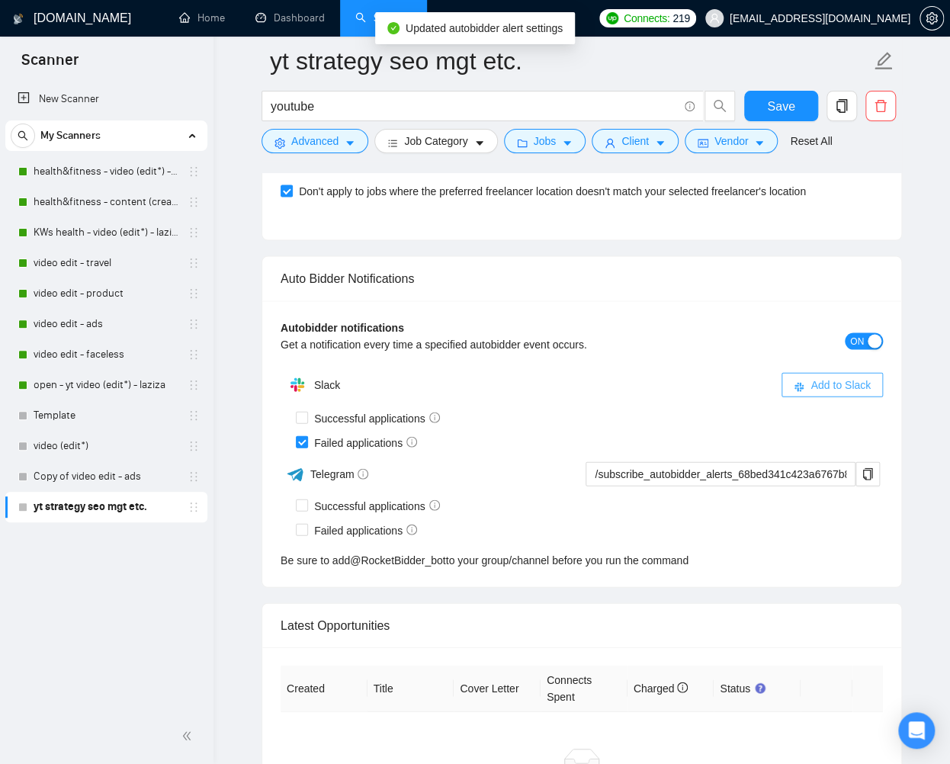
click at [826, 380] on span "Add to Slack" at bounding box center [840, 384] width 60 height 17
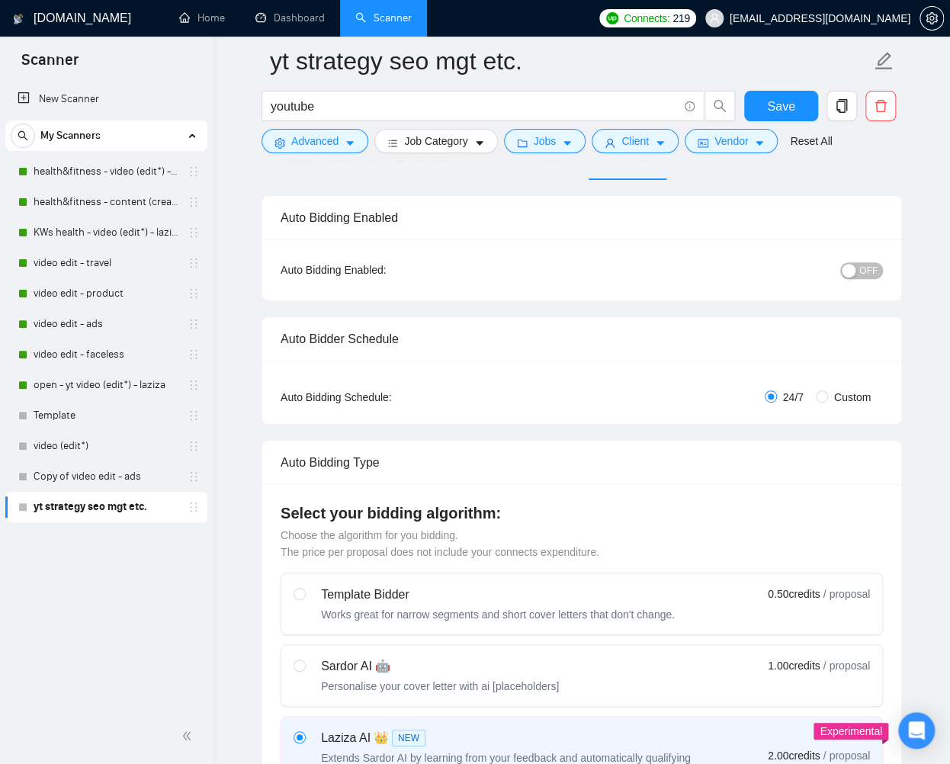
scroll to position [0, 0]
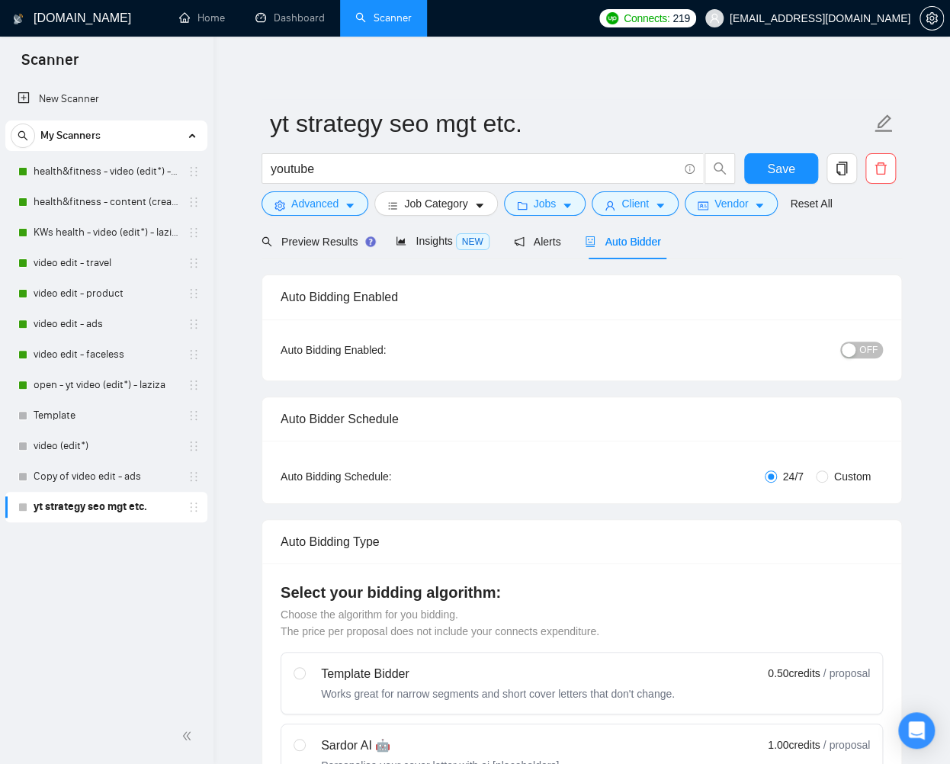
click at [861, 344] on span "OFF" at bounding box center [868, 349] width 18 height 17
click at [779, 163] on span "Save" at bounding box center [780, 168] width 27 height 19
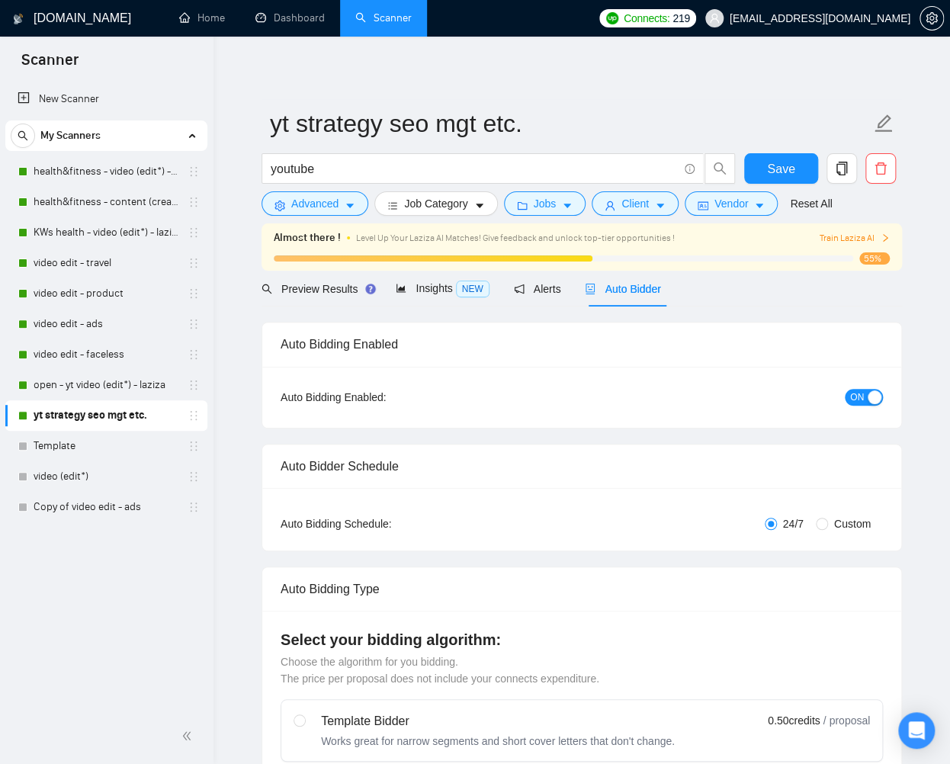
click at [173, 588] on div "New Scanner My Scanners health&fitness - video (edit*) - laziza health&fitness …" at bounding box center [106, 394] width 213 height 627
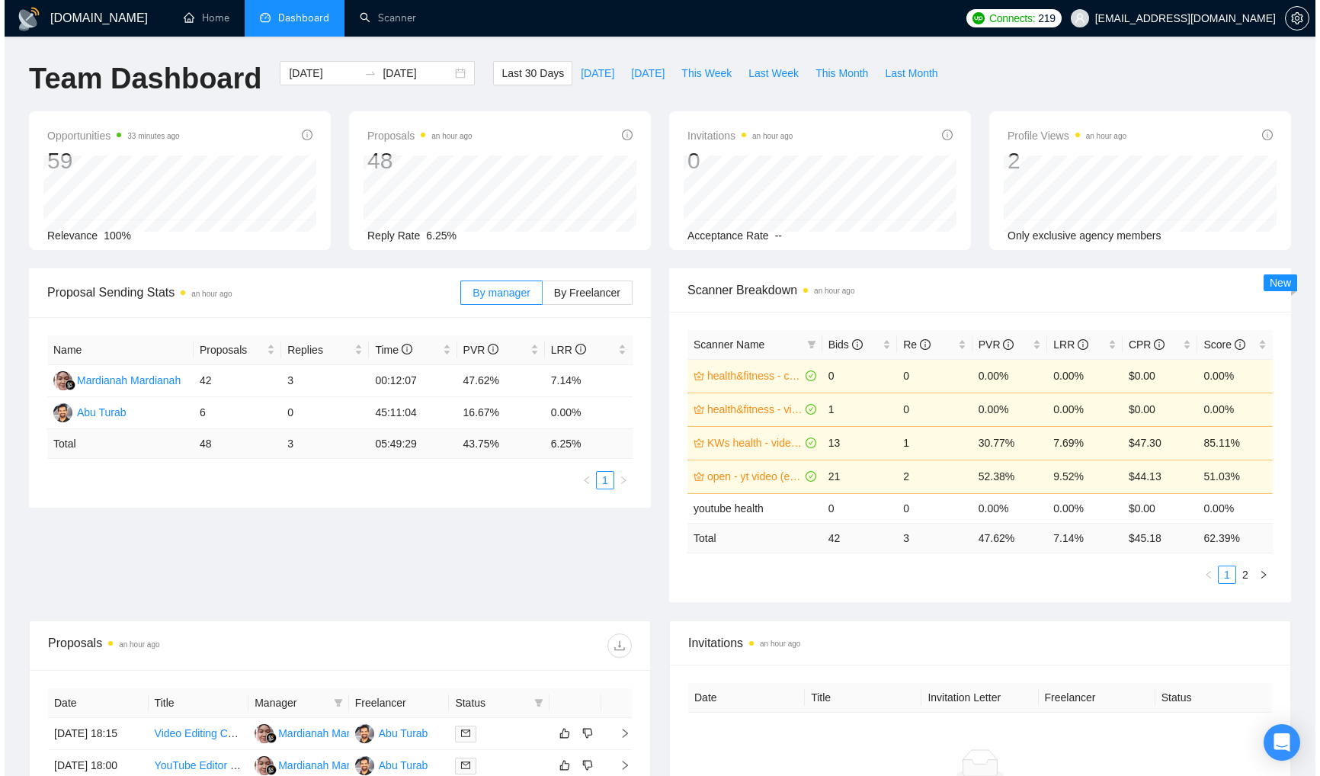
scroll to position [287, 0]
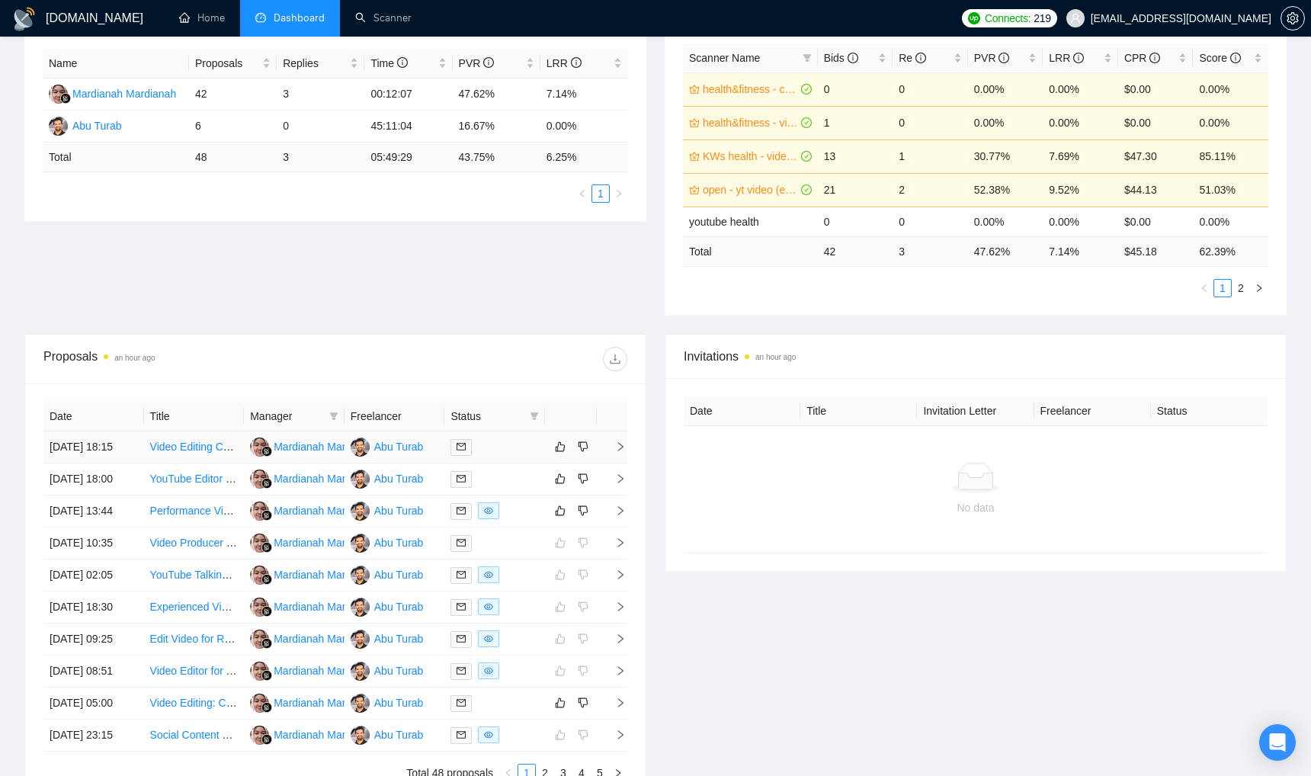
click at [515, 463] on td at bounding box center [494, 447] width 101 height 32
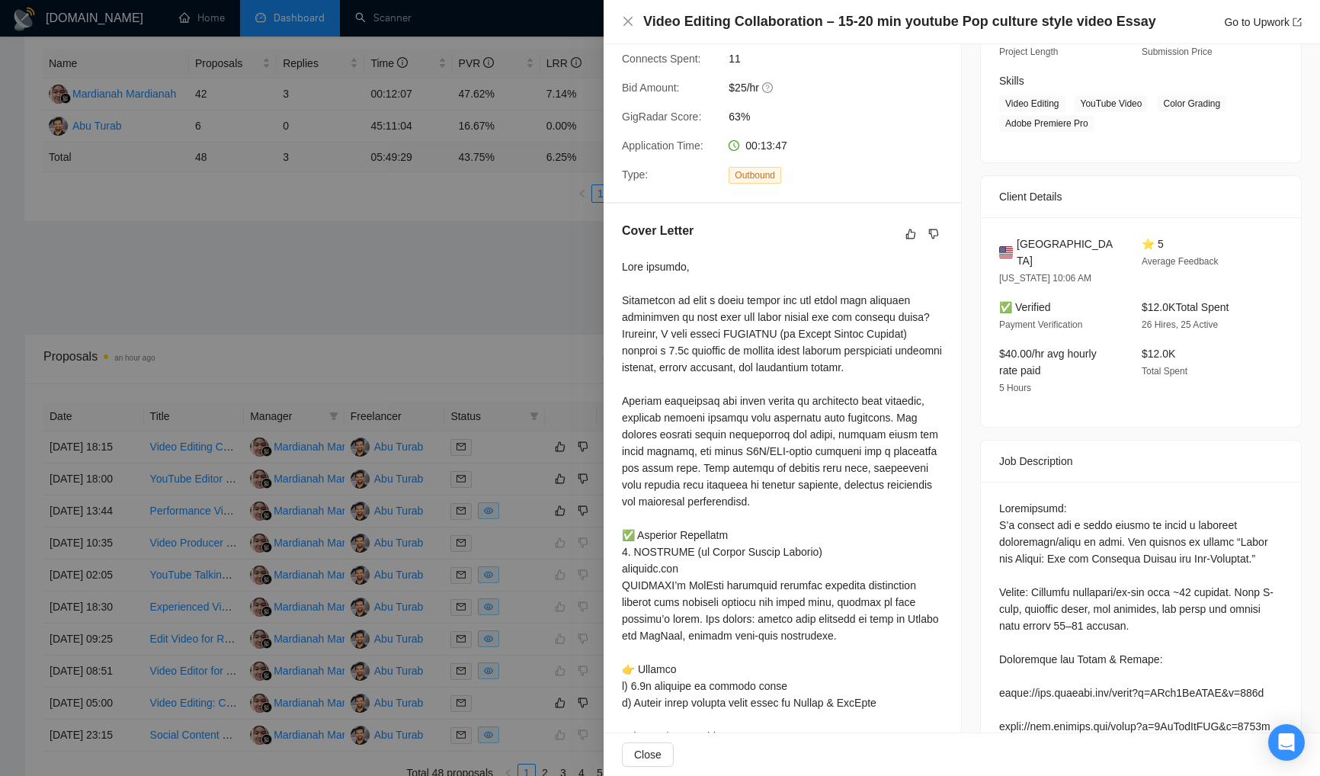
scroll to position [264, 0]
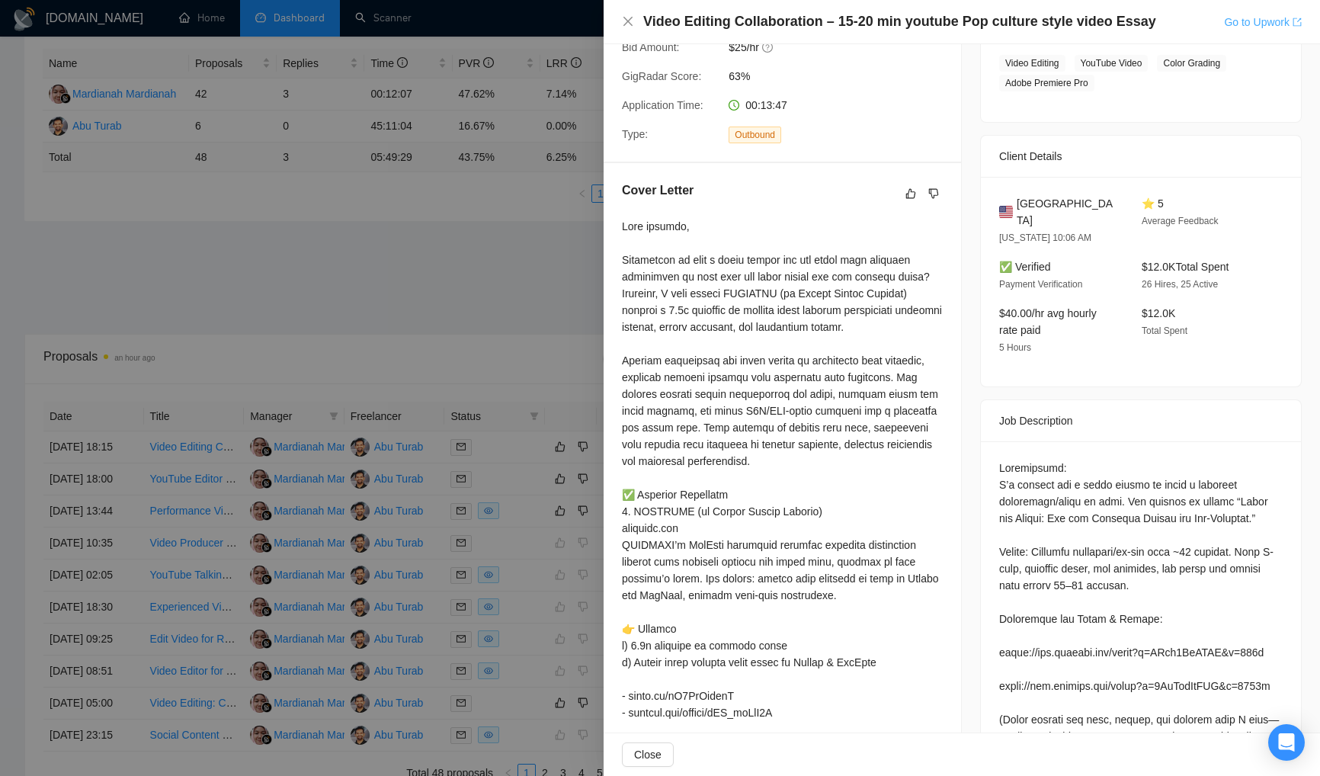
click at [1270, 26] on link "Go to Upwork" at bounding box center [1263, 22] width 78 height 12
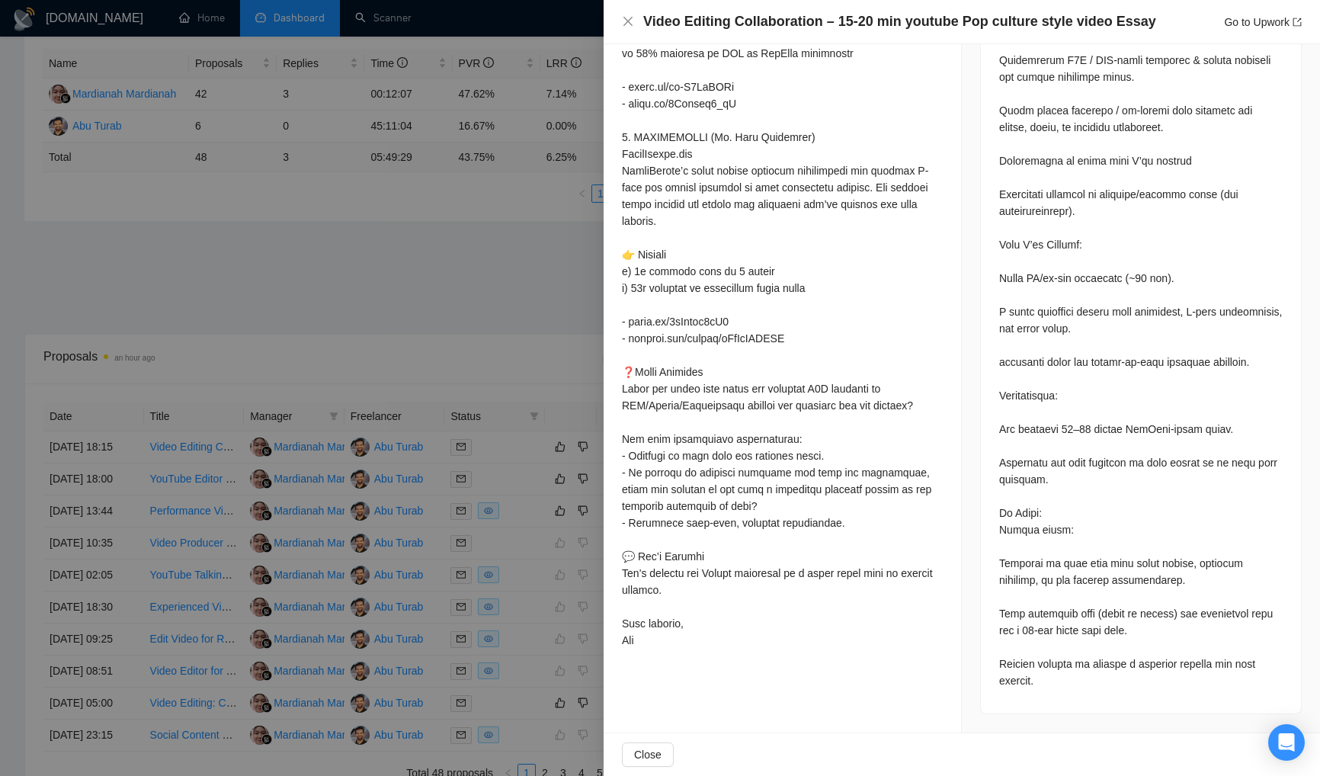
scroll to position [0, 0]
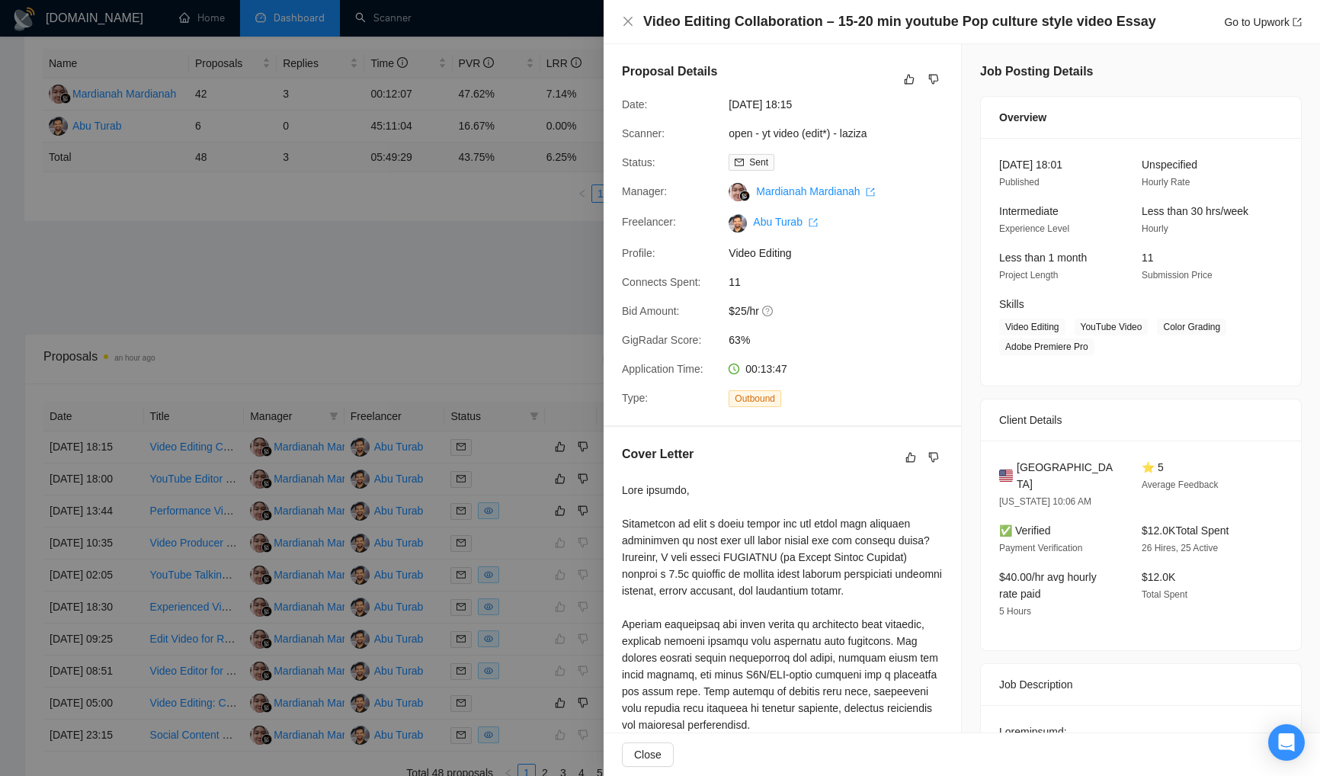
click at [482, 296] on div at bounding box center [660, 388] width 1320 height 776
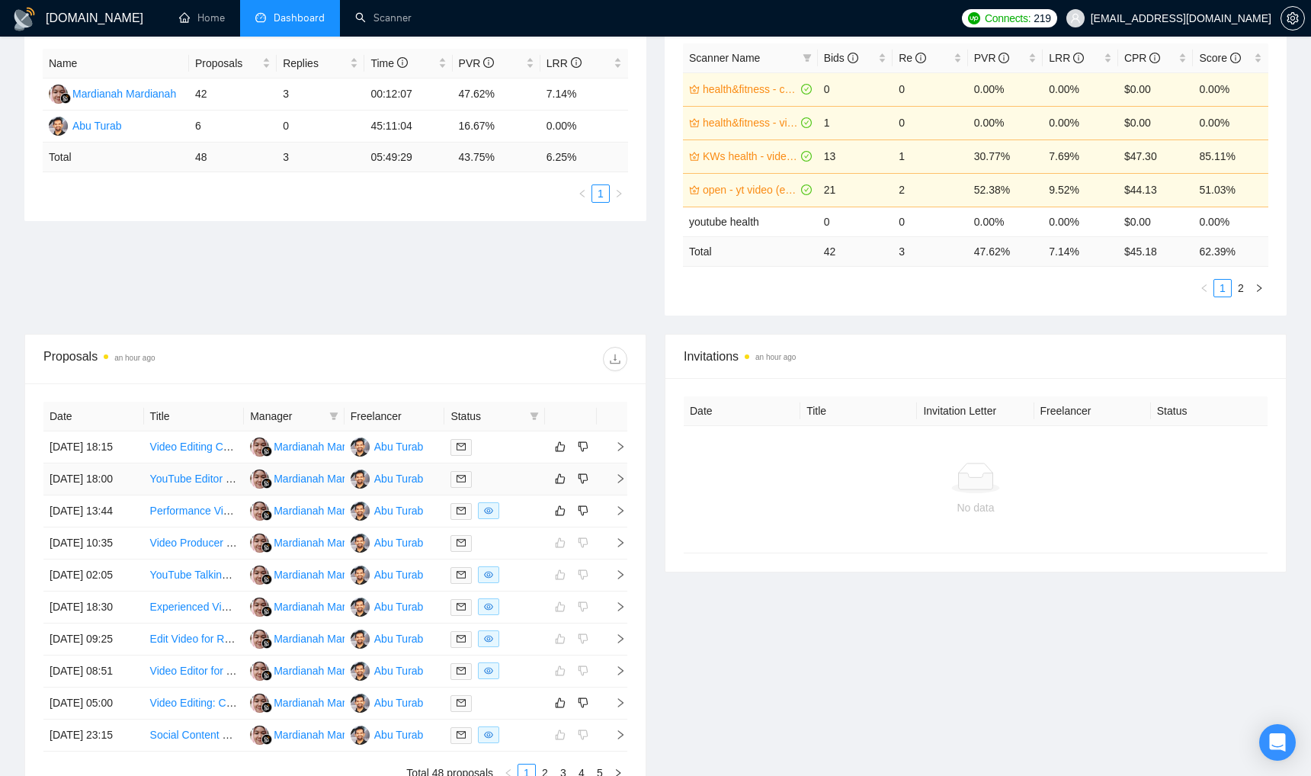
click at [508, 488] on div at bounding box center [494, 479] width 88 height 18
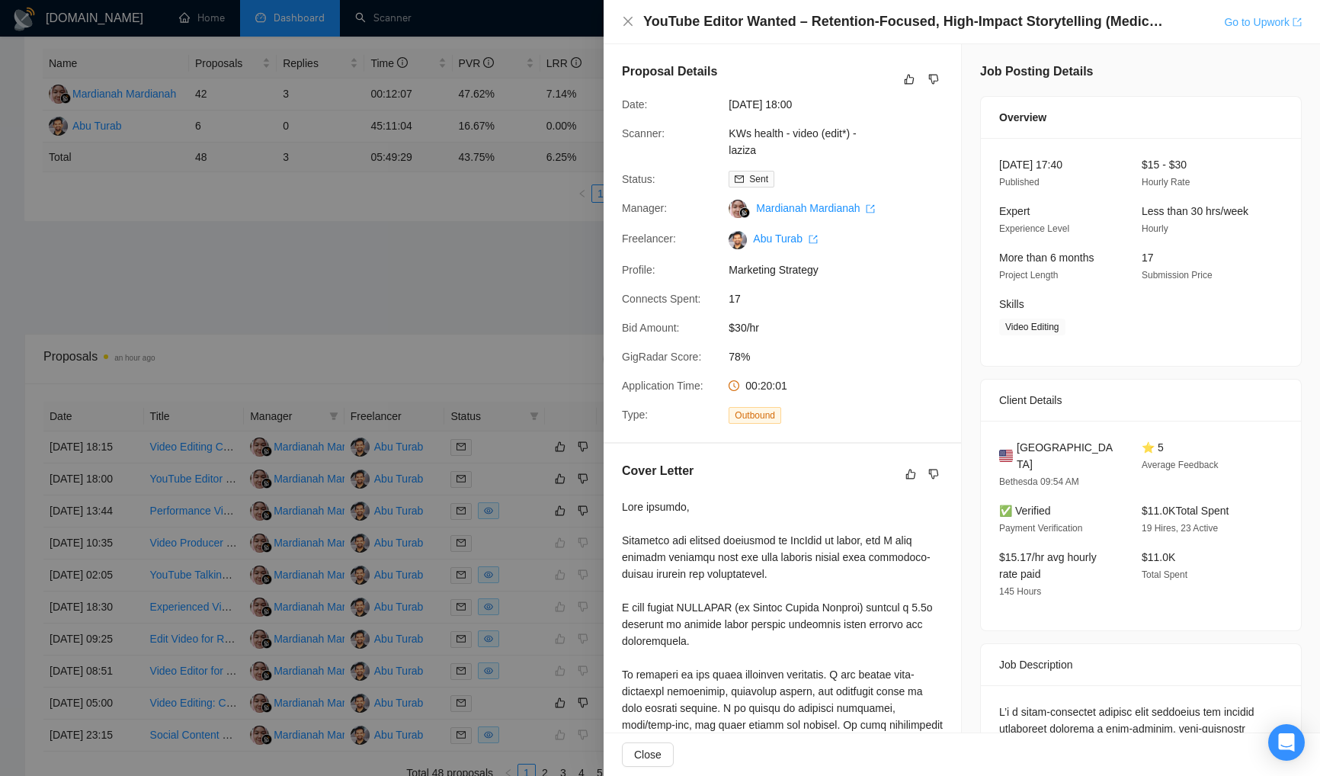
click at [1243, 24] on link "Go to Upwork" at bounding box center [1263, 22] width 78 height 12
click at [451, 279] on div at bounding box center [660, 388] width 1320 height 776
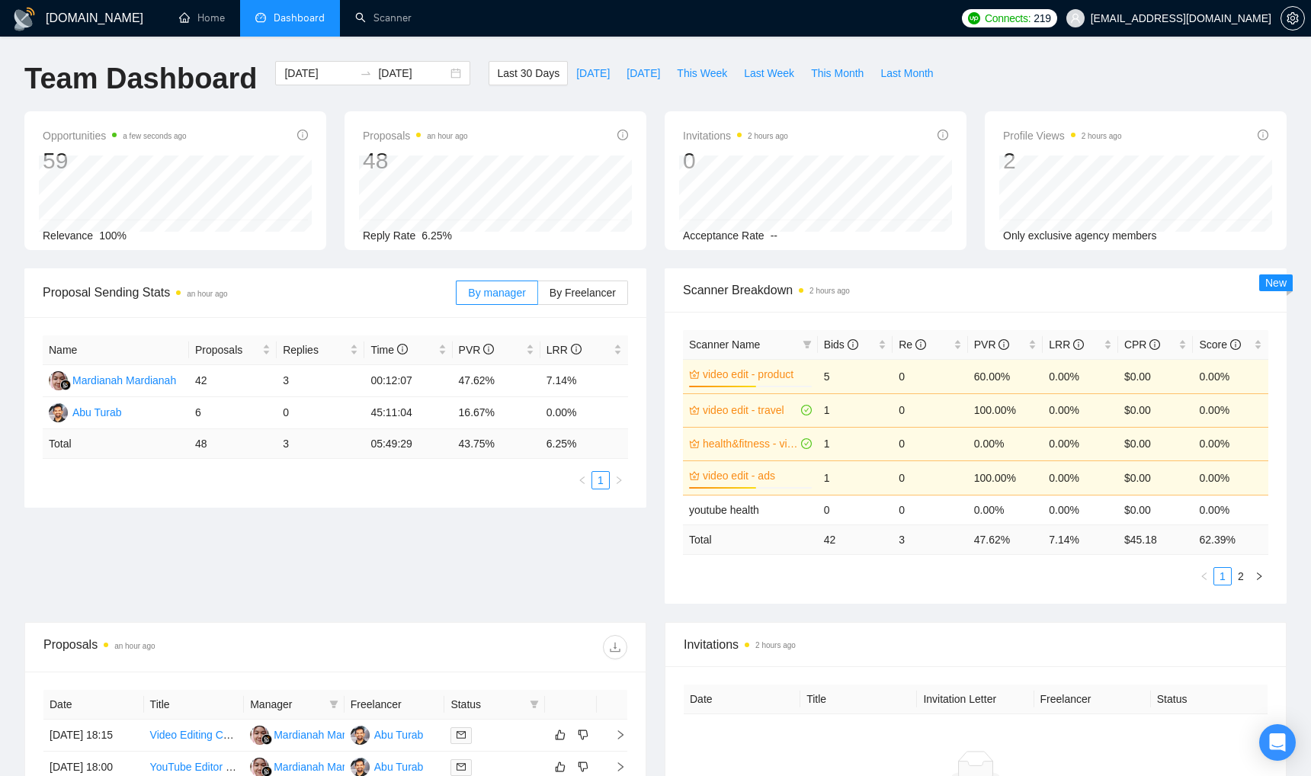
scroll to position [283, 0]
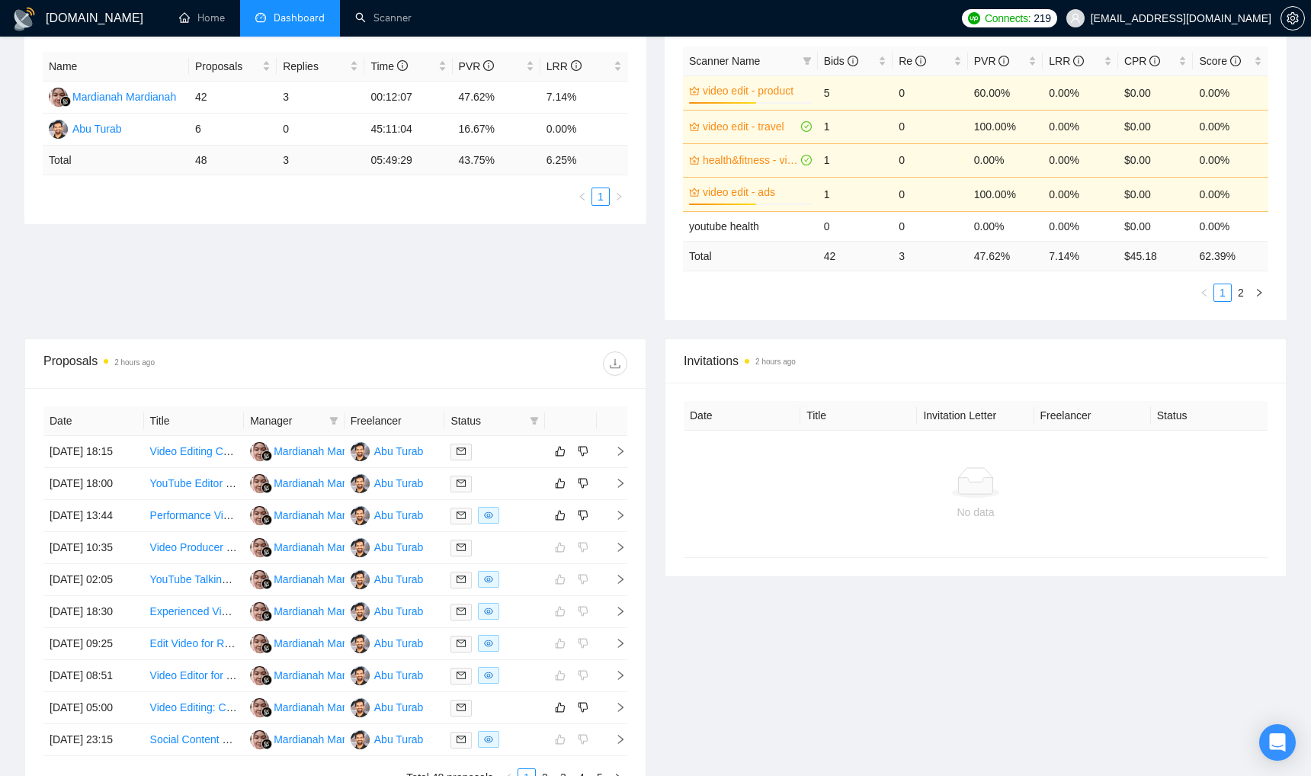
click at [655, 455] on div "Invitations 2 hours ago Date Title Invitation Letter Freelancer Status No data" at bounding box center [975, 571] width 640 height 467
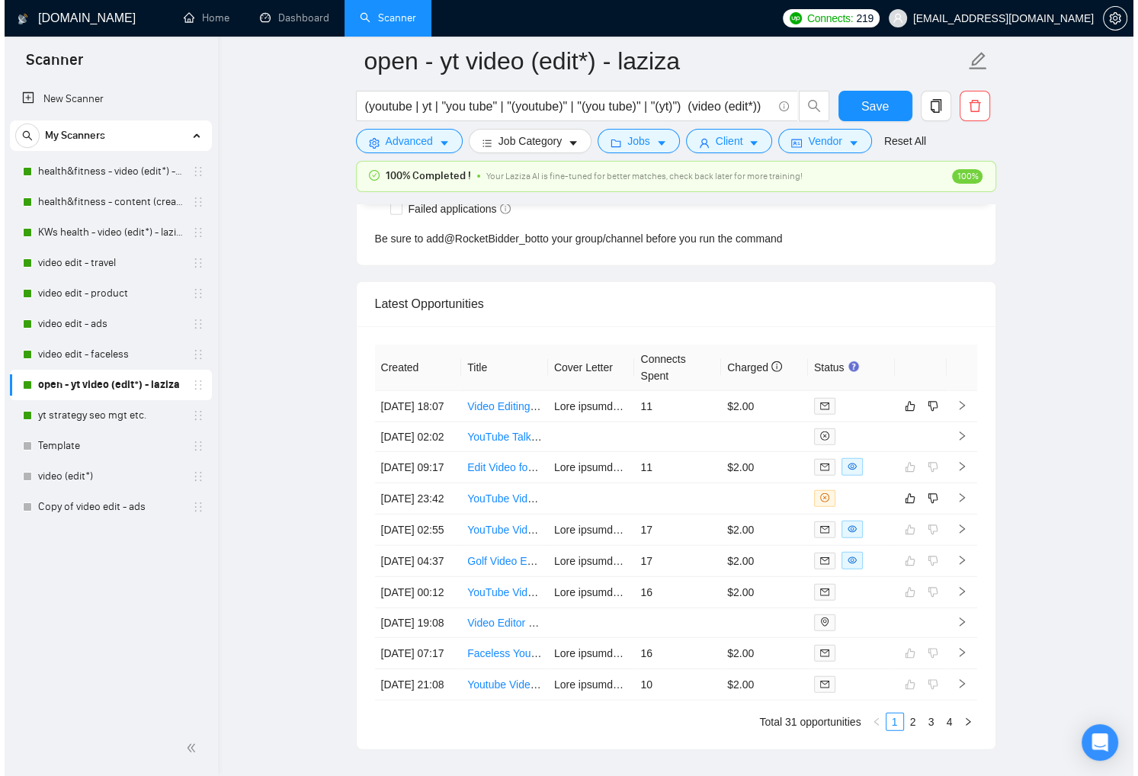
scroll to position [3969, 0]
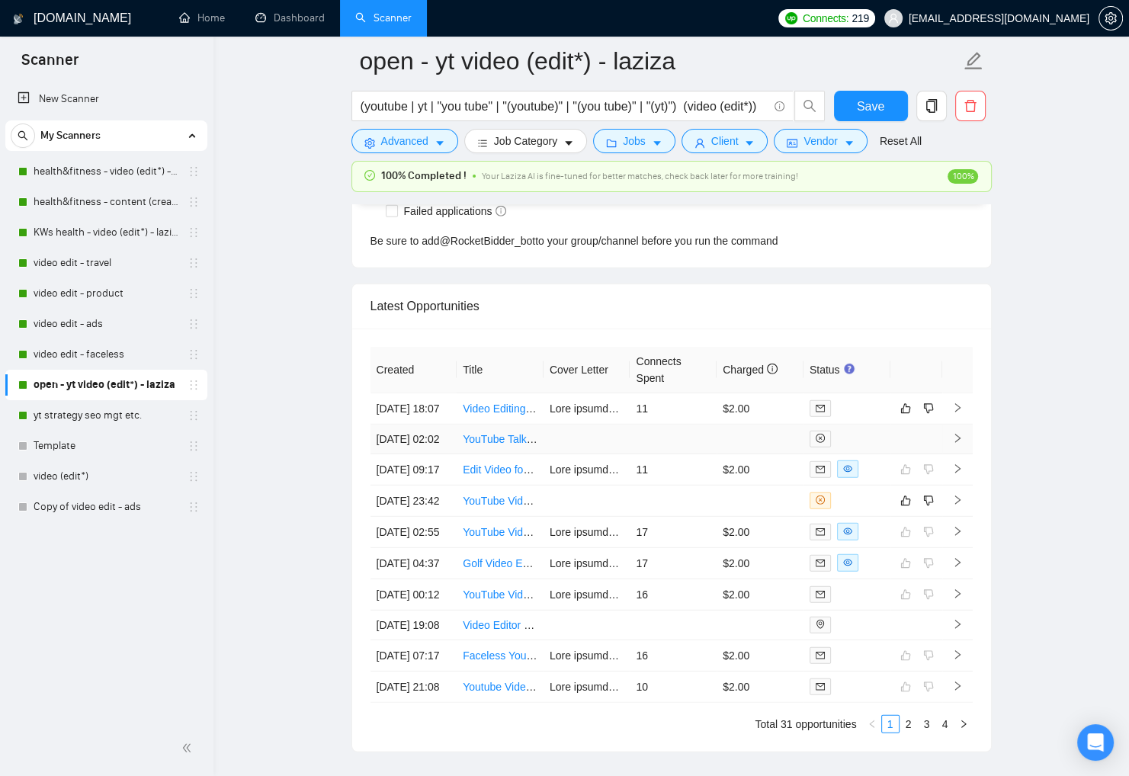
click at [867, 454] on td at bounding box center [846, 439] width 87 height 30
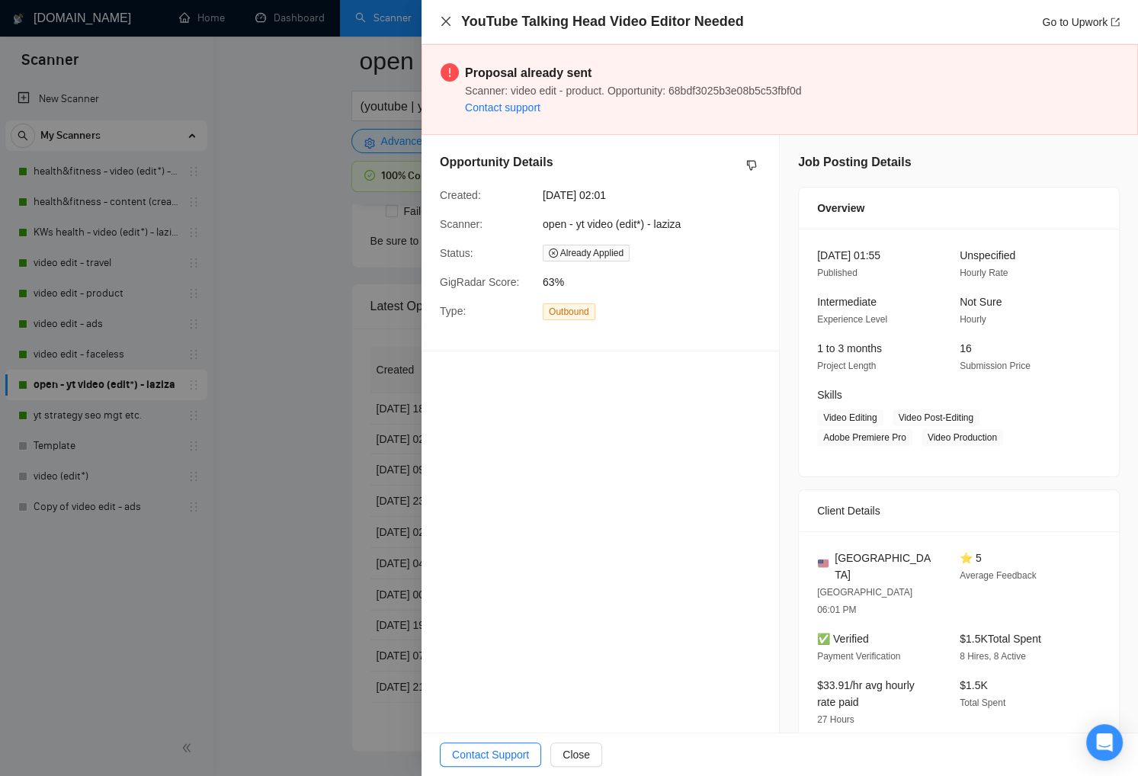
click at [444, 16] on icon "close" at bounding box center [446, 21] width 12 height 12
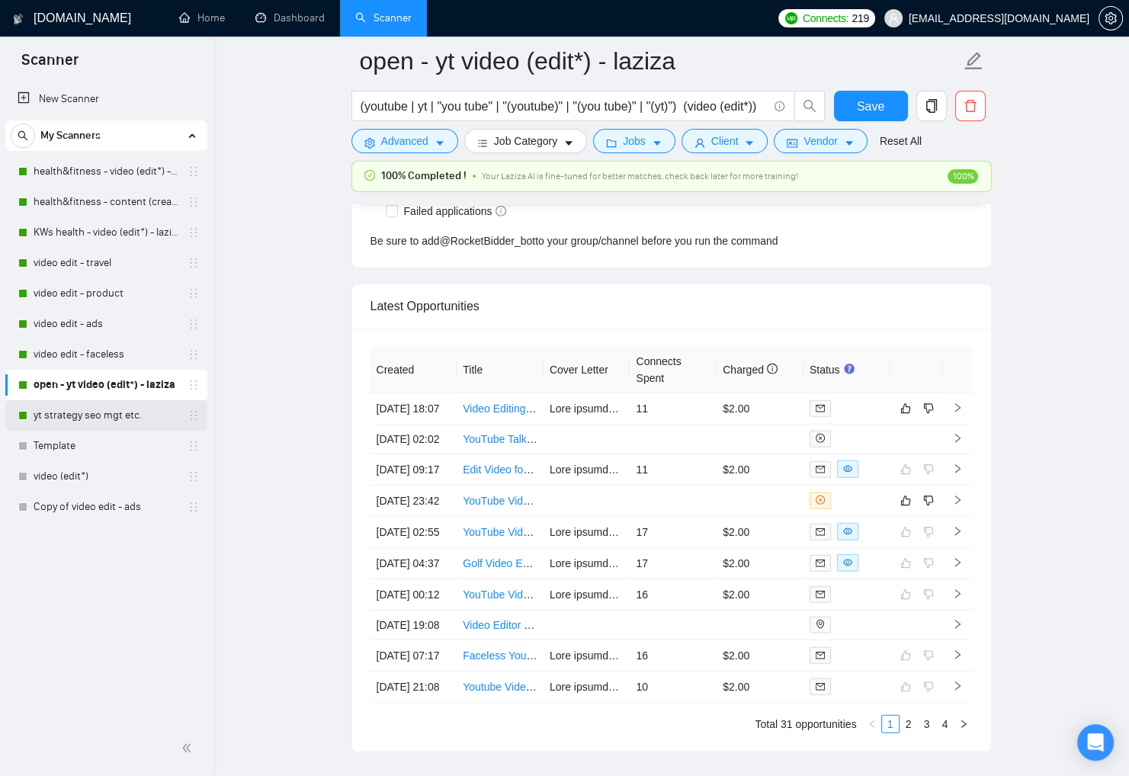
click at [105, 413] on link "yt strategy seo mgt etc." at bounding box center [106, 415] width 145 height 30
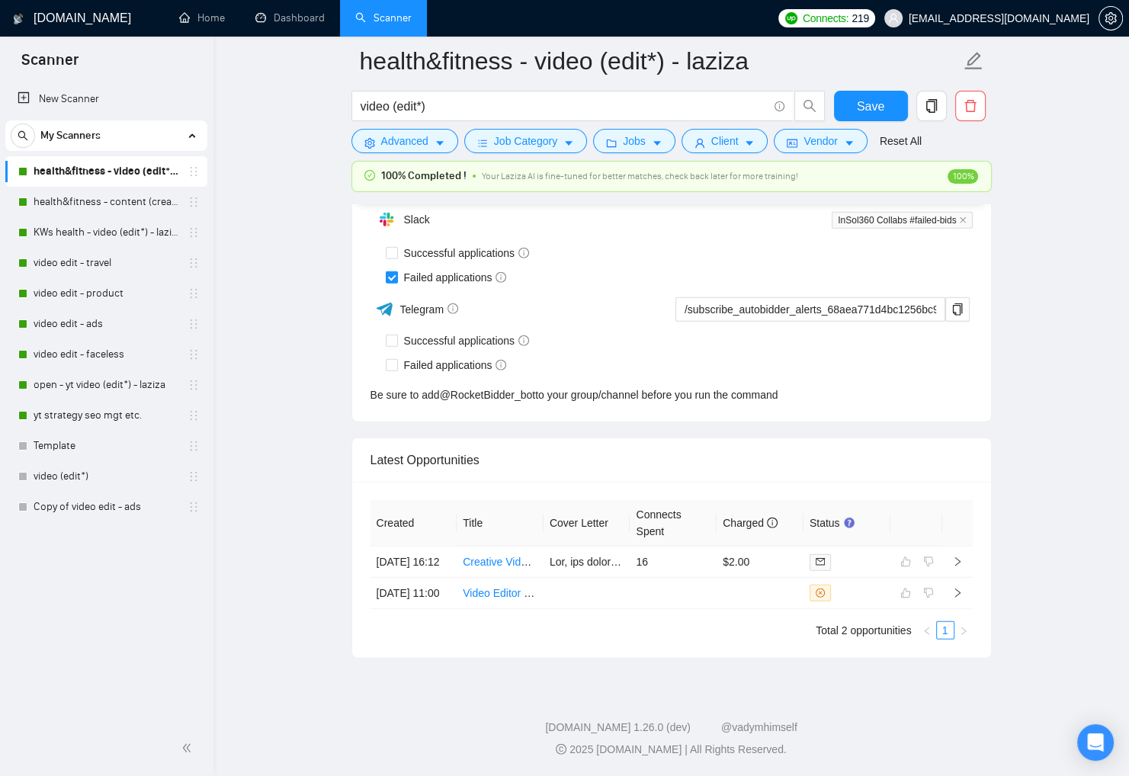
scroll to position [3749, 0]
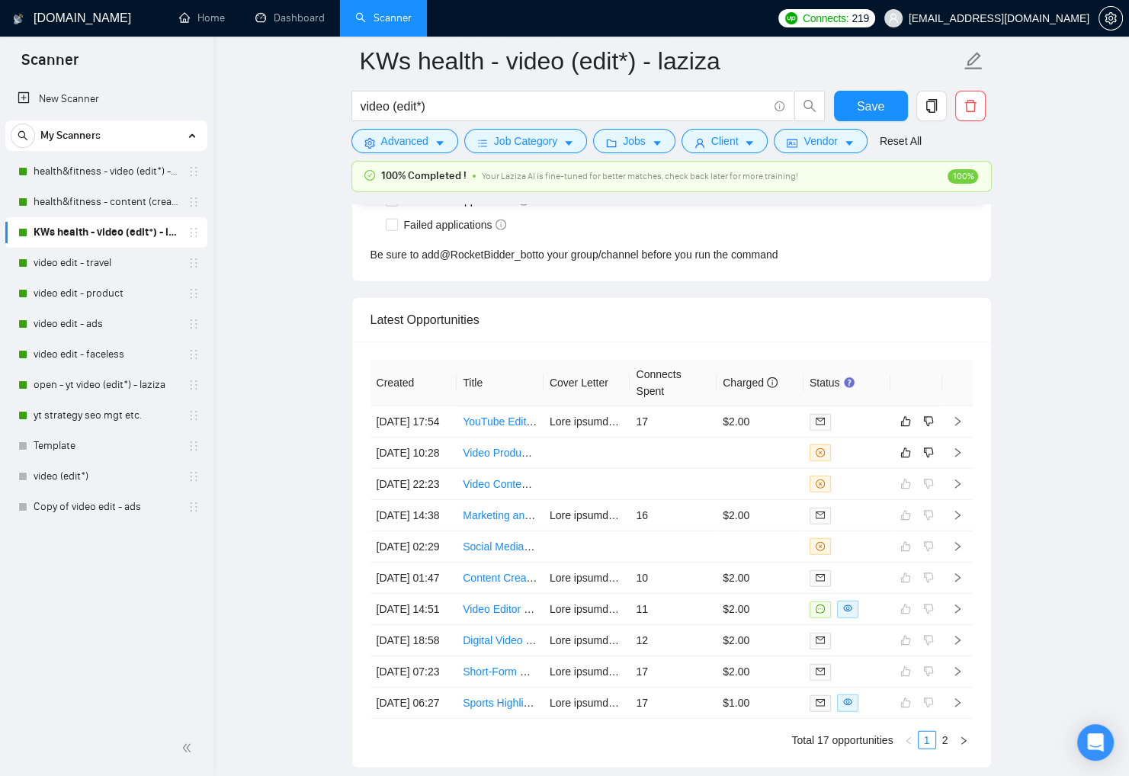
scroll to position [3877, 0]
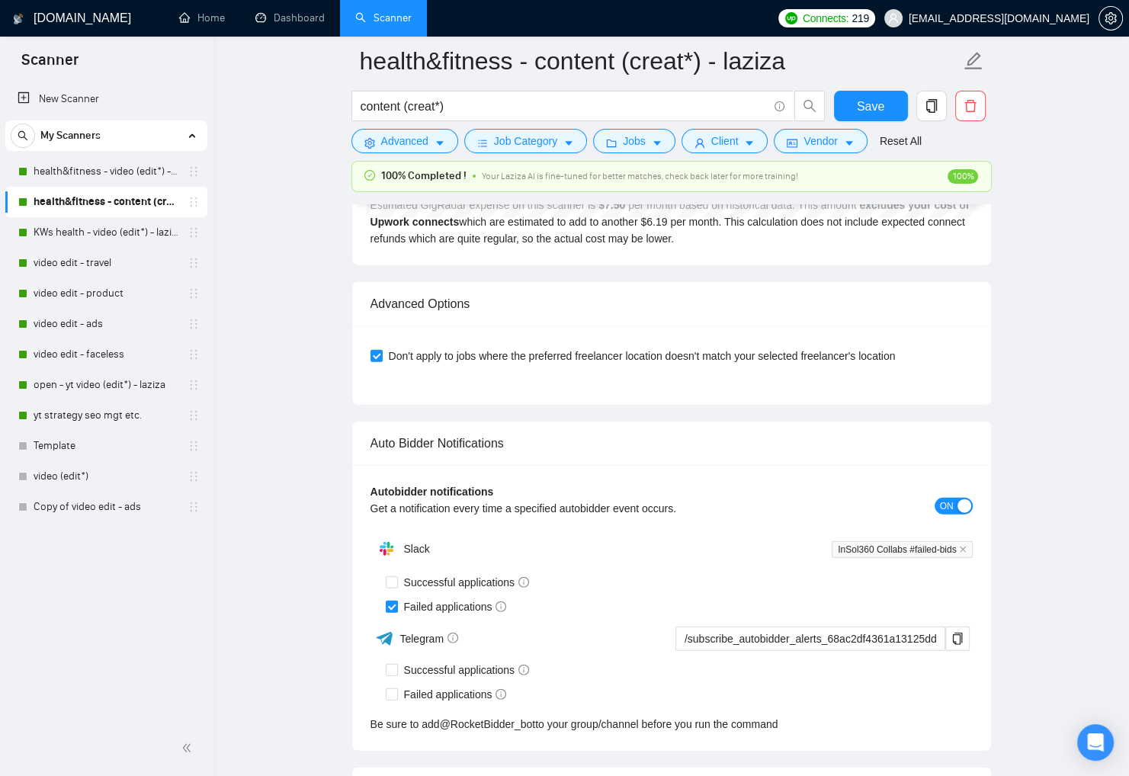
scroll to position [3714, 0]
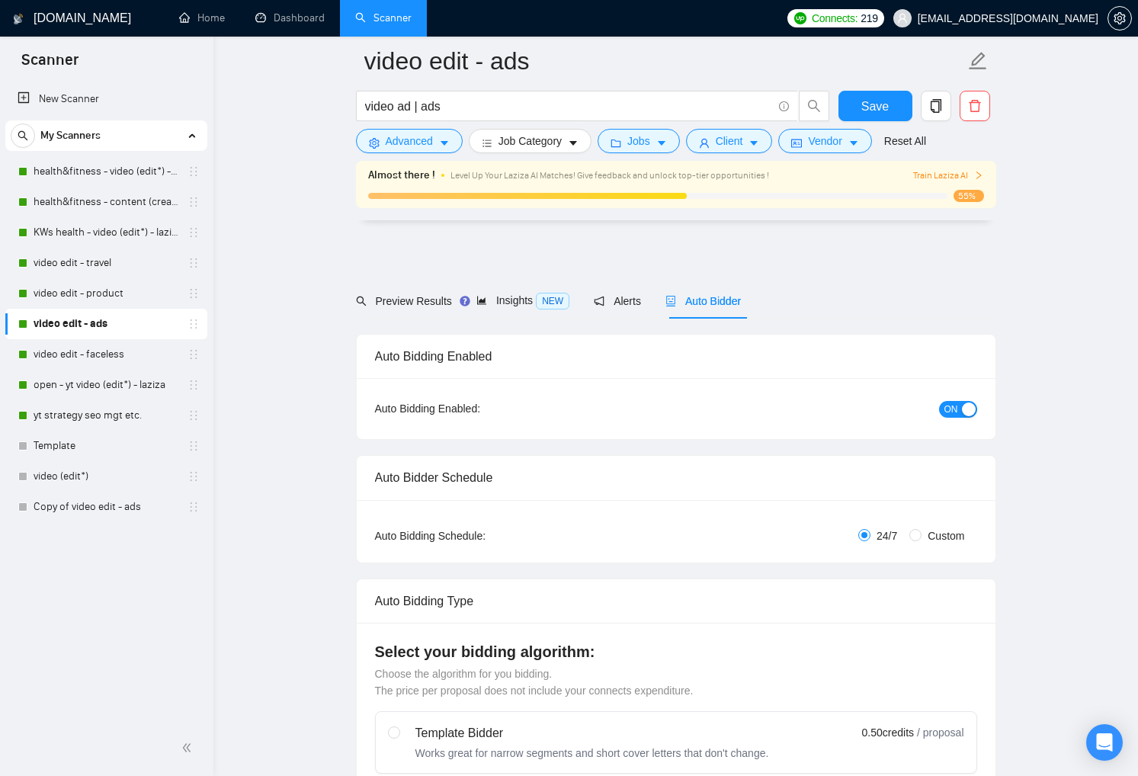
scroll to position [3563, 0]
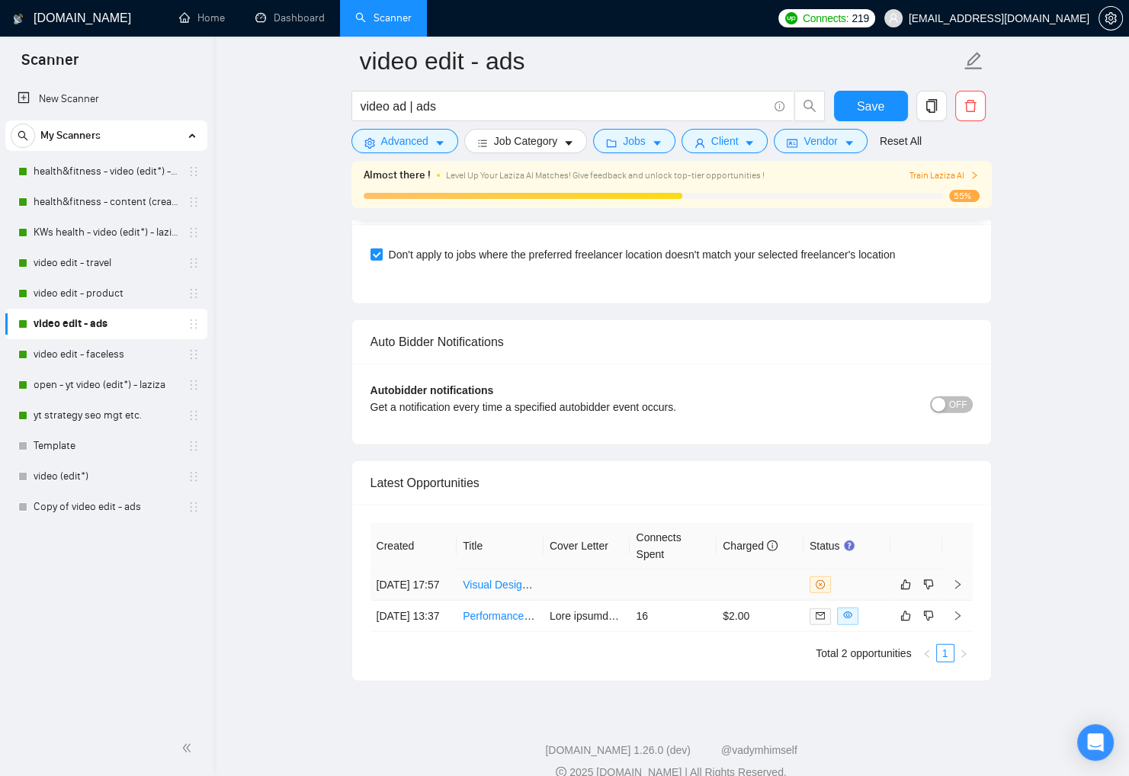
click at [717, 591] on td at bounding box center [759, 584] width 87 height 31
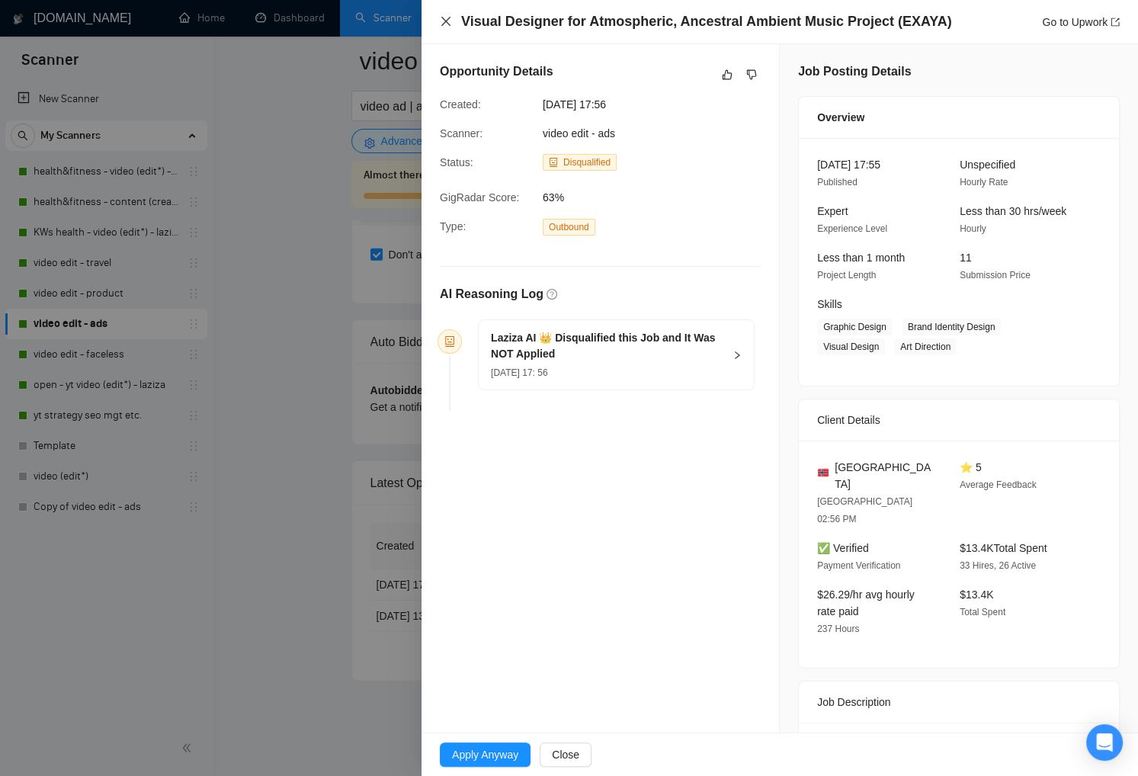
click at [441, 21] on icon "close" at bounding box center [446, 21] width 12 height 12
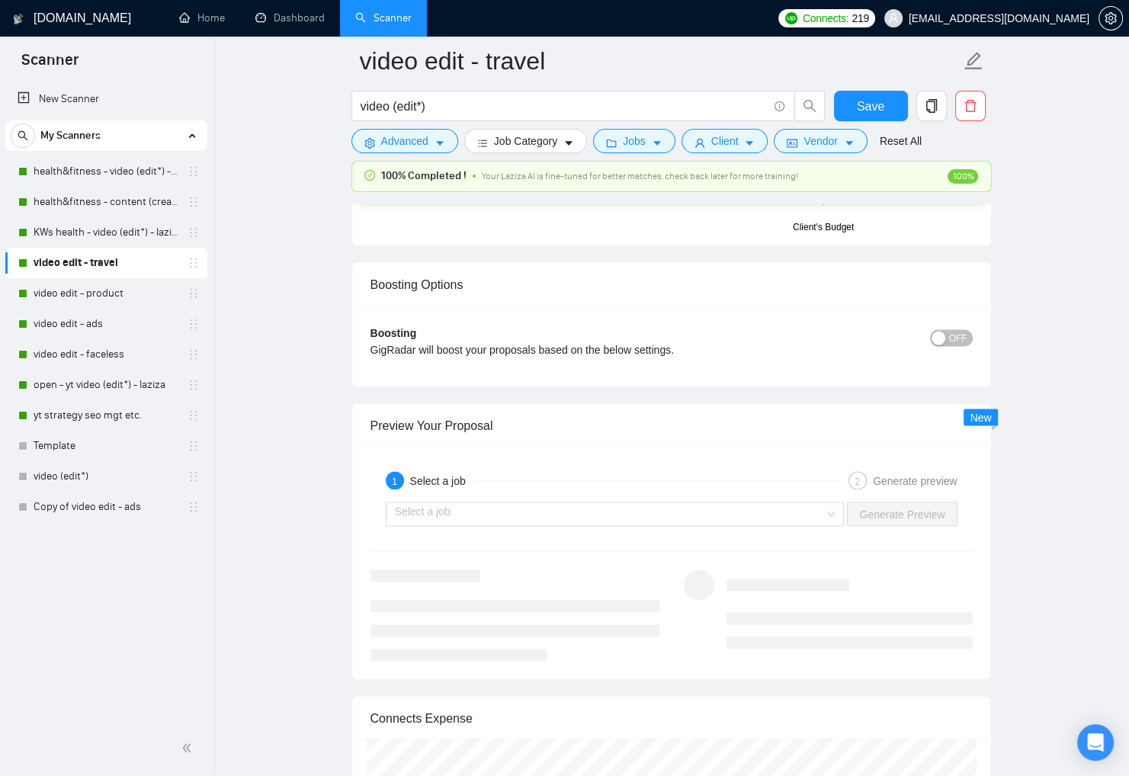
scroll to position [3752, 0]
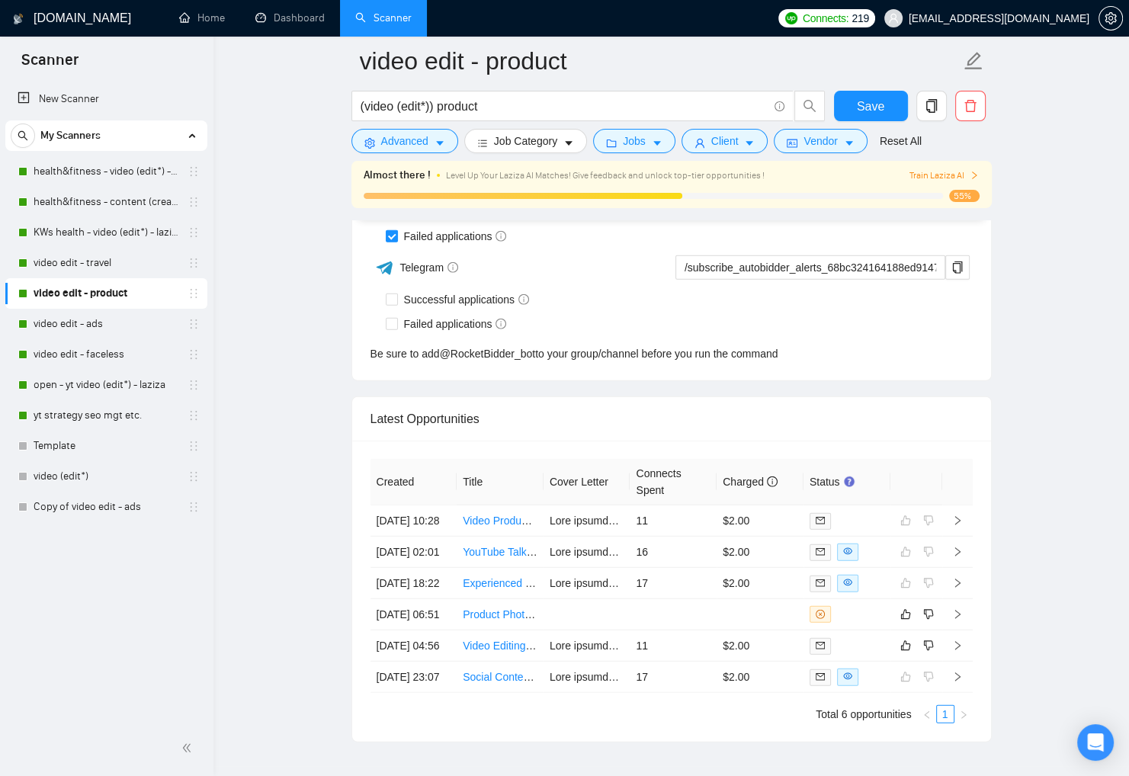
scroll to position [4024, 0]
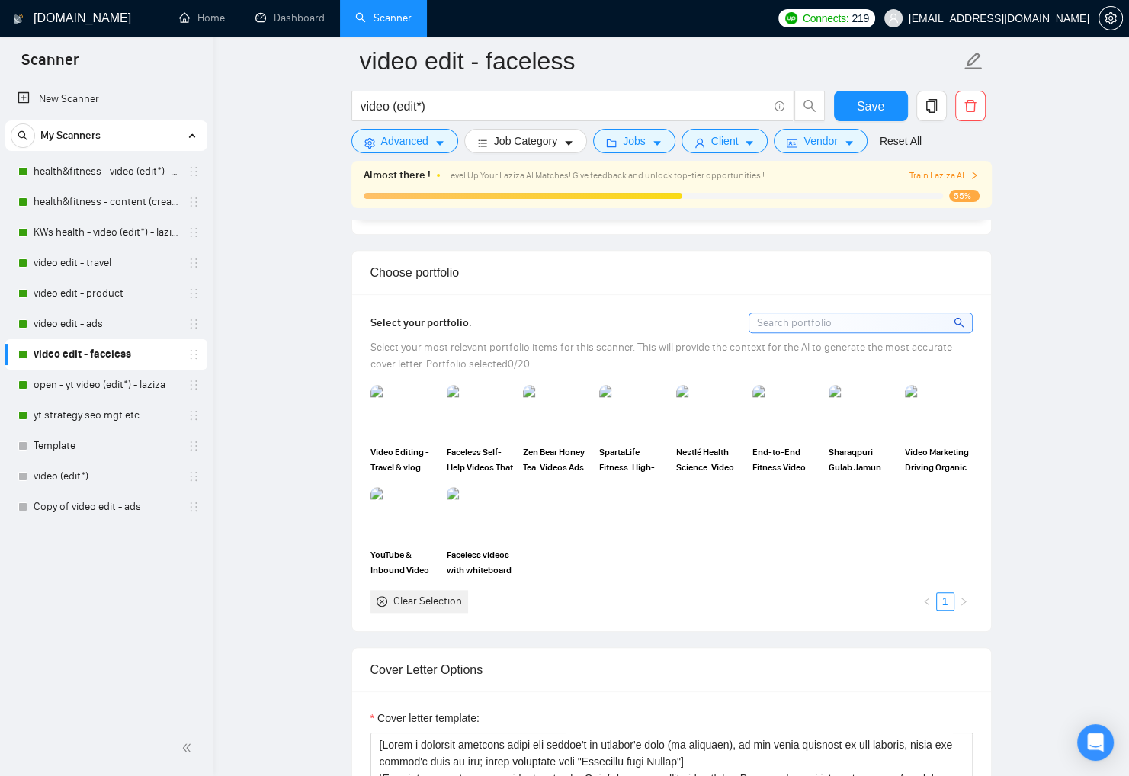
scroll to position [3818, 0]
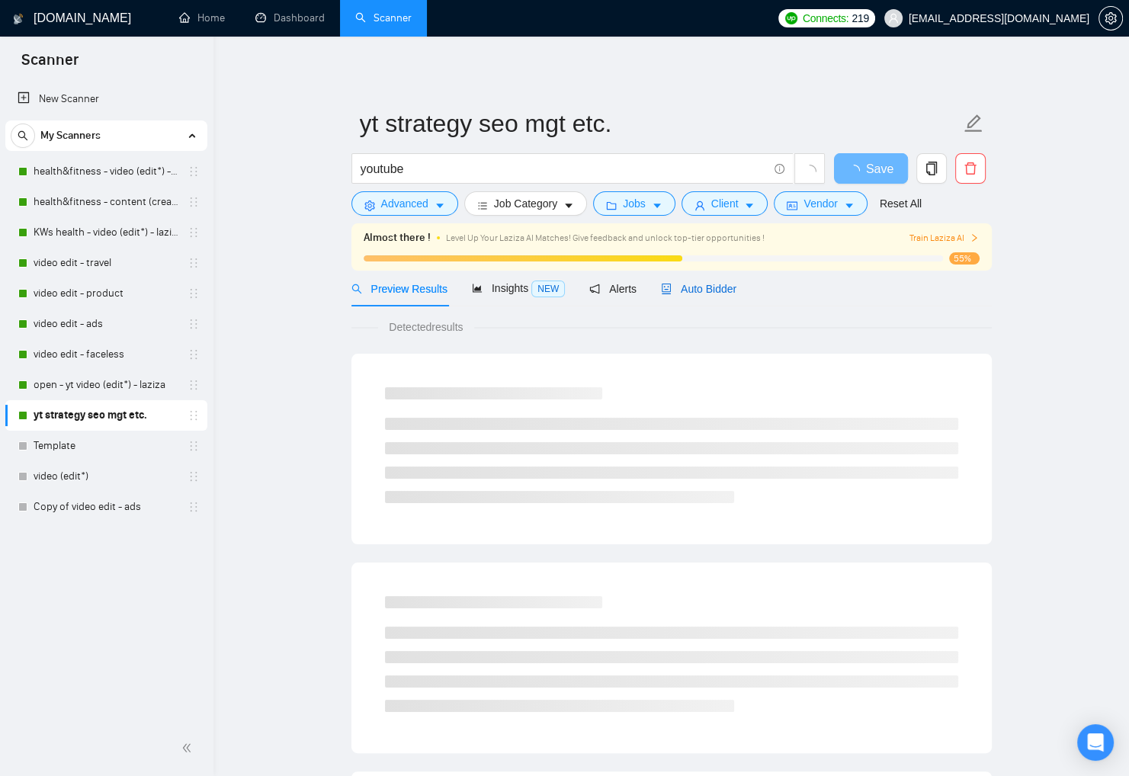
click at [705, 292] on span "Auto Bidder" at bounding box center [698, 289] width 75 height 12
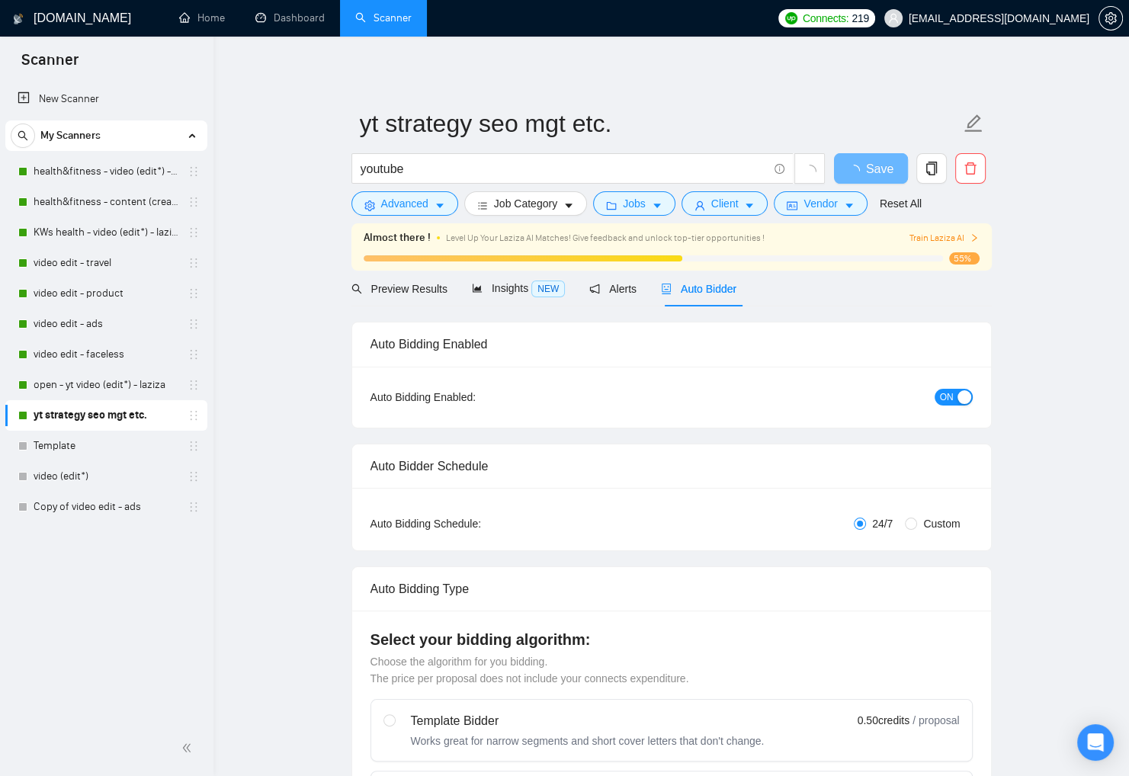
checkbox input "true"
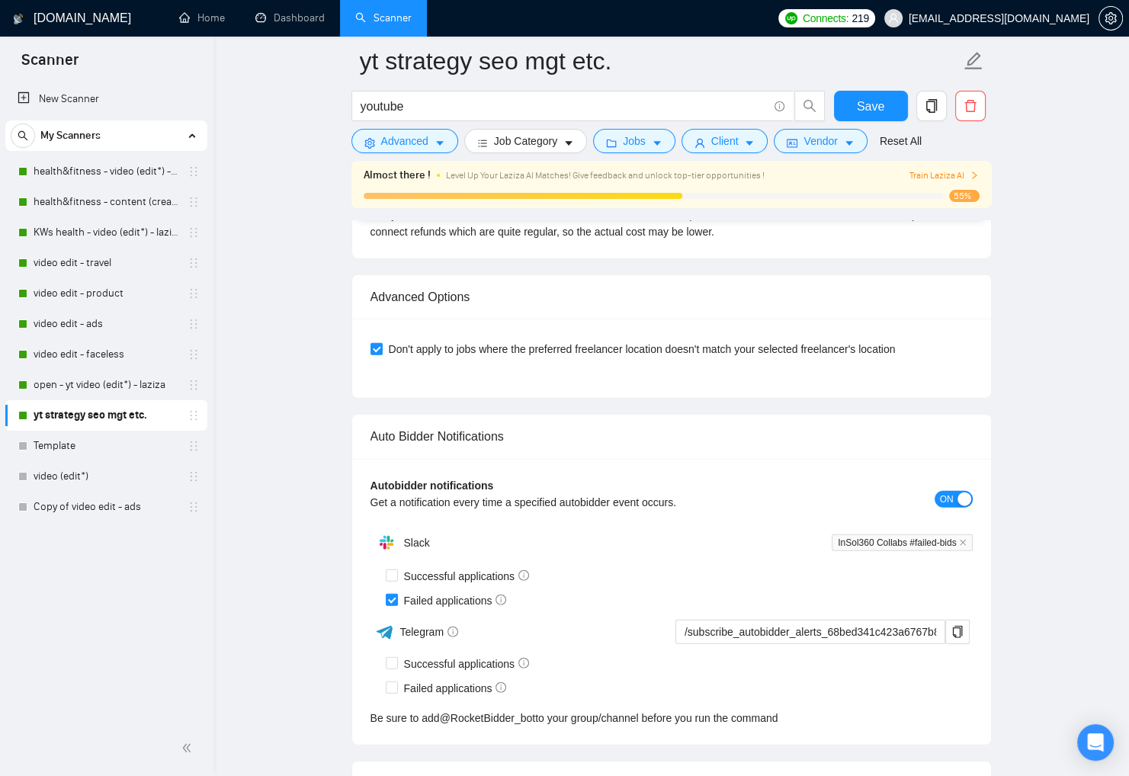
scroll to position [3740, 0]
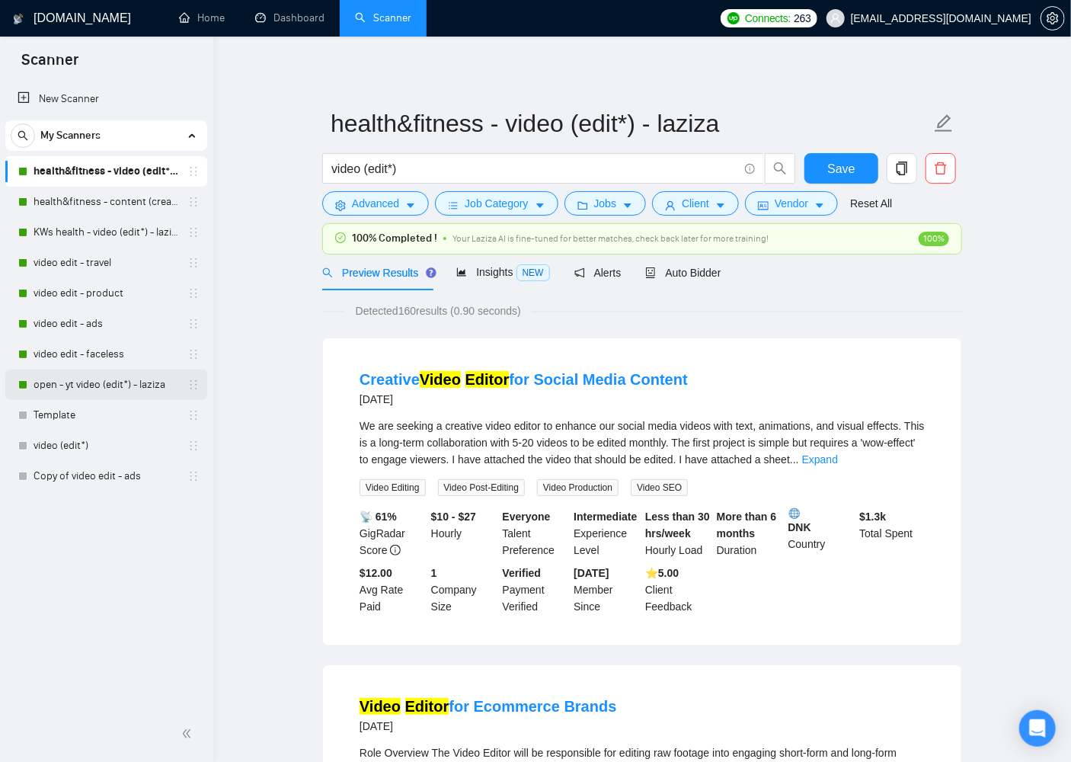
click at [127, 382] on link "open - yt video (edit*) - laziza" at bounding box center [106, 385] width 145 height 30
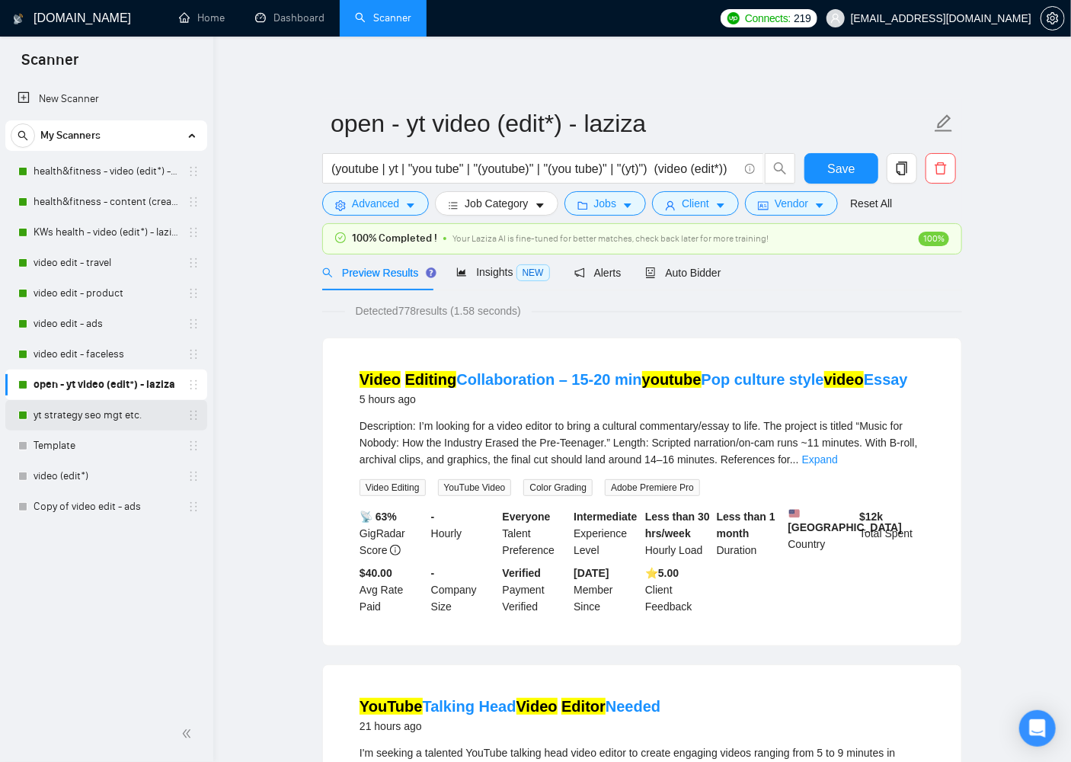
click at [118, 417] on link "yt strategy seo mgt etc." at bounding box center [106, 415] width 145 height 30
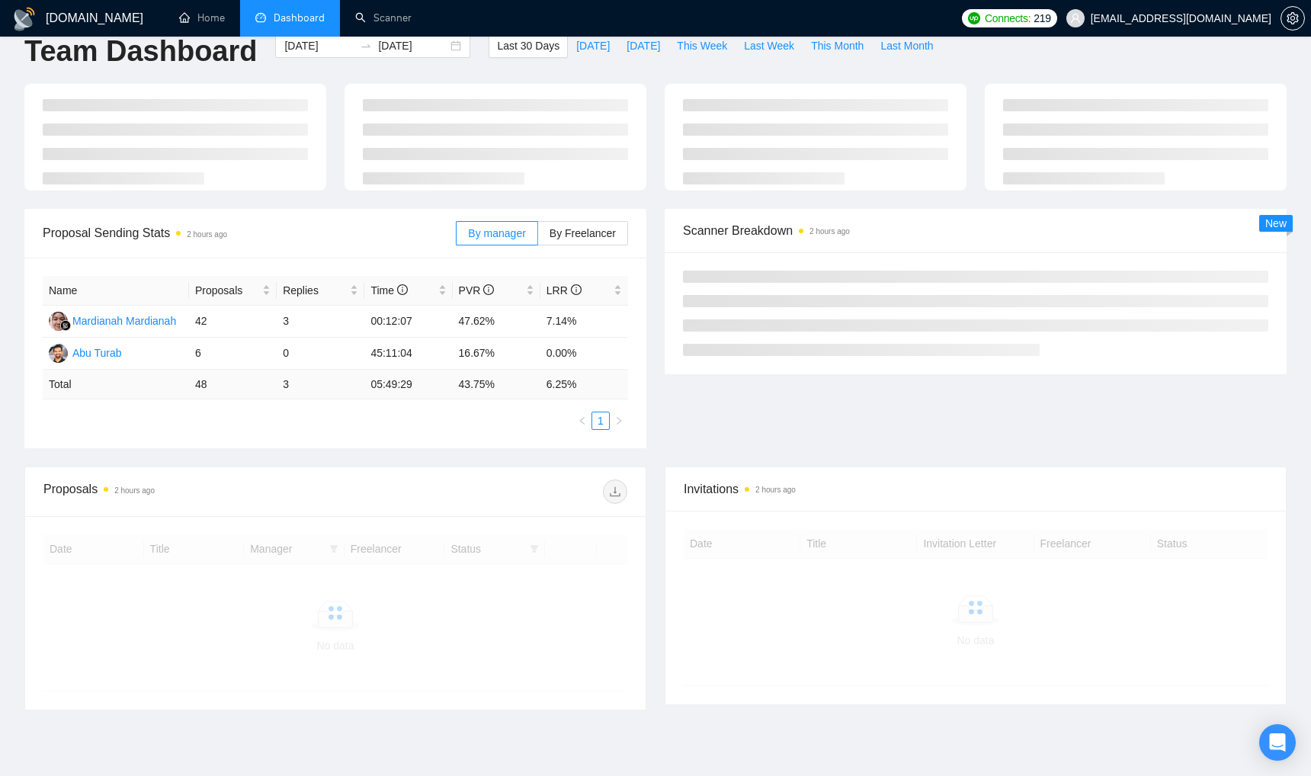
scroll to position [46, 0]
